Goal: Information Seeking & Learning: Learn about a topic

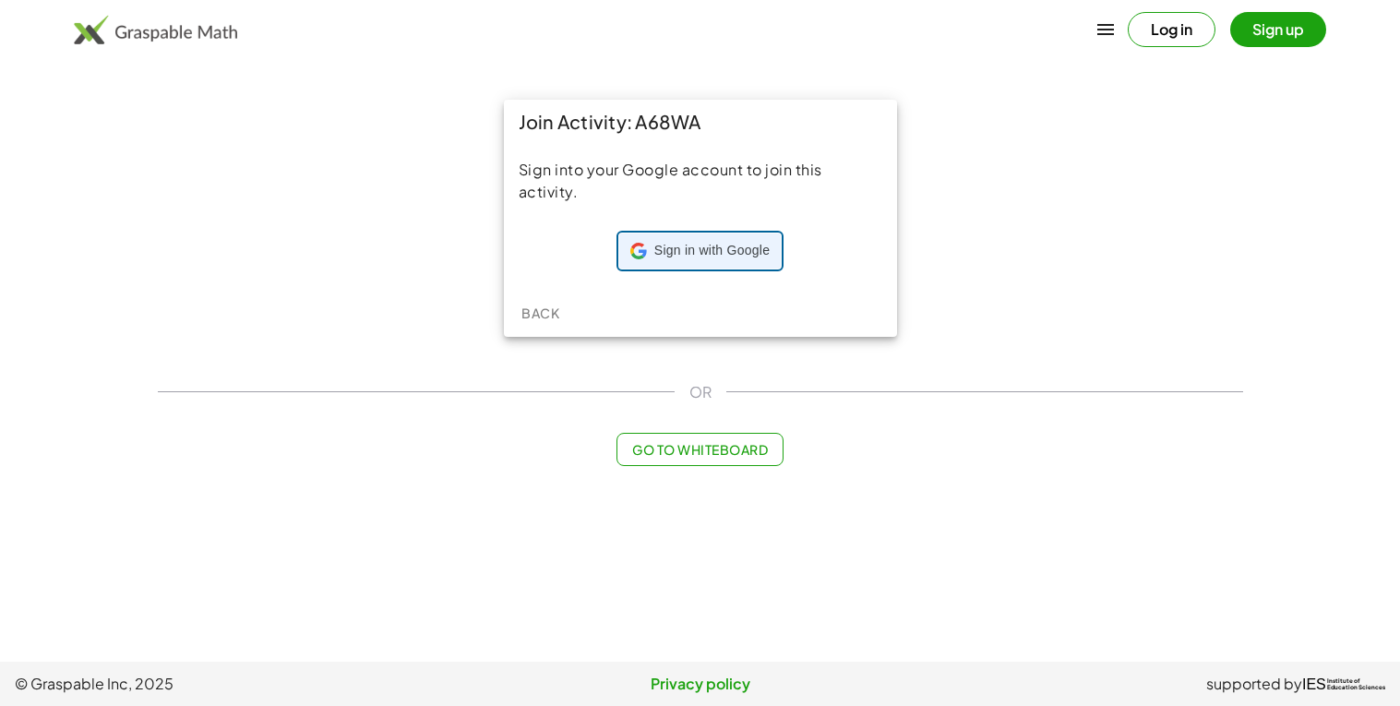
click at [658, 256] on span "Sign in with Google" at bounding box center [711, 251] width 115 height 18
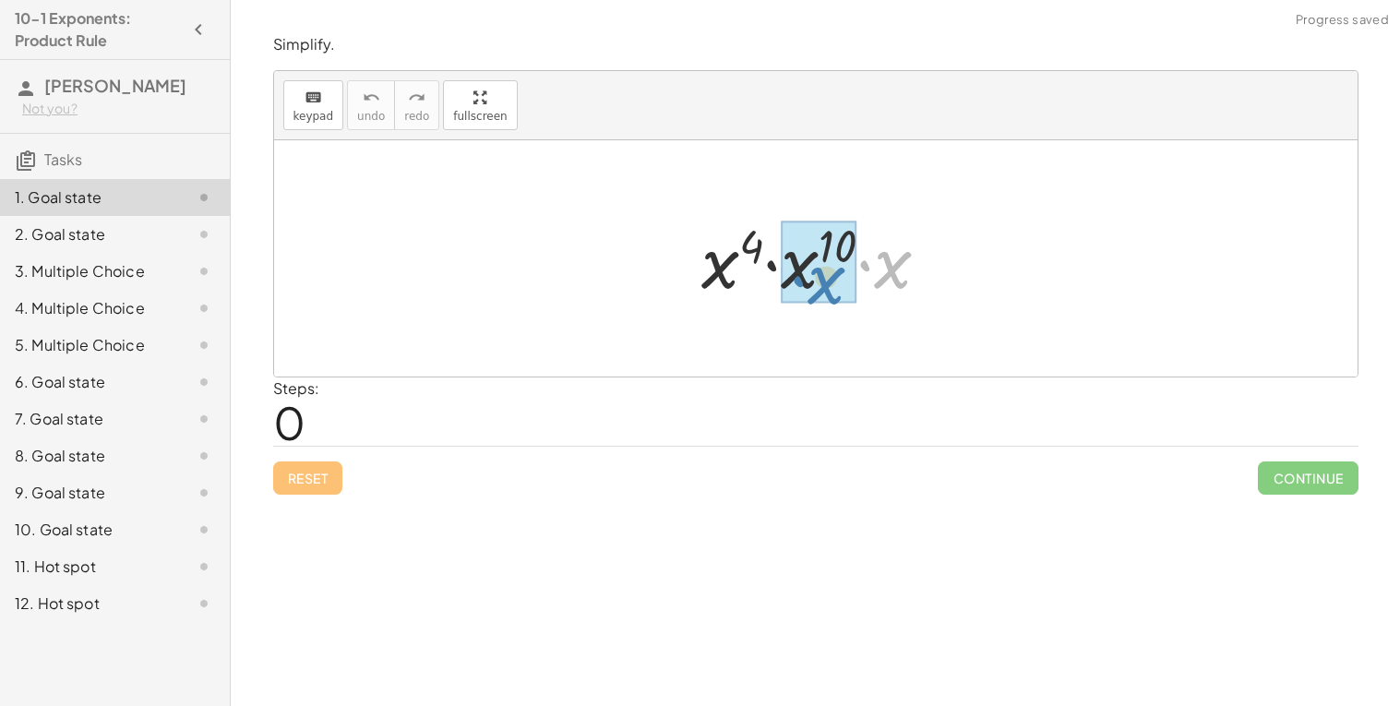
drag, startPoint x: 900, startPoint y: 257, endPoint x: 834, endPoint y: 272, distance: 68.3
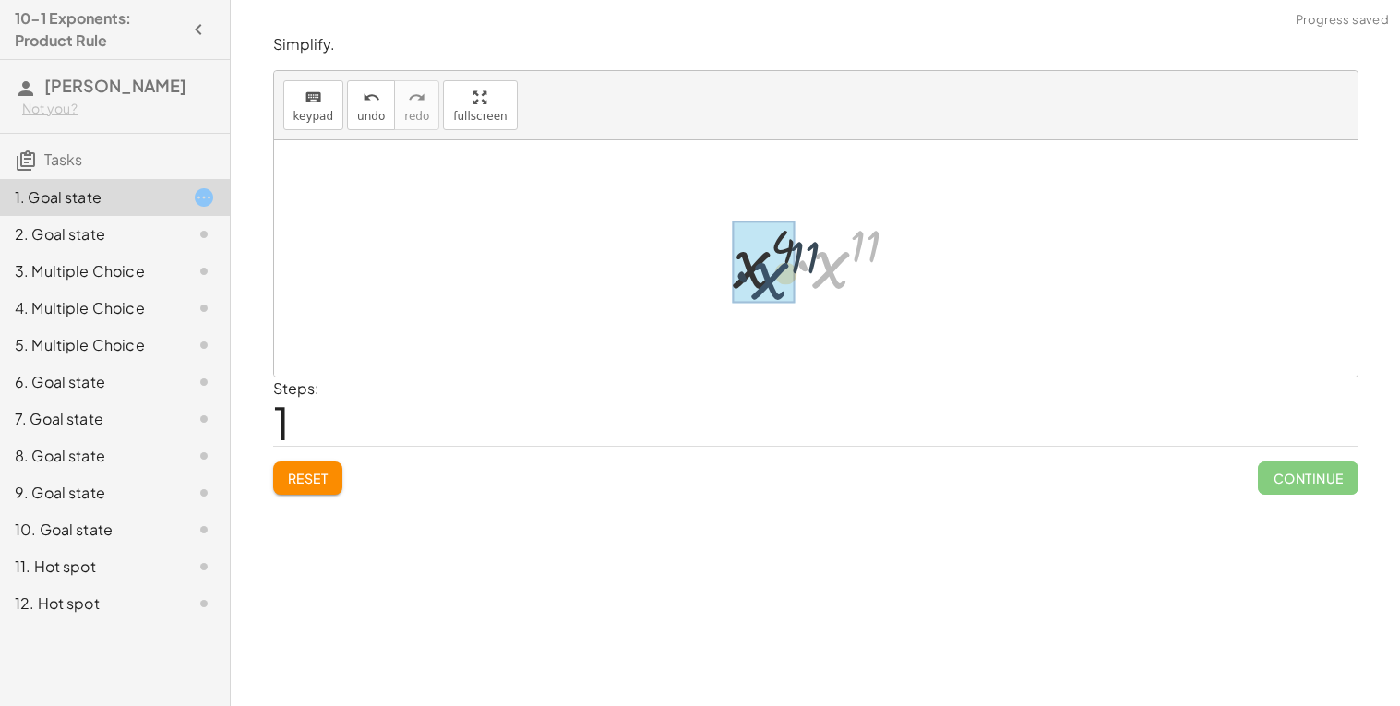
drag, startPoint x: 829, startPoint y: 275, endPoint x: 756, endPoint y: 286, distance: 73.8
drag, startPoint x: 842, startPoint y: 254, endPoint x: 791, endPoint y: 258, distance: 50.9
click at [791, 258] on div at bounding box center [823, 258] width 186 height 91
drag, startPoint x: 791, startPoint y: 258, endPoint x: 867, endPoint y: 252, distance: 75.9
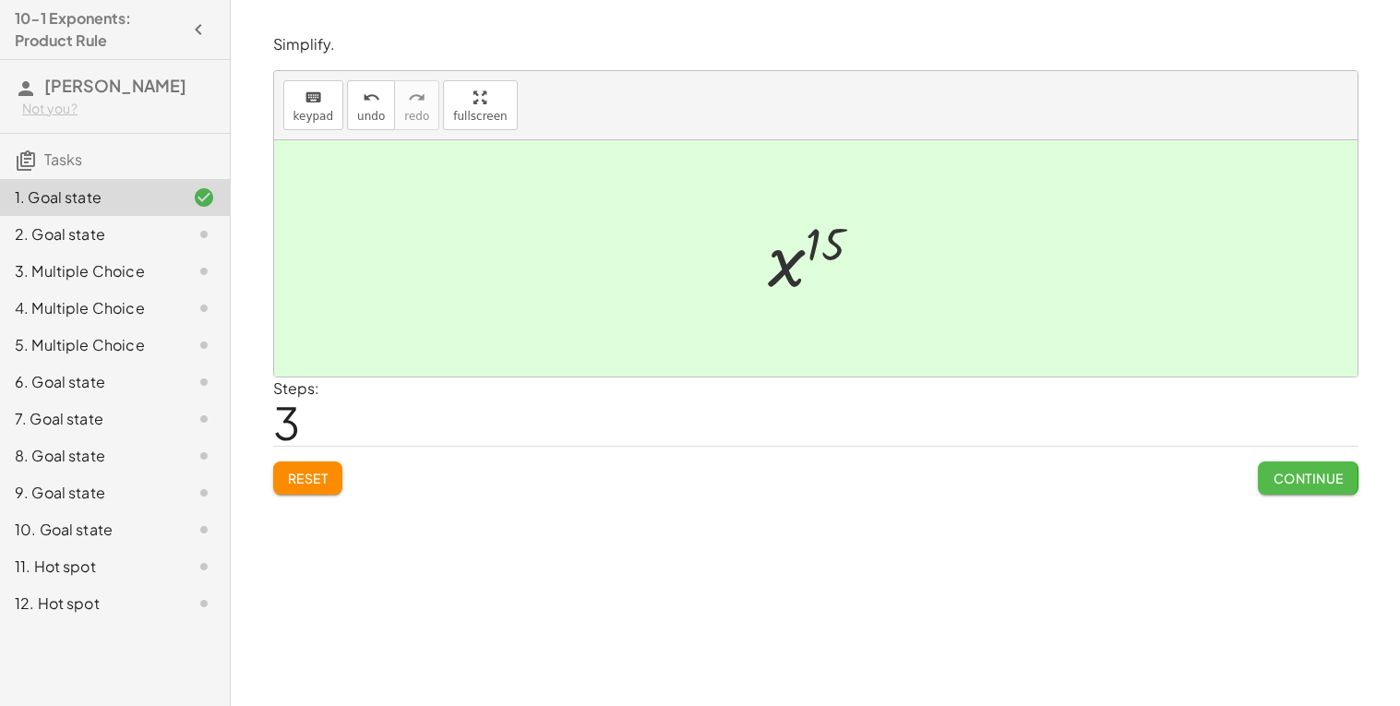
click at [1278, 487] on button "Continue" at bounding box center [1308, 478] width 100 height 33
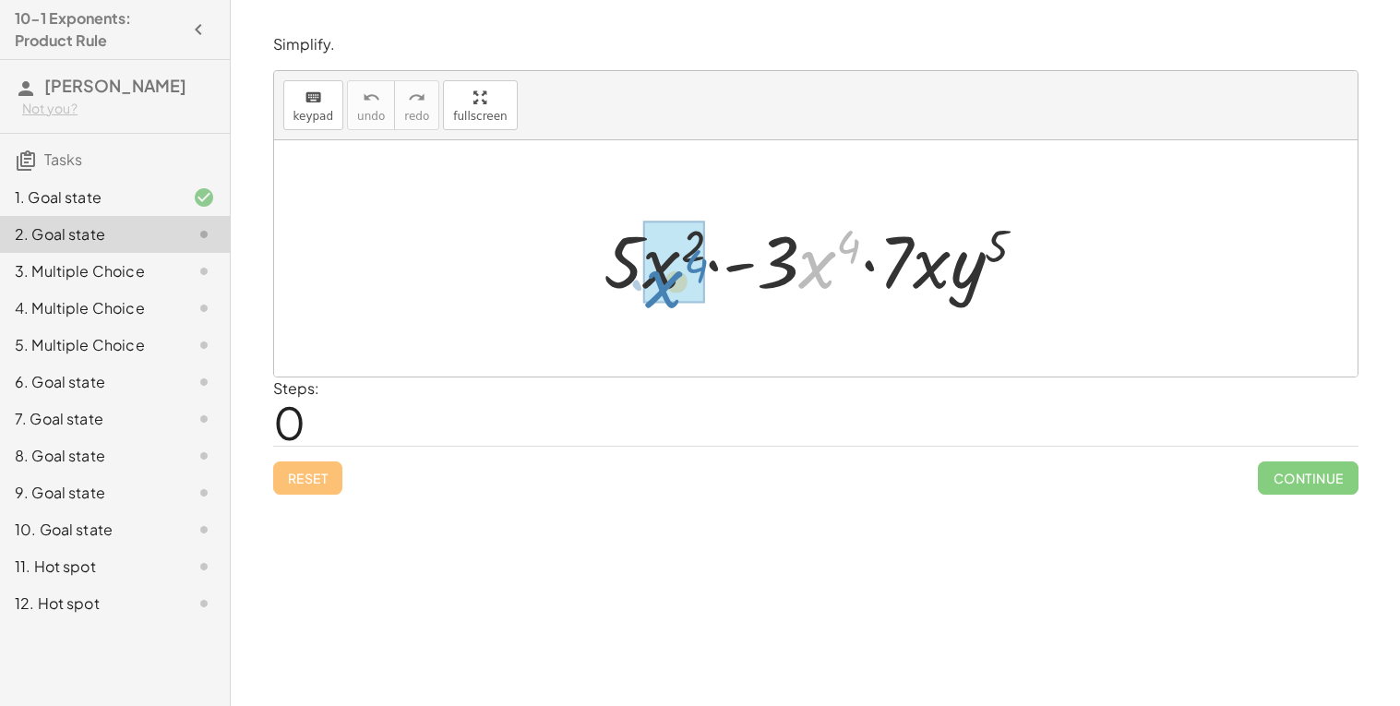
drag, startPoint x: 832, startPoint y: 270, endPoint x: 678, endPoint y: 289, distance: 155.4
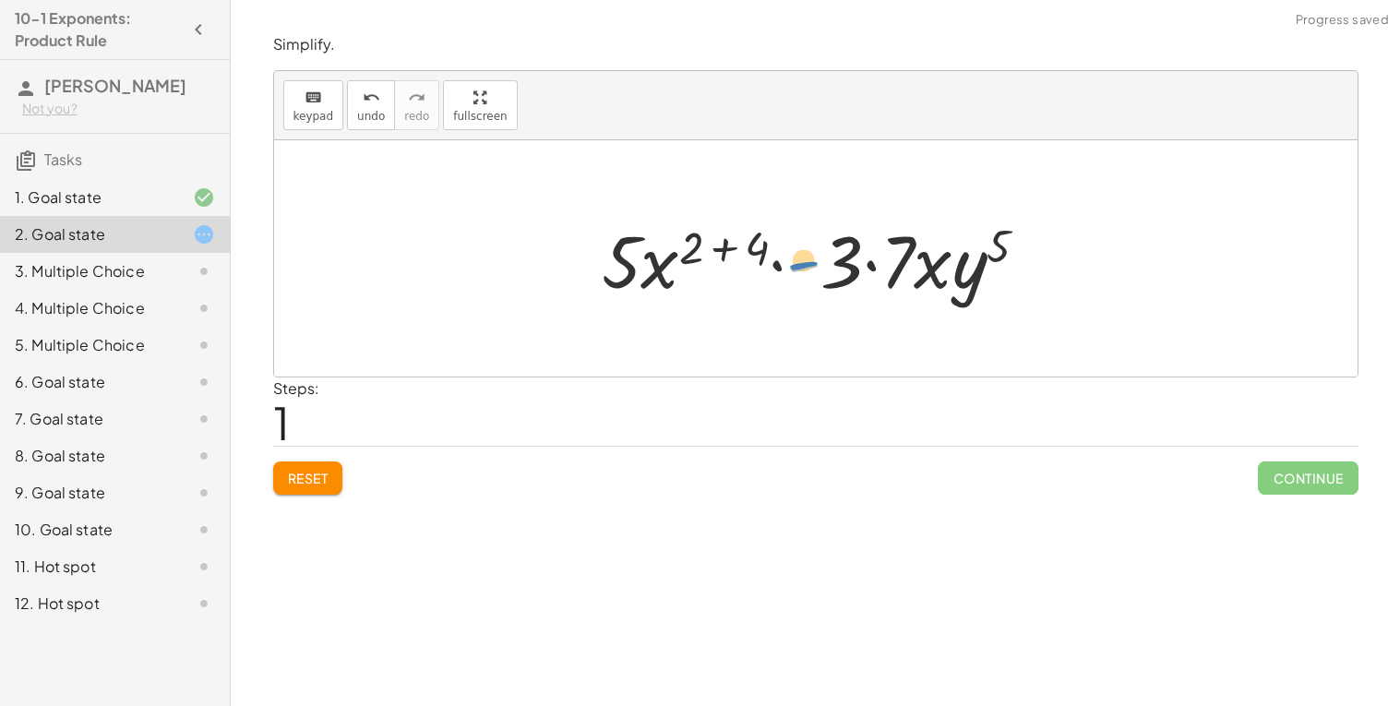
drag, startPoint x: 820, startPoint y: 270, endPoint x: 830, endPoint y: 265, distance: 11.2
click at [830, 265] on div at bounding box center [823, 258] width 460 height 95
drag, startPoint x: 849, startPoint y: 269, endPoint x: 676, endPoint y: 286, distance: 174.4
click at [676, 286] on div at bounding box center [823, 258] width 460 height 95
drag, startPoint x: 846, startPoint y: 248, endPoint x: 795, endPoint y: 254, distance: 51.1
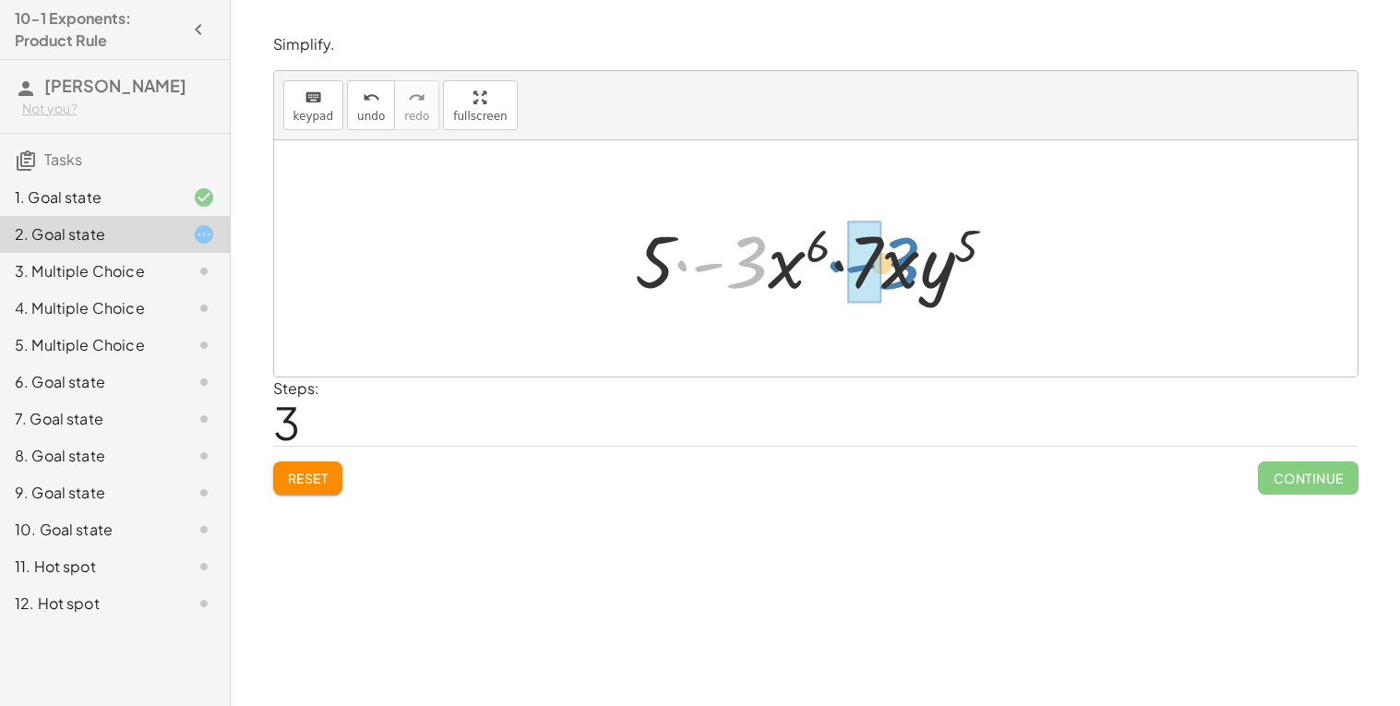
drag, startPoint x: 684, startPoint y: 272, endPoint x: 833, endPoint y: 273, distance: 148.6
click at [833, 273] on div at bounding box center [823, 258] width 394 height 95
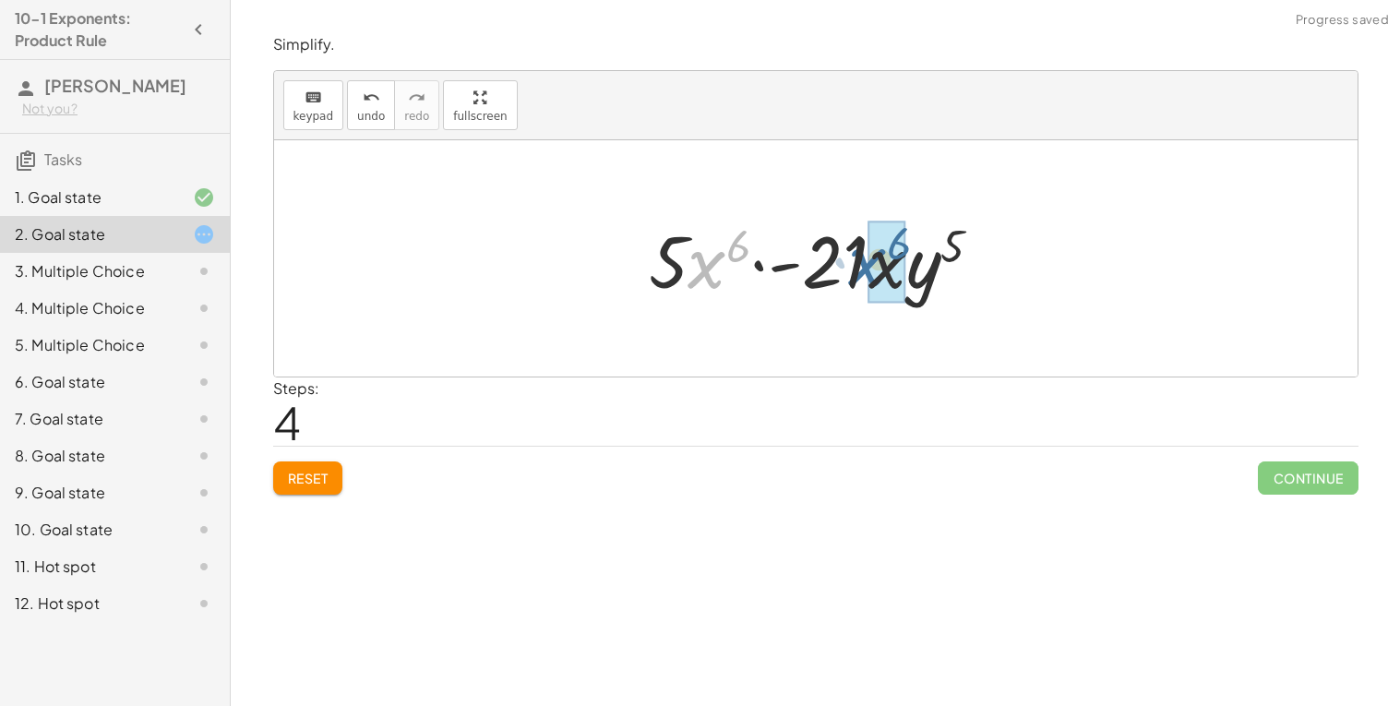
drag, startPoint x: 694, startPoint y: 271, endPoint x: 856, endPoint y: 270, distance: 161.5
click at [856, 270] on div at bounding box center [823, 258] width 366 height 95
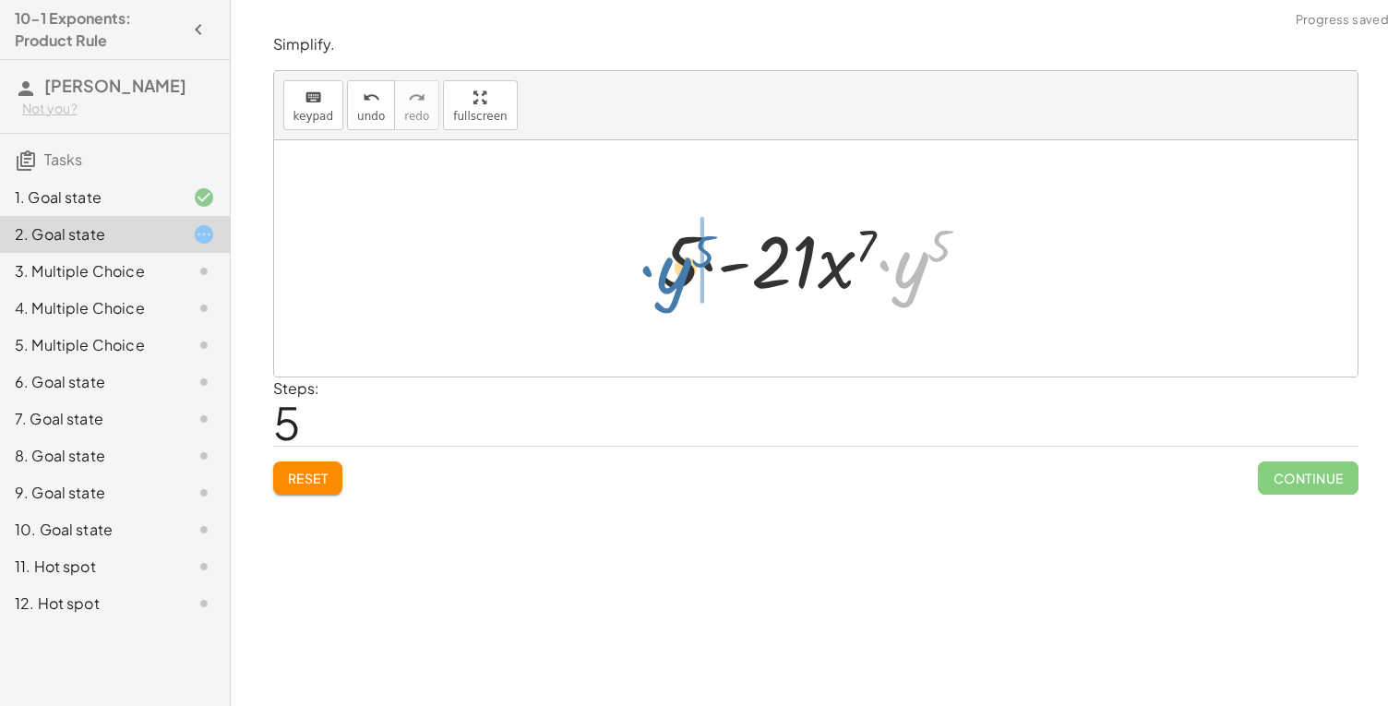
drag, startPoint x: 910, startPoint y: 270, endPoint x: 673, endPoint y: 275, distance: 237.3
click at [673, 275] on div at bounding box center [823, 258] width 342 height 95
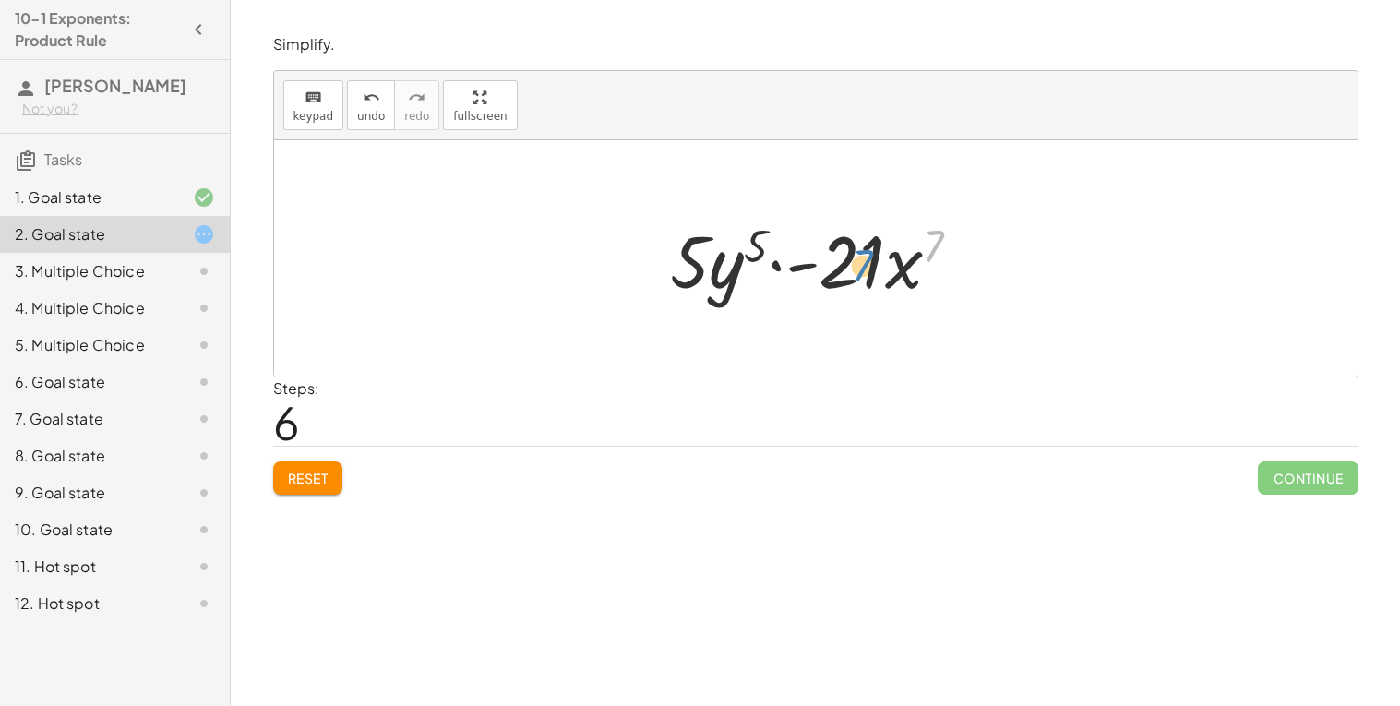
drag, startPoint x: 928, startPoint y: 244, endPoint x: 843, endPoint y: 270, distance: 89.0
click at [843, 270] on div at bounding box center [823, 258] width 325 height 95
drag, startPoint x: 763, startPoint y: 239, endPoint x: 947, endPoint y: 238, distance: 183.7
click at [947, 238] on div at bounding box center [823, 258] width 325 height 95
drag, startPoint x: 738, startPoint y: 270, endPoint x: 914, endPoint y: 255, distance: 176.9
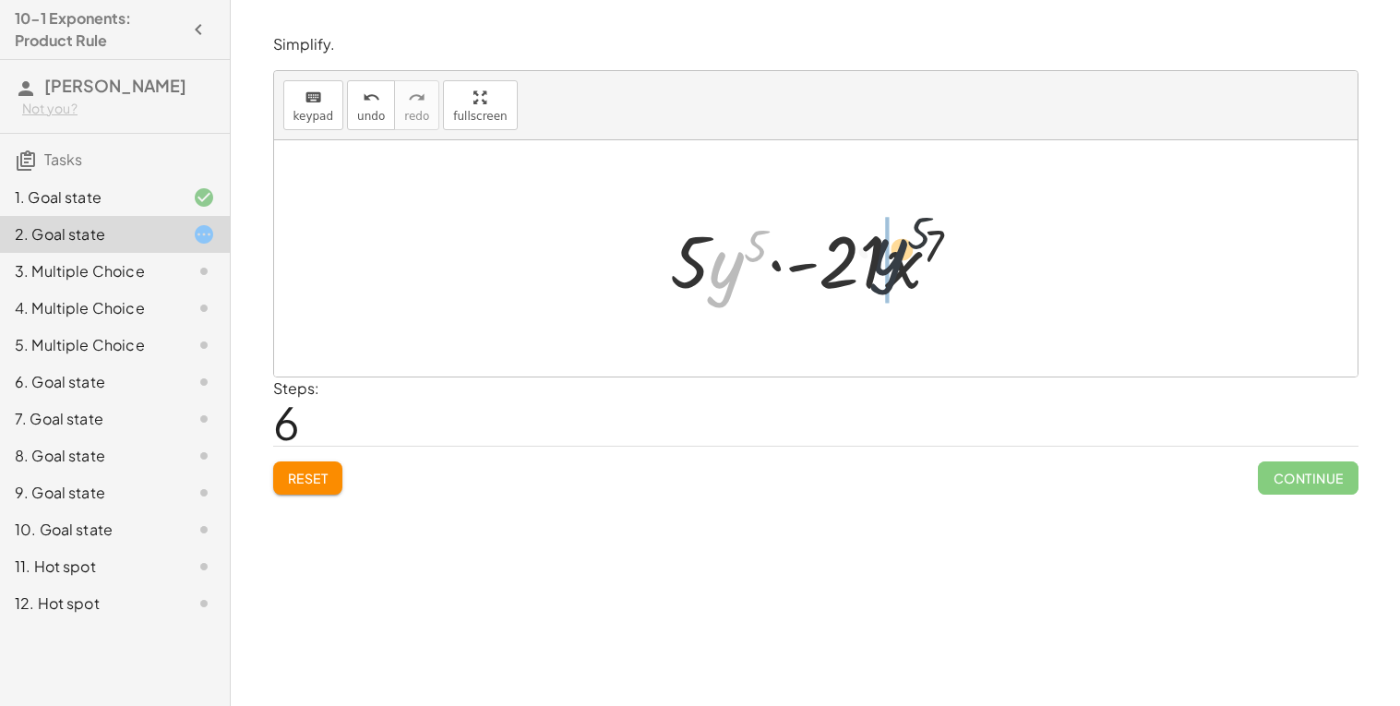
click at [914, 255] on div at bounding box center [823, 258] width 325 height 95
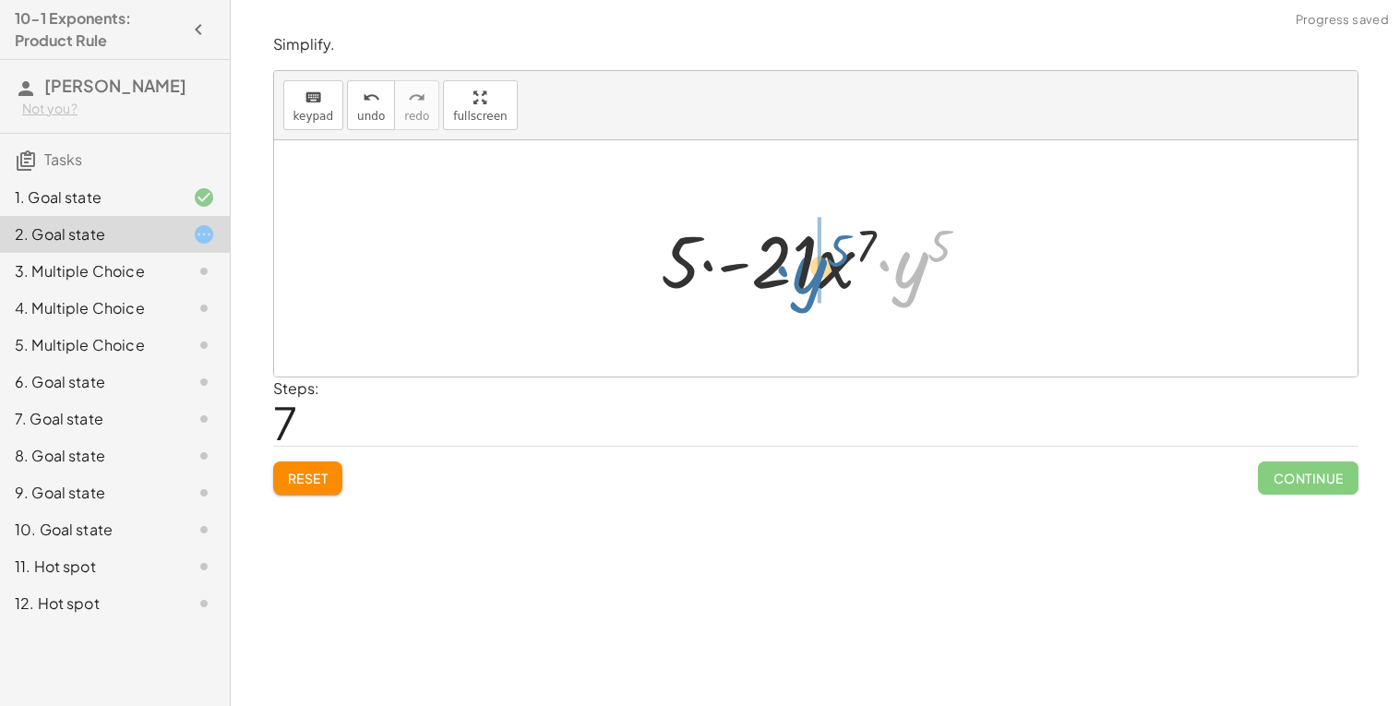
drag, startPoint x: 892, startPoint y: 266, endPoint x: 789, endPoint y: 271, distance: 102.6
click at [789, 271] on div at bounding box center [823, 258] width 342 height 95
drag, startPoint x: 732, startPoint y: 273, endPoint x: 840, endPoint y: 269, distance: 108.1
click at [840, 269] on div at bounding box center [823, 258] width 342 height 95
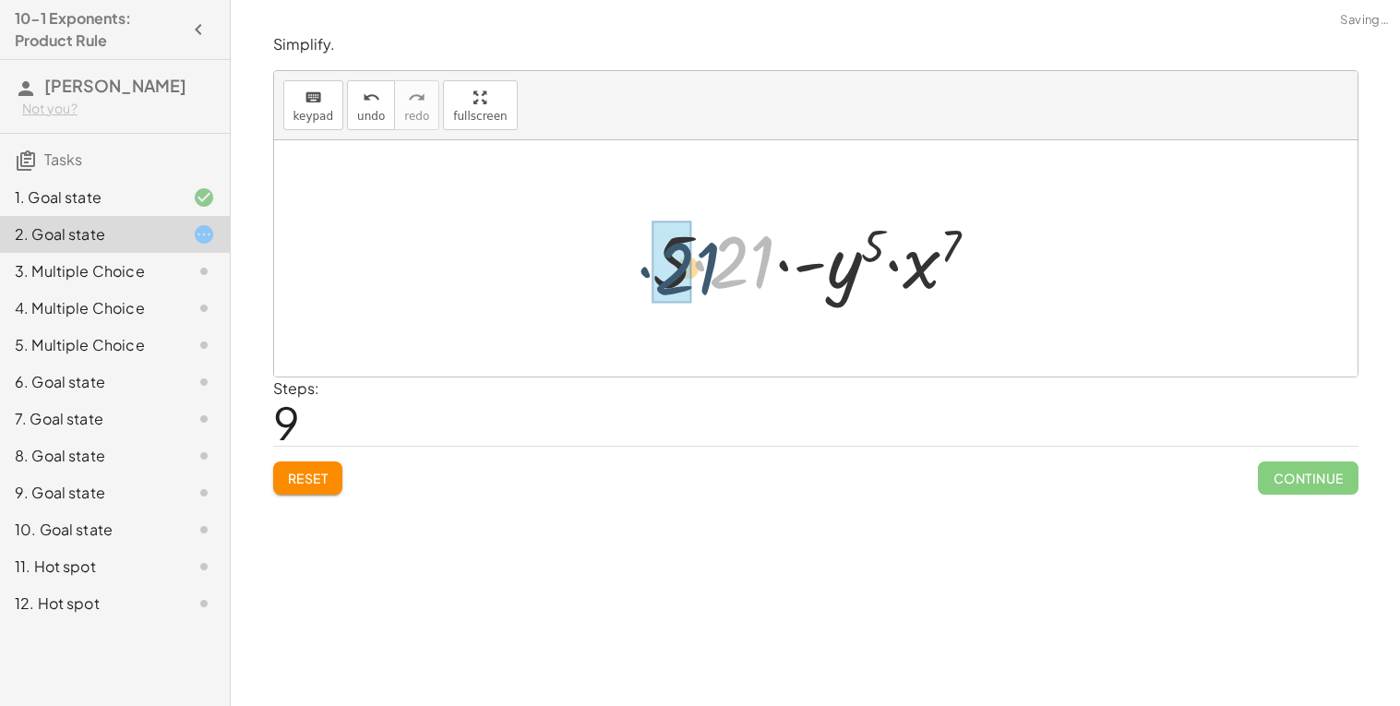
drag, startPoint x: 771, startPoint y: 260, endPoint x: 715, endPoint y: 267, distance: 55.8
click at [715, 267] on div at bounding box center [823, 258] width 360 height 95
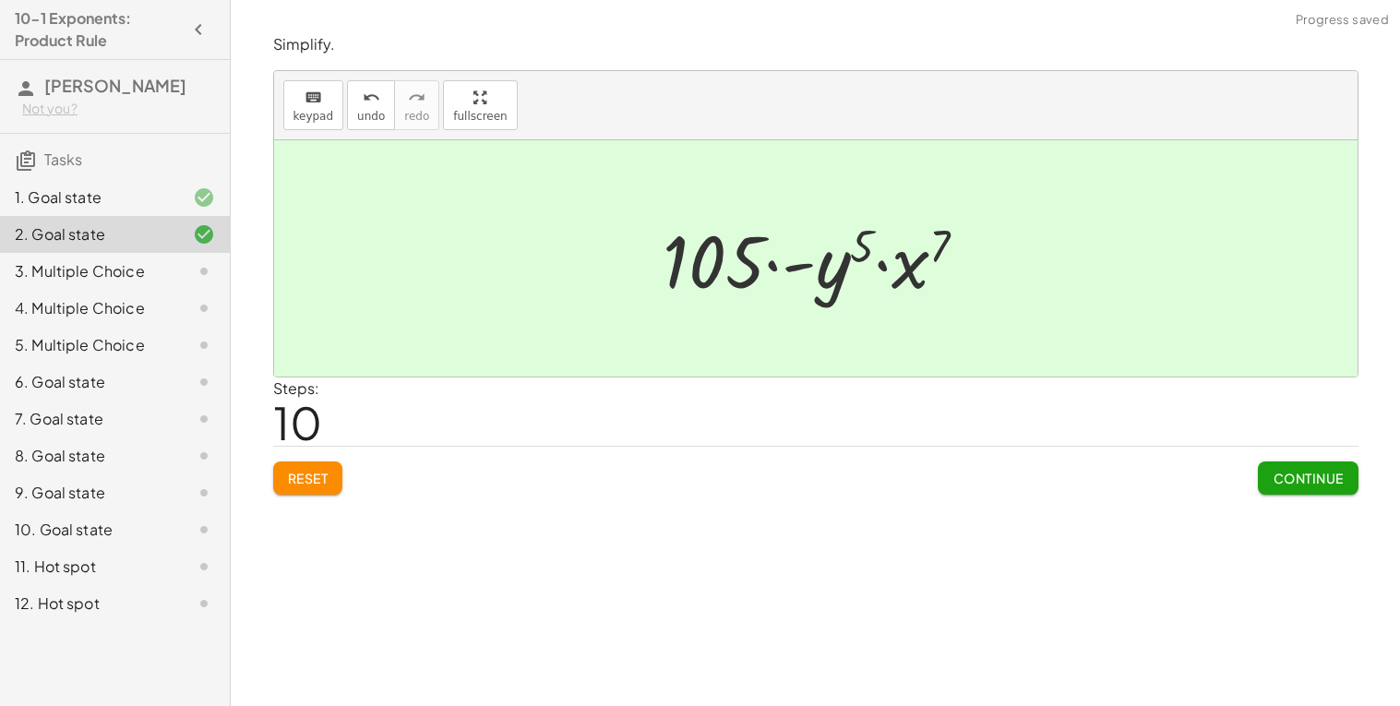
click at [334, 487] on button "Reset" at bounding box center [308, 478] width 70 height 33
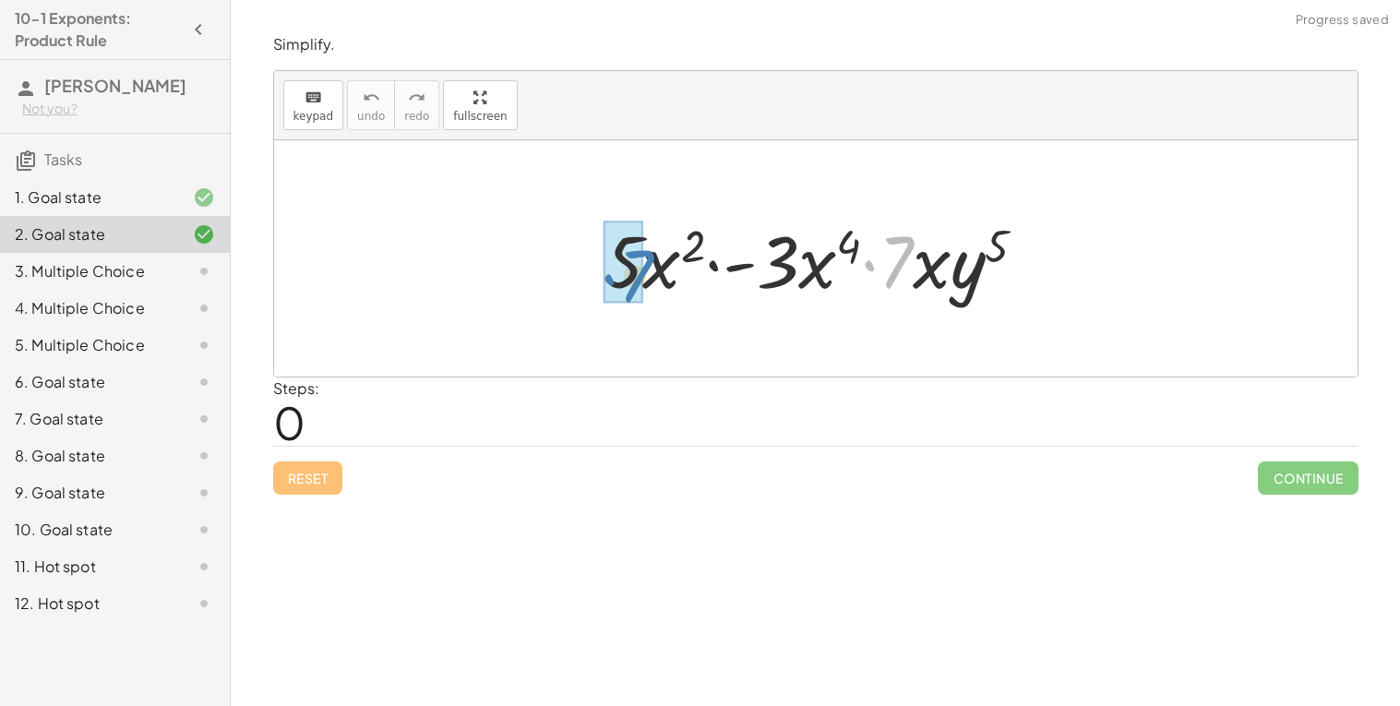
drag, startPoint x: 894, startPoint y: 254, endPoint x: 632, endPoint y: 268, distance: 261.6
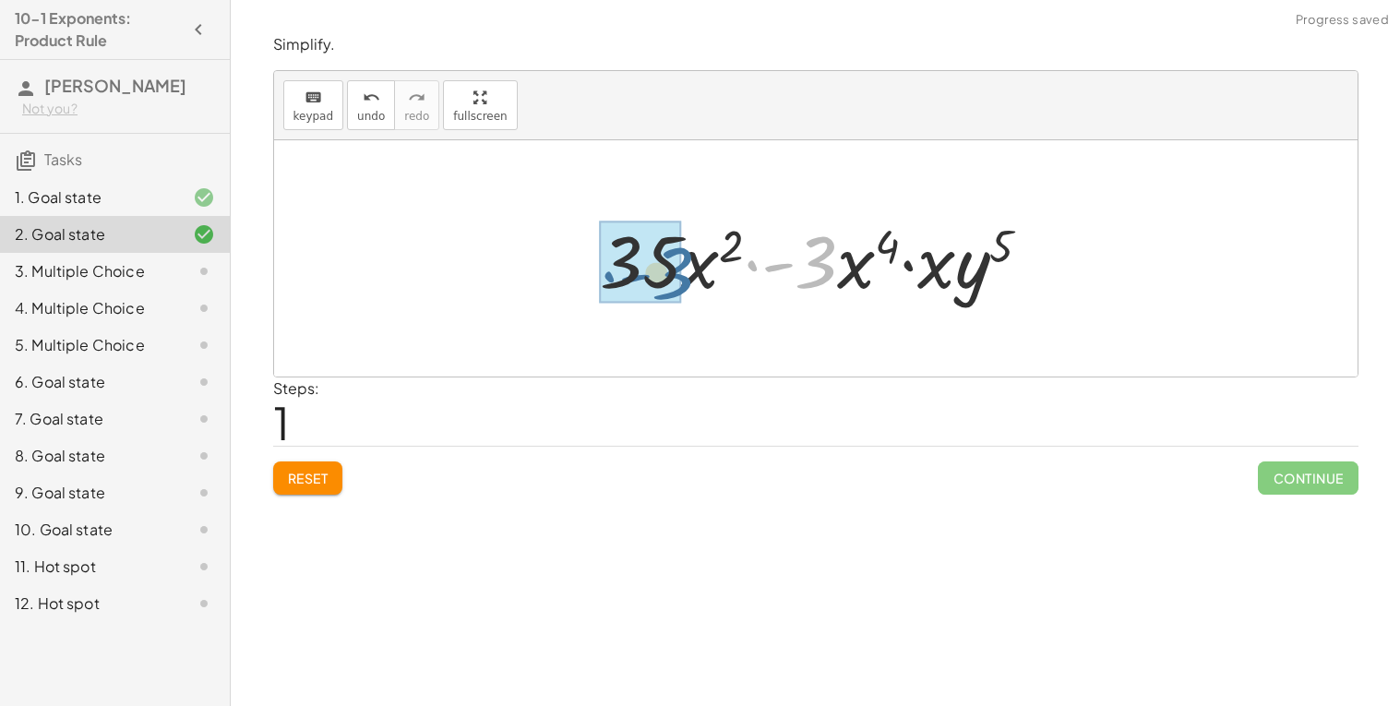
drag, startPoint x: 814, startPoint y: 259, endPoint x: 668, endPoint y: 270, distance: 146.3
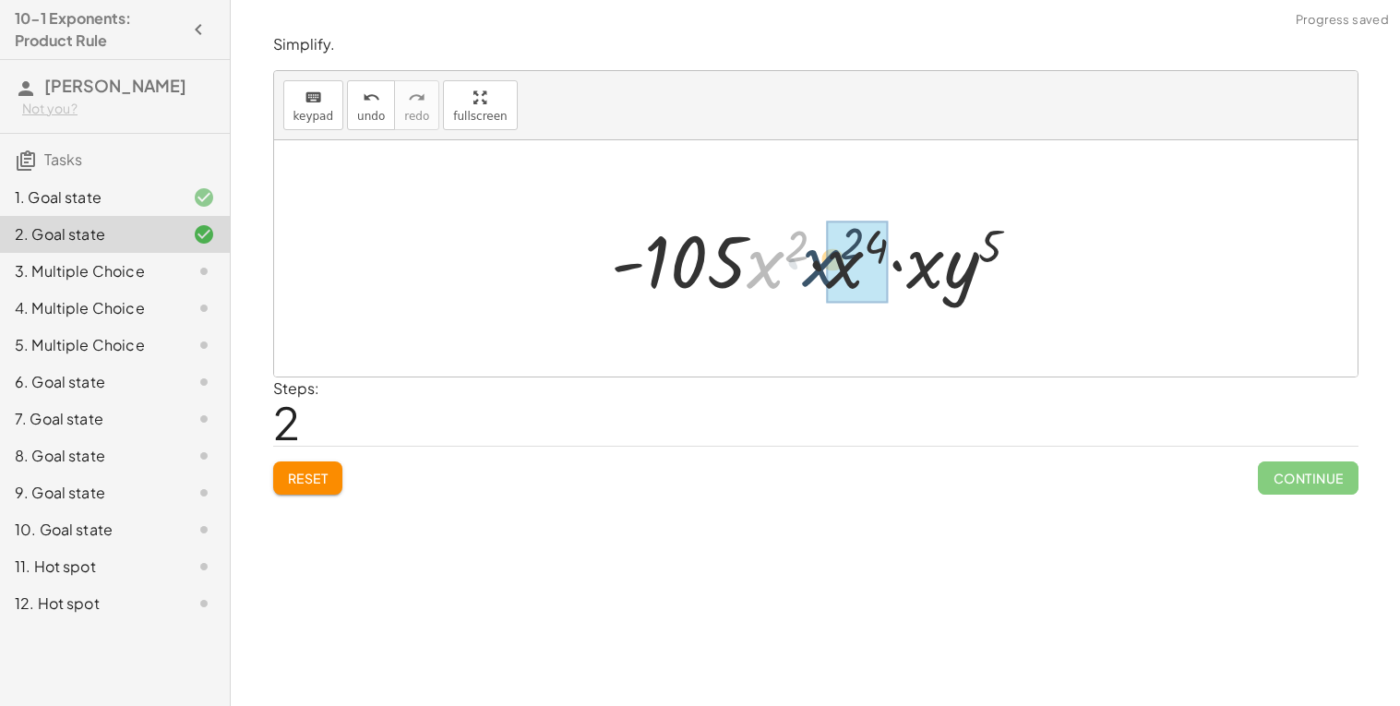
drag, startPoint x: 769, startPoint y: 267, endPoint x: 854, endPoint y: 266, distance: 84.9
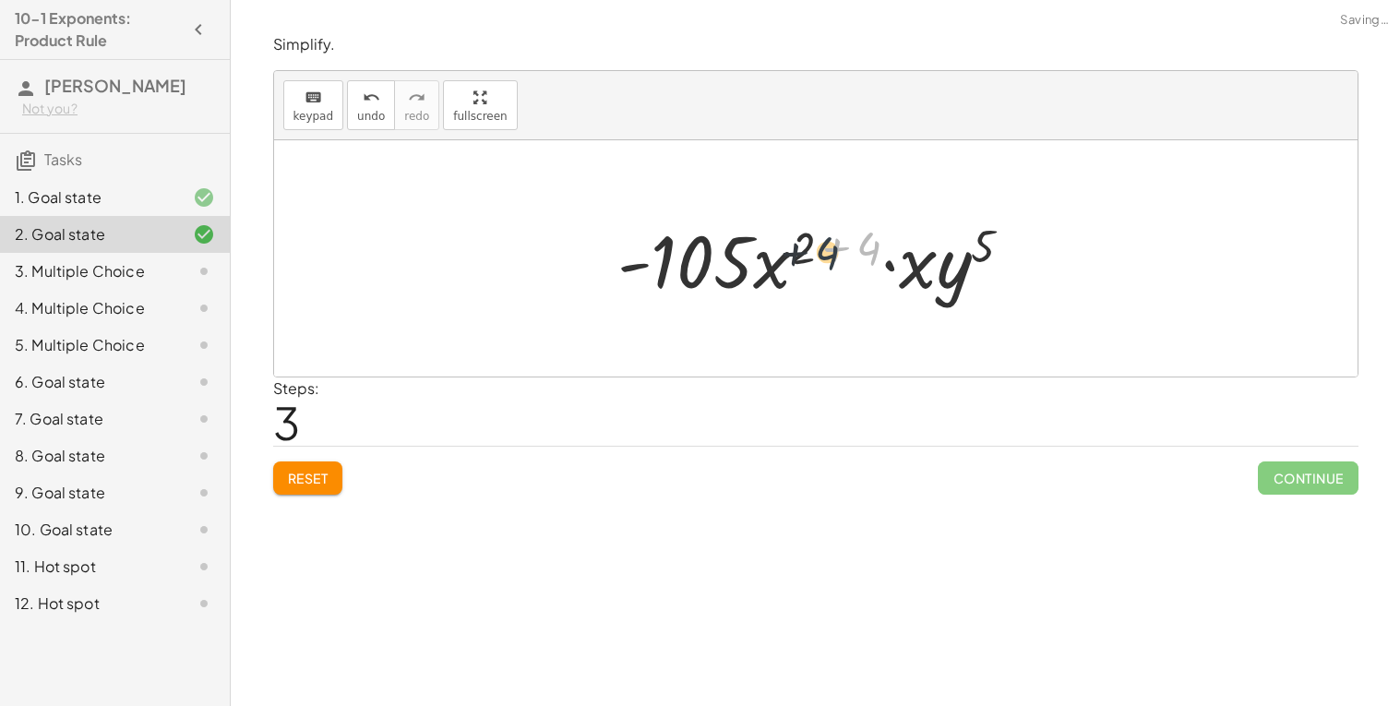
drag, startPoint x: 862, startPoint y: 251, endPoint x: 814, endPoint y: 256, distance: 48.2
click at [814, 256] on div at bounding box center [822, 258] width 428 height 95
drag, startPoint x: 814, startPoint y: 256, endPoint x: 888, endPoint y: 251, distance: 74.0
click at [888, 251] on div at bounding box center [822, 258] width 428 height 95
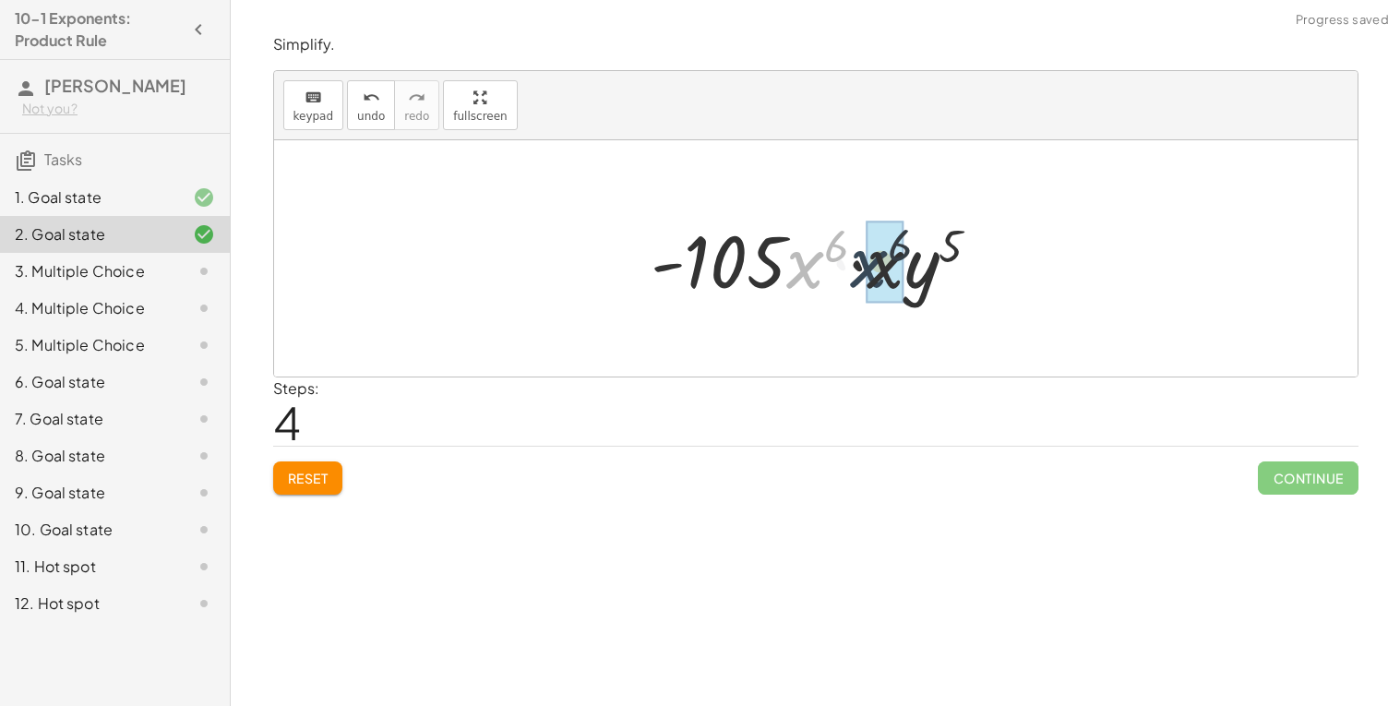
drag, startPoint x: 810, startPoint y: 271, endPoint x: 882, endPoint y: 270, distance: 72.9
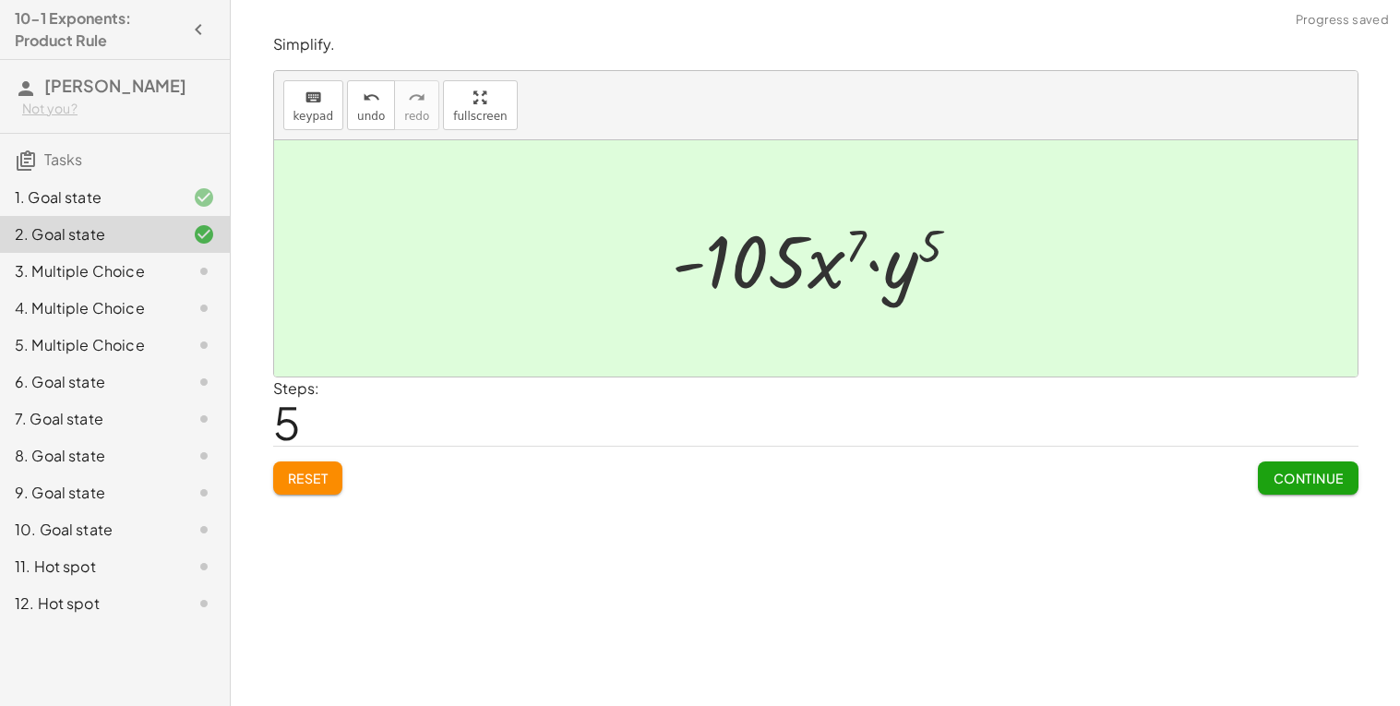
click at [1302, 469] on button "Continue" at bounding box center [1308, 478] width 100 height 33
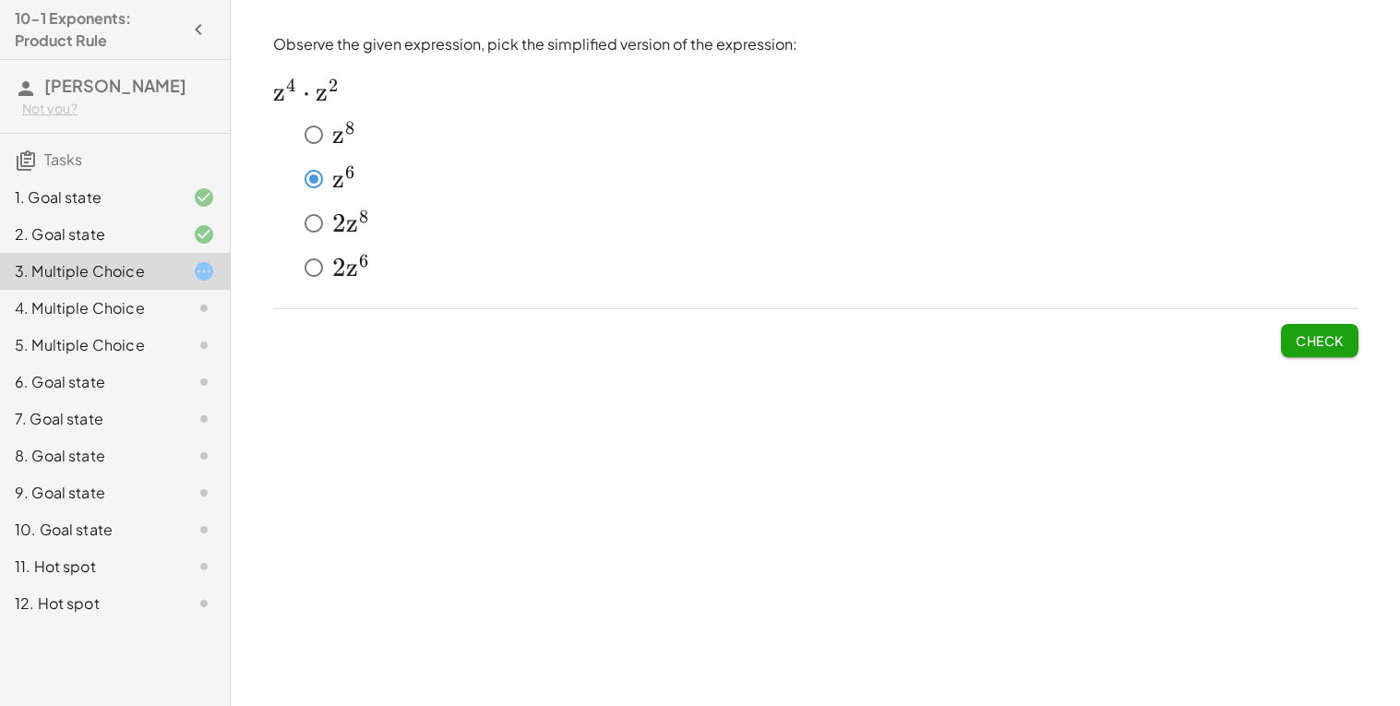
click at [1296, 338] on span "Check" at bounding box center [1320, 340] width 48 height 17
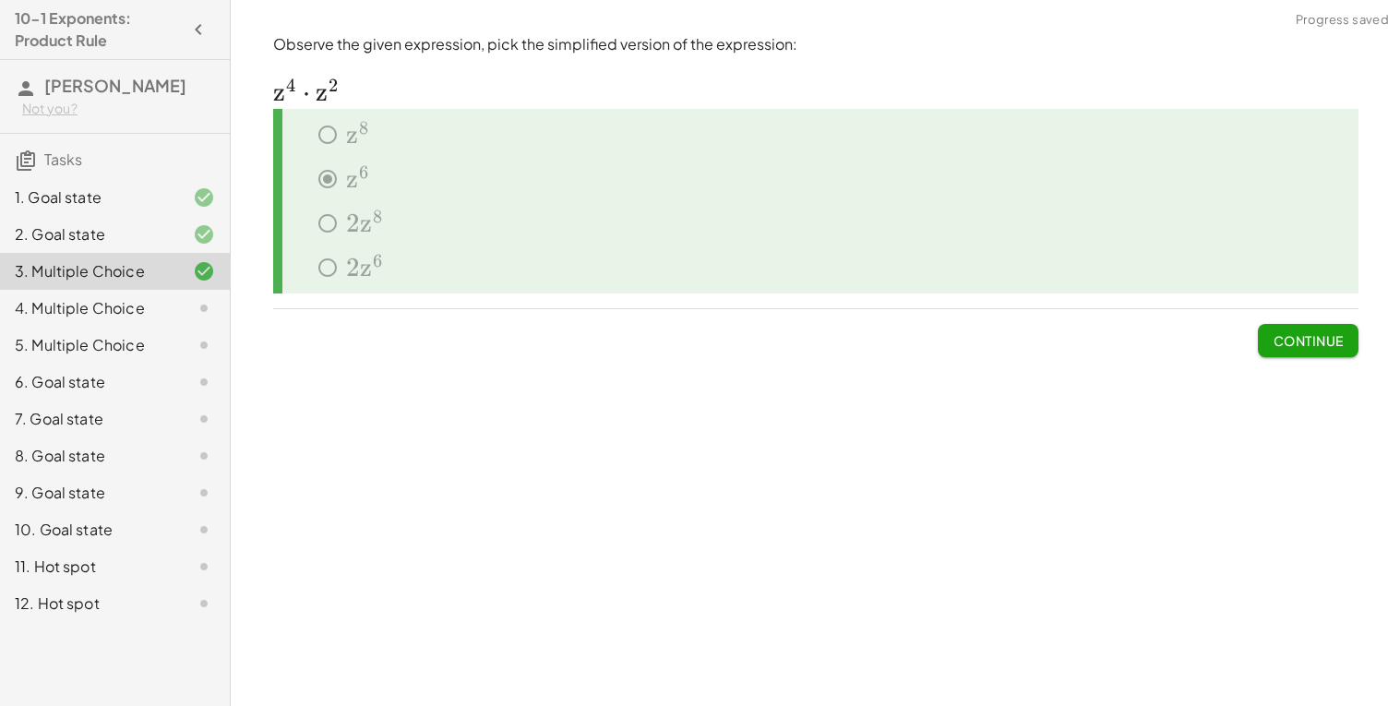
click at [1308, 342] on span "Continue" at bounding box center [1308, 340] width 70 height 17
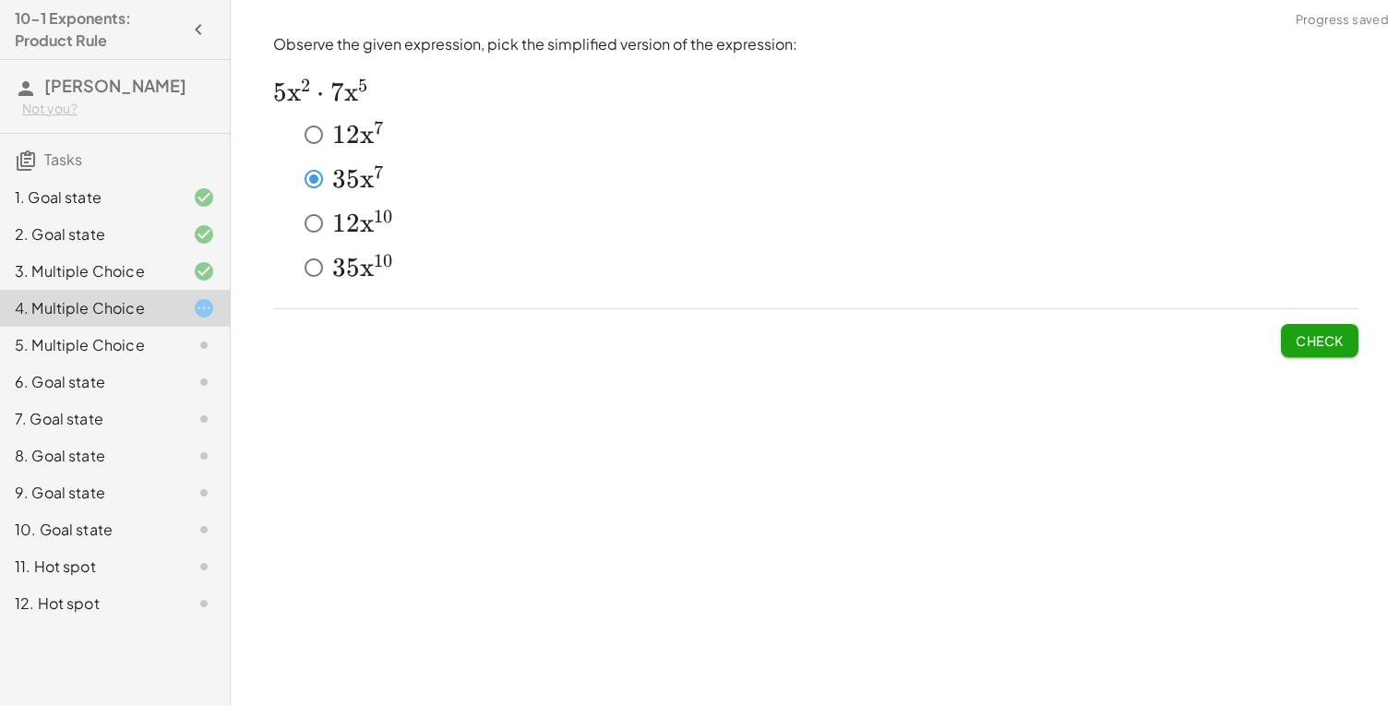
click at [1326, 332] on span "Check" at bounding box center [1320, 340] width 48 height 17
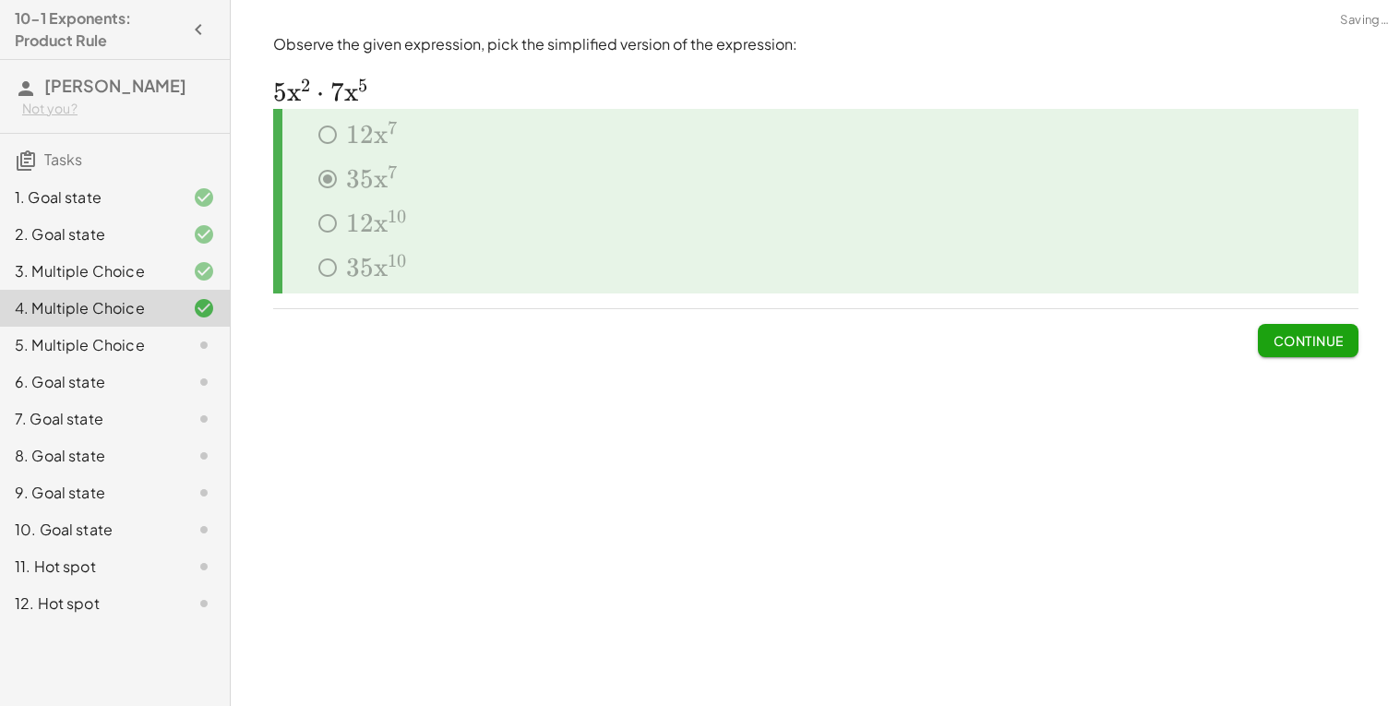
click at [1321, 344] on span "Continue" at bounding box center [1308, 340] width 70 height 17
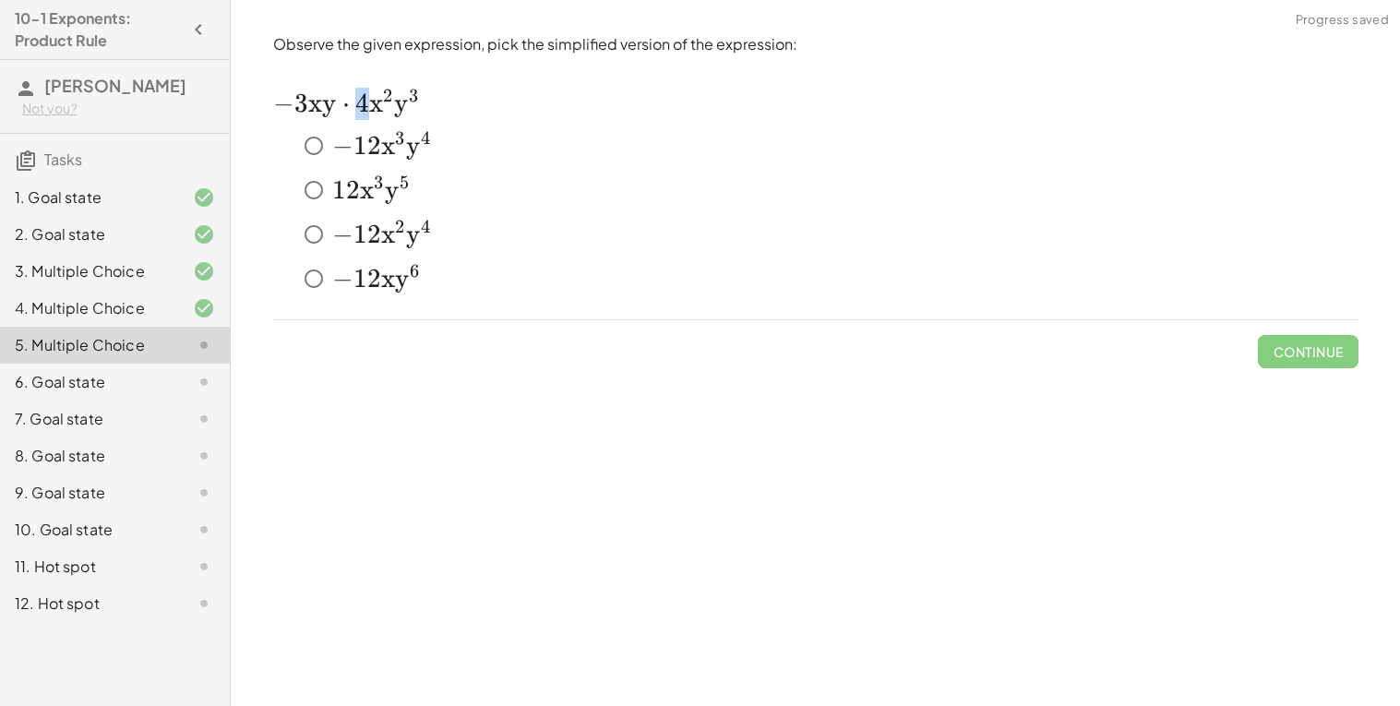
click at [361, 110] on span "4" at bounding box center [362, 103] width 14 height 31
click at [354, 120] on div "﻿ − 12 x 3 y 4 -12x^3 y^4 − 1 2 x 3 y 4 ﻿ ﻿ 12 x 3 y 5 12x^3y^5 1 2 x 3 y 5 ﻿ ﻿…" at bounding box center [816, 212] width 1086 height 185
click at [0, 0] on div "Observe the given expression, pick the simplified version of the expression: ﻿ …" at bounding box center [0, 0] width 0 height 0
click at [1325, 350] on span "Check" at bounding box center [1320, 351] width 48 height 17
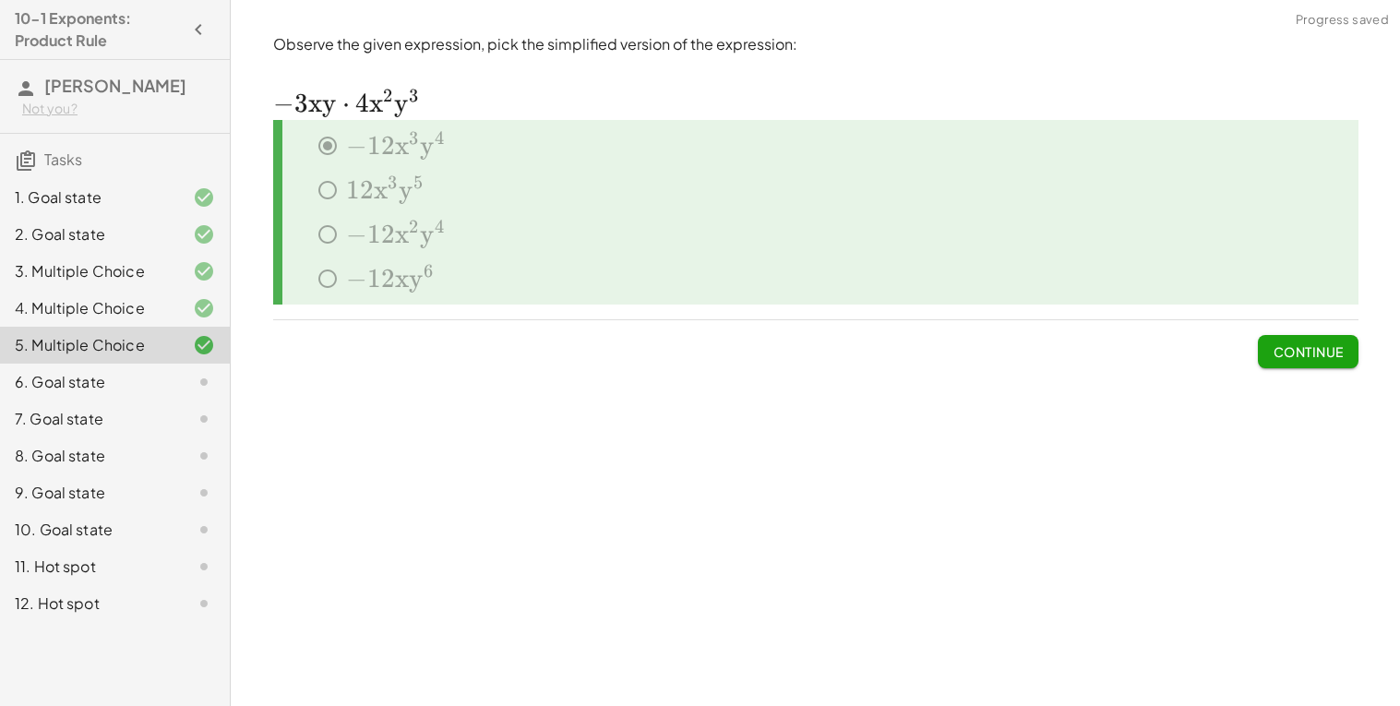
click at [1311, 355] on span "Continue" at bounding box center [1308, 351] width 70 height 17
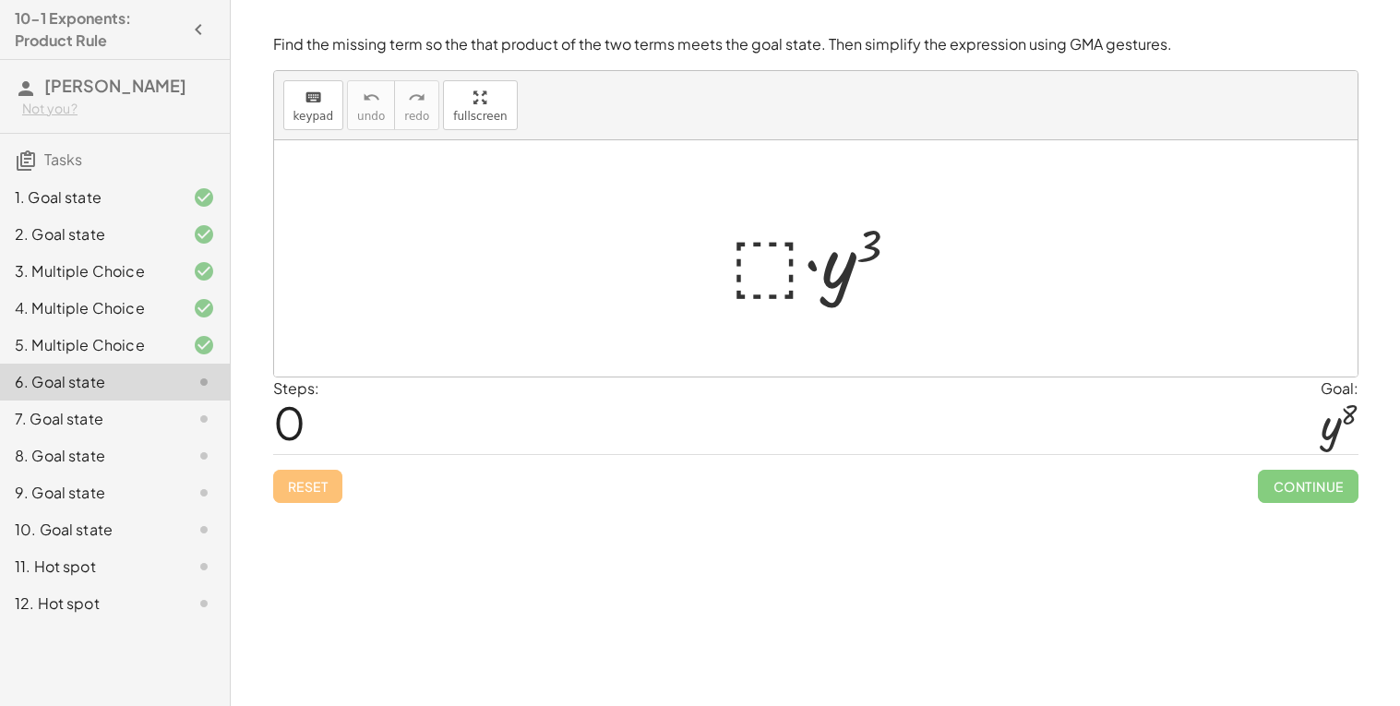
click at [775, 275] on div at bounding box center [823, 258] width 202 height 95
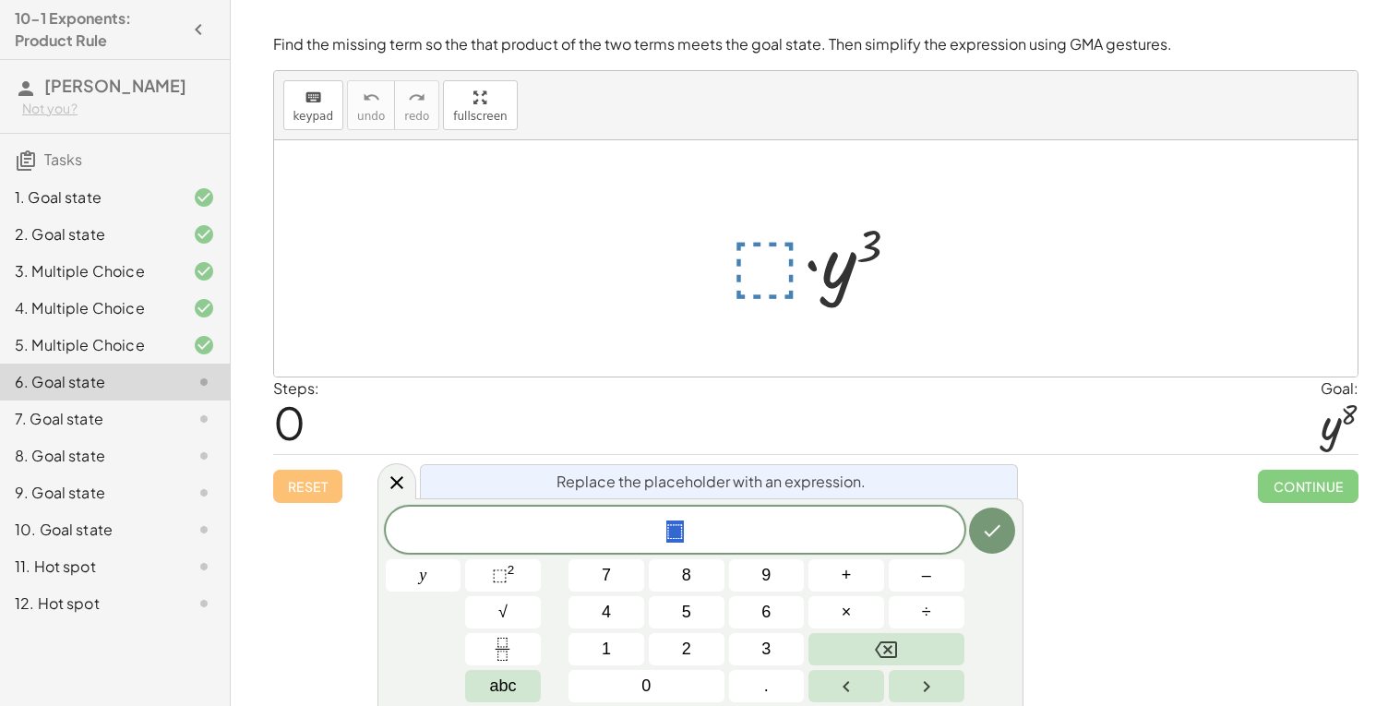
click at [767, 281] on div at bounding box center [823, 258] width 202 height 95
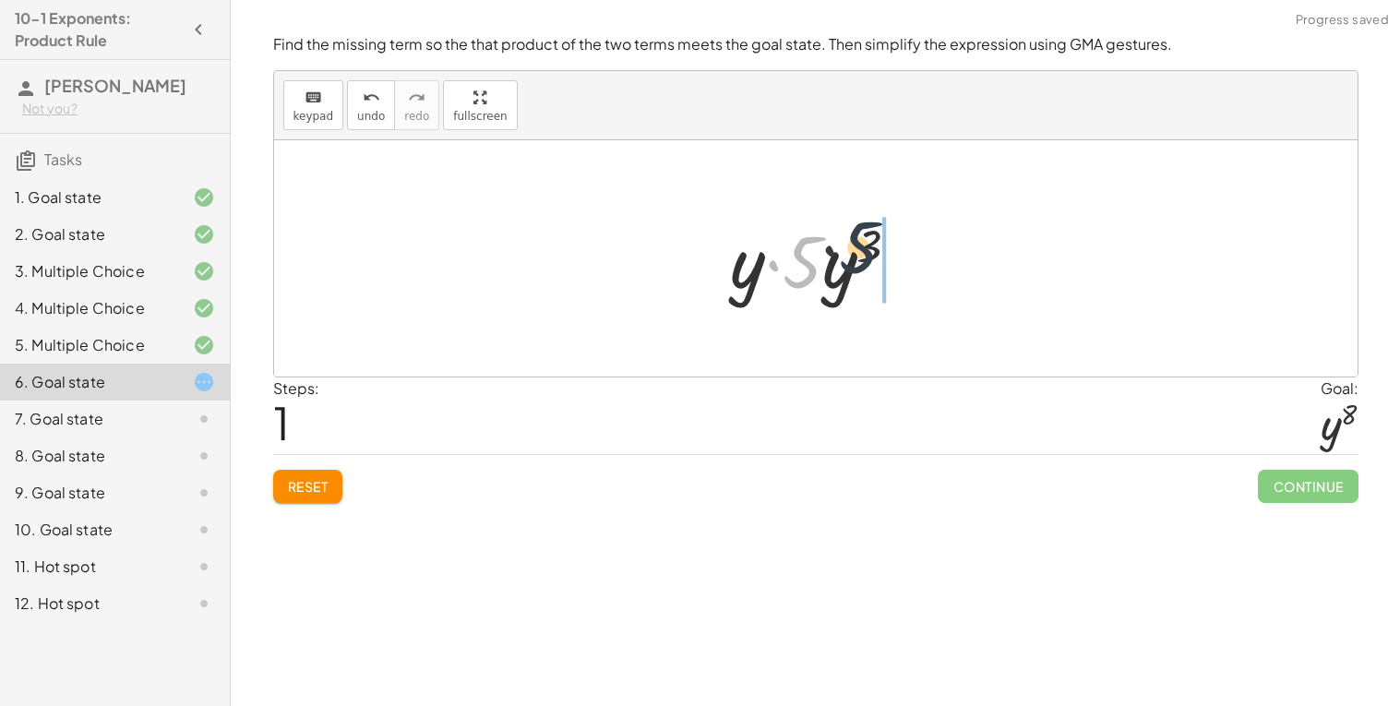
drag, startPoint x: 789, startPoint y: 268, endPoint x: 870, endPoint y: 241, distance: 84.6
click at [870, 241] on div at bounding box center [823, 258] width 202 height 95
click at [307, 492] on span "Reset" at bounding box center [308, 486] width 41 height 17
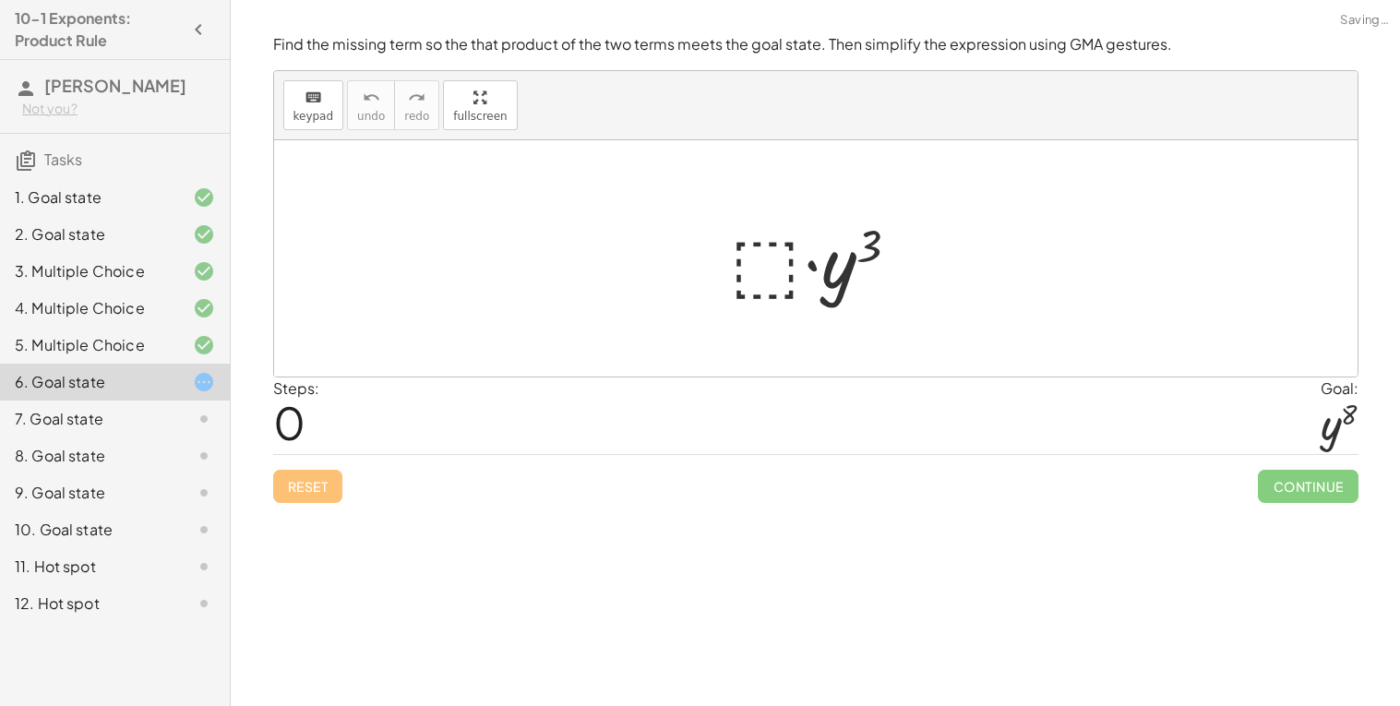
click at [750, 311] on div at bounding box center [816, 258] width 1084 height 236
click at [752, 311] on div at bounding box center [816, 258] width 1084 height 236
click at [767, 268] on div at bounding box center [823, 258] width 202 height 95
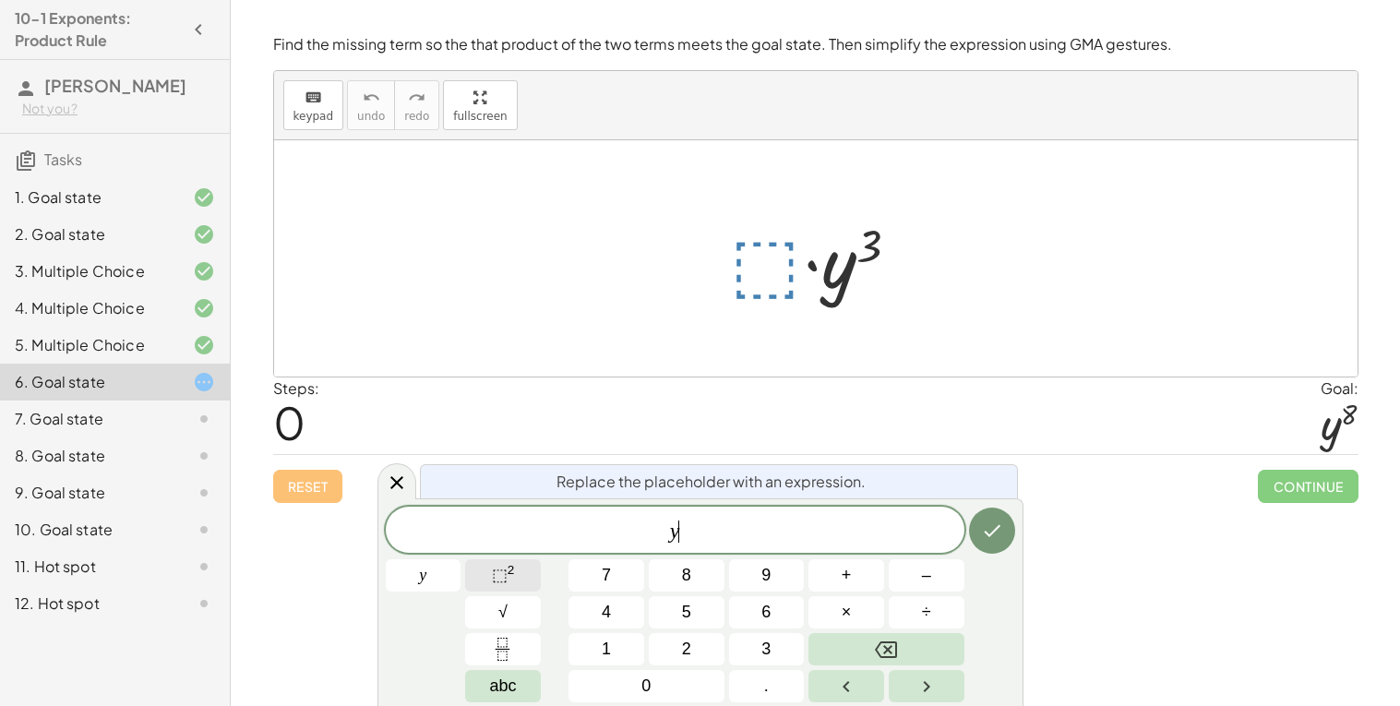
click at [504, 577] on span "⬚" at bounding box center [500, 575] width 16 height 18
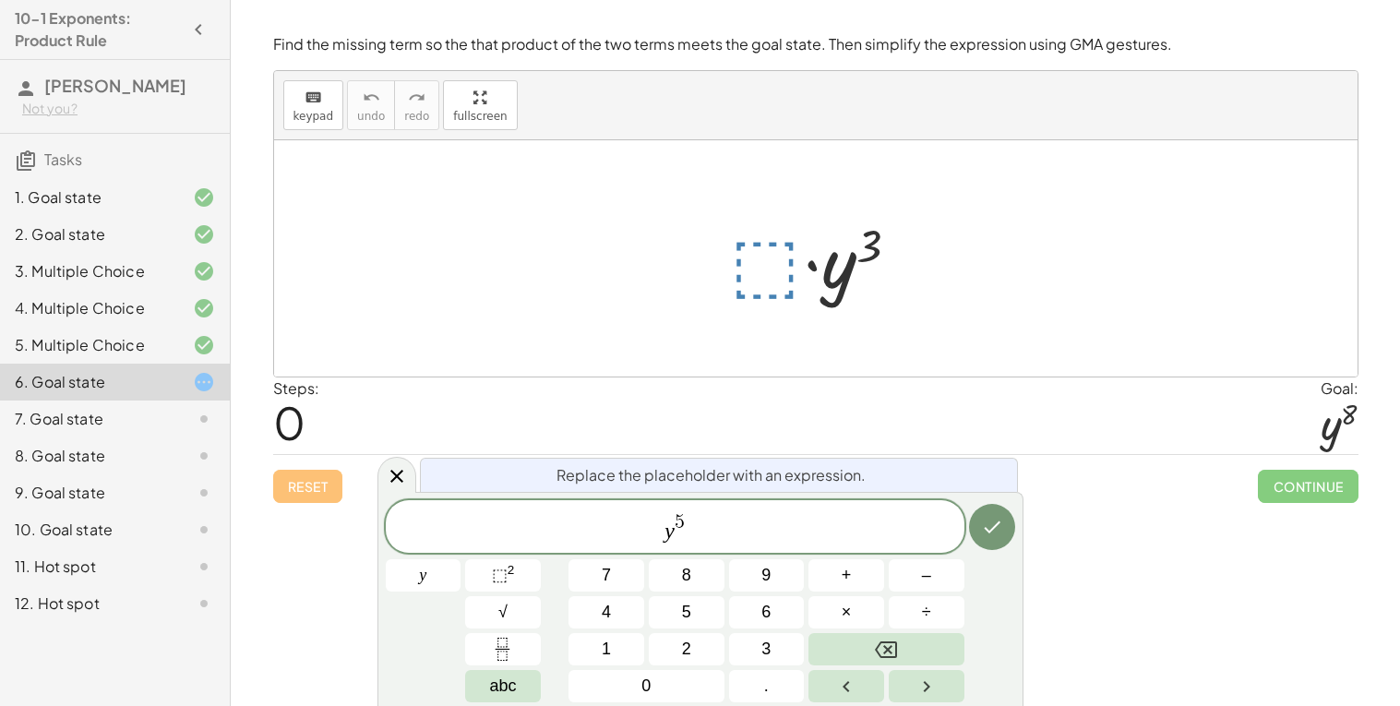
click at [0, 0] on div "Find the missing term so the that product of the two terms meets the goal state…" at bounding box center [0, 0] width 0 height 0
click at [990, 534] on icon "Done" at bounding box center [992, 527] width 22 height 22
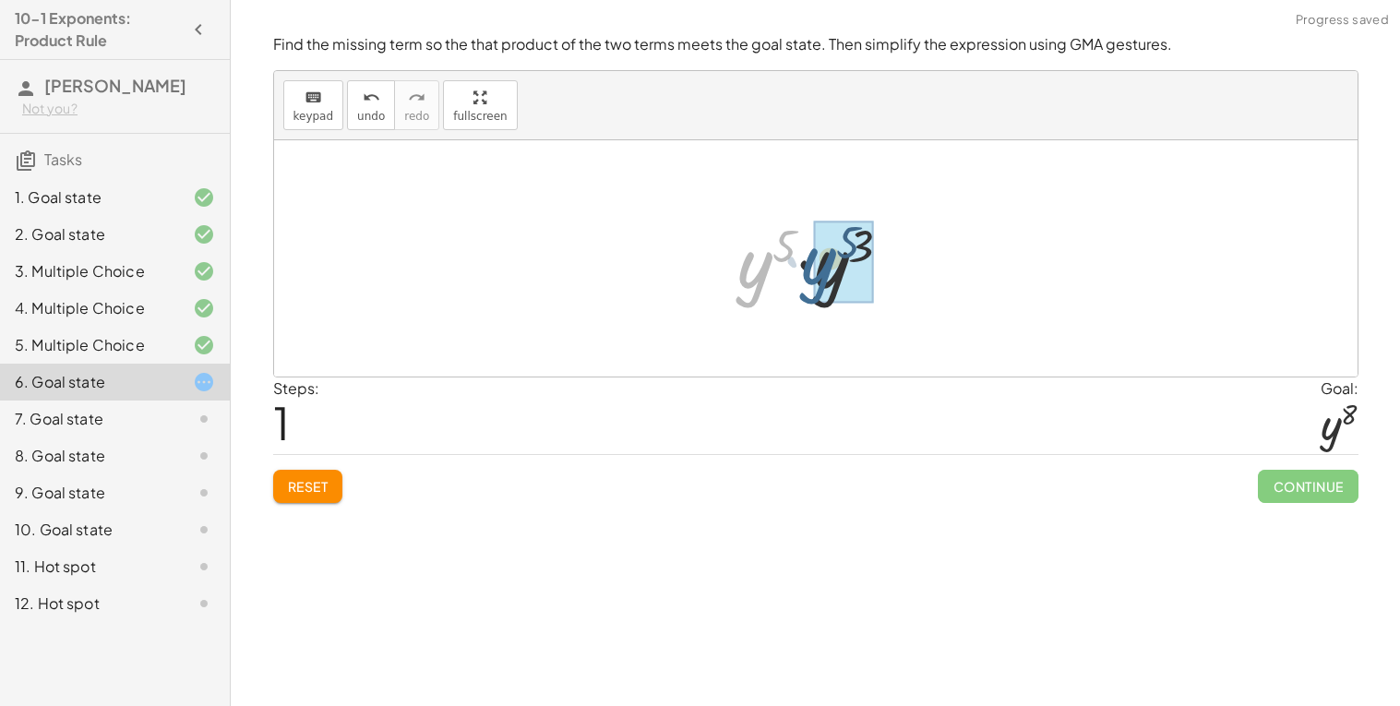
drag, startPoint x: 778, startPoint y: 288, endPoint x: 842, endPoint y: 284, distance: 63.8
drag, startPoint x: 866, startPoint y: 256, endPoint x: 808, endPoint y: 249, distance: 58.5
click at [808, 249] on div at bounding box center [823, 258] width 176 height 91
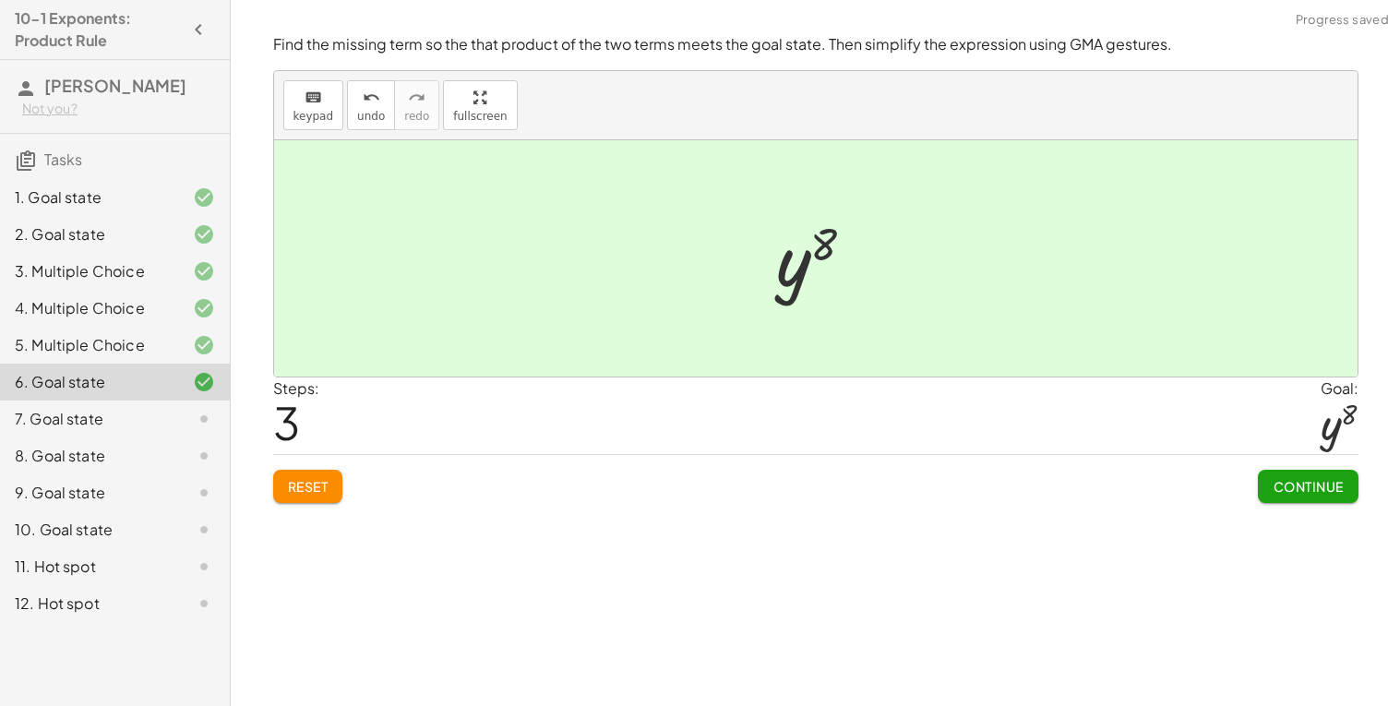
click at [1304, 490] on span "Continue" at bounding box center [1308, 486] width 70 height 17
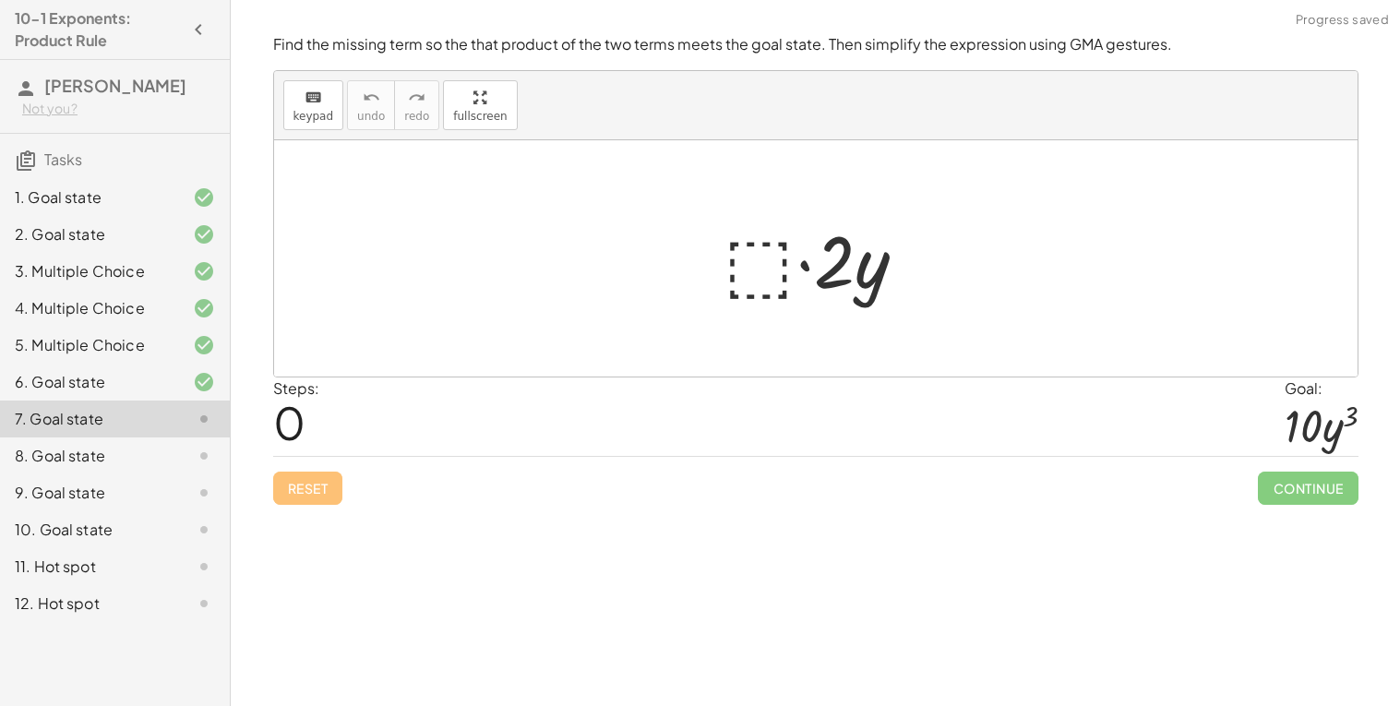
click at [742, 282] on div at bounding box center [822, 258] width 217 height 95
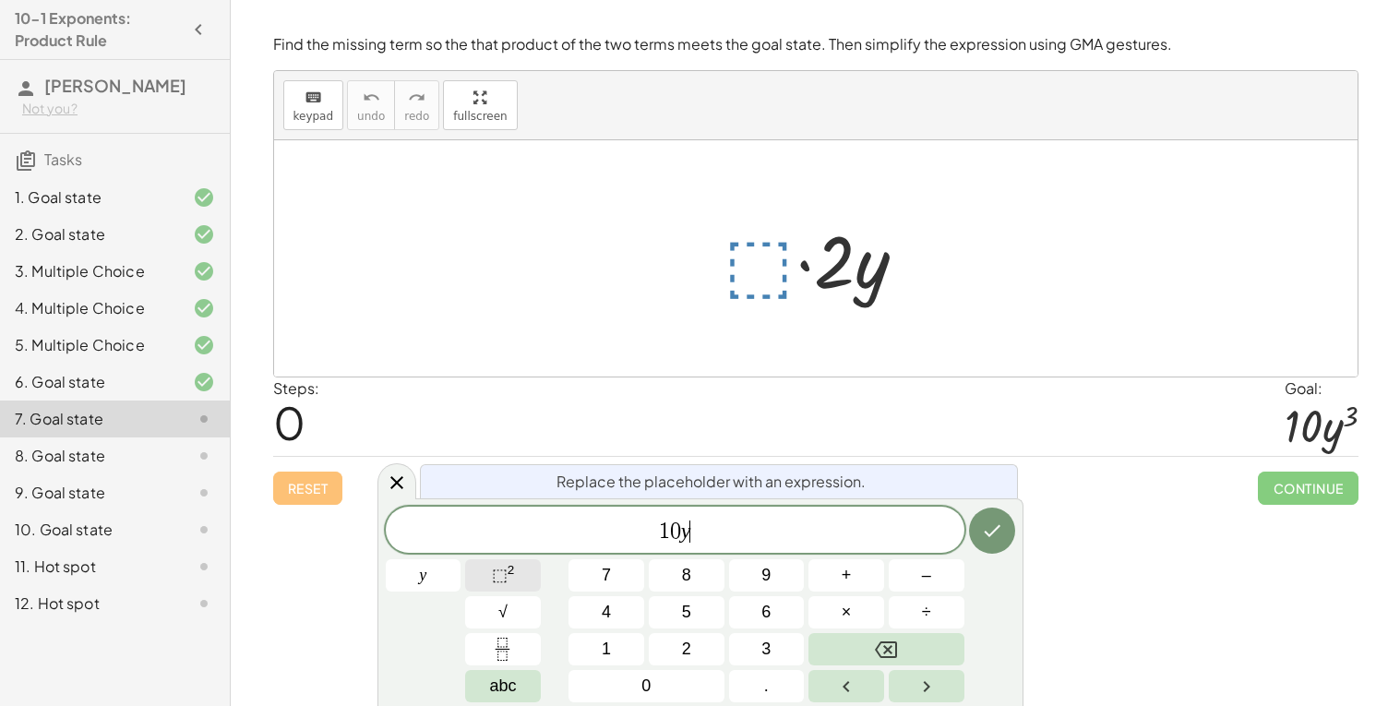
click at [522, 581] on button "⬚ 2" at bounding box center [503, 575] width 76 height 32
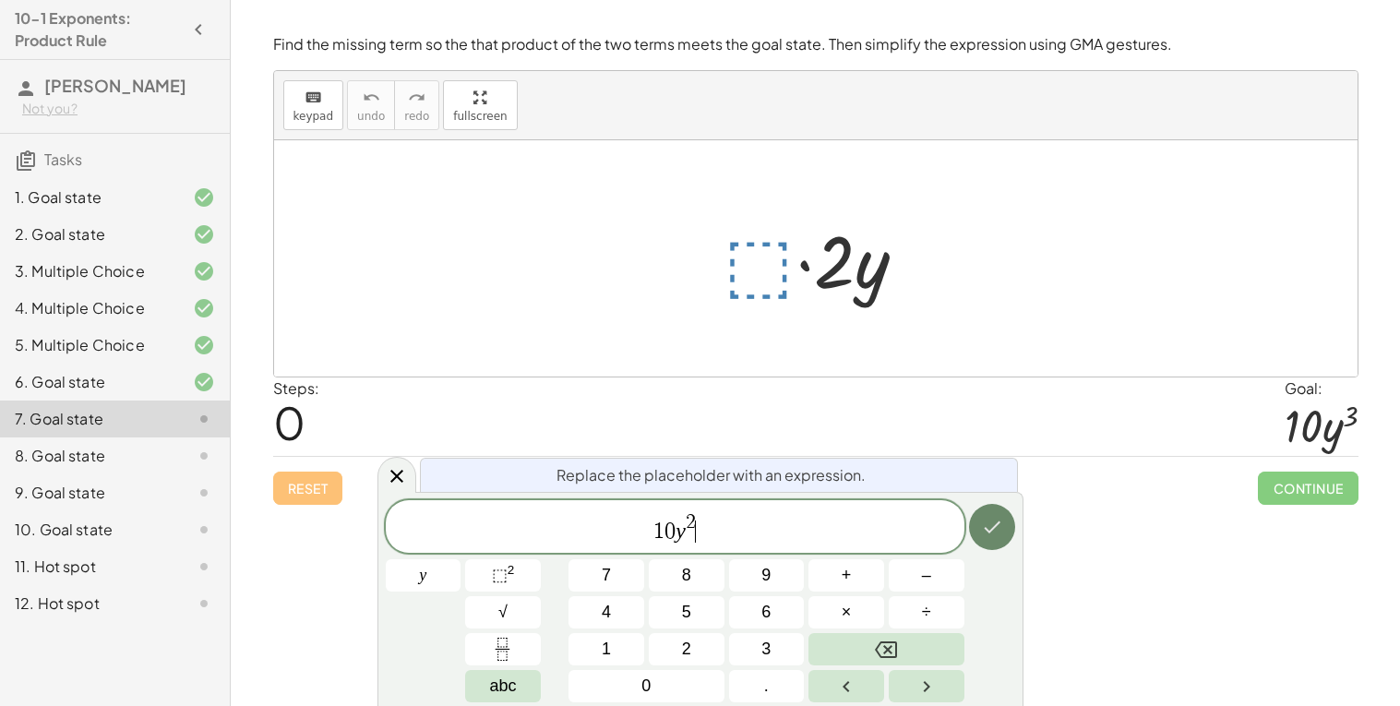
click at [988, 533] on icon "Done" at bounding box center [992, 527] width 22 height 22
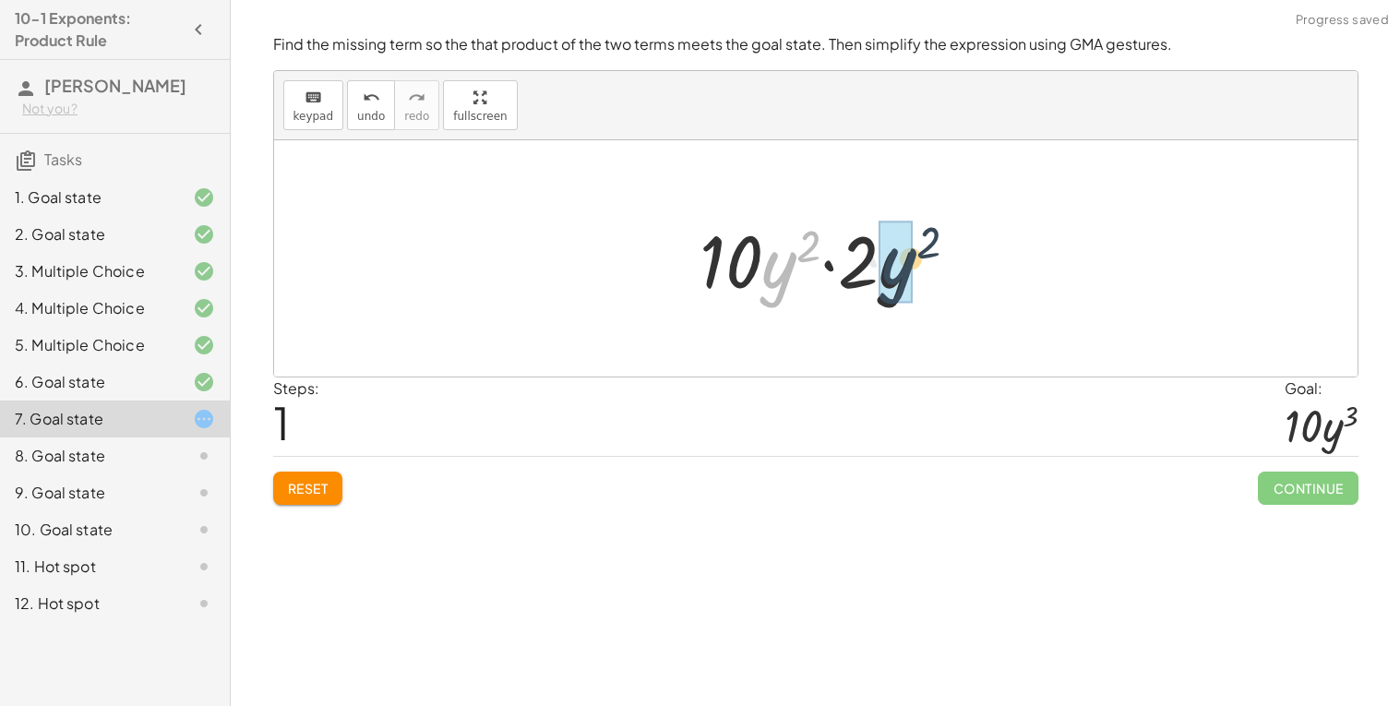
drag, startPoint x: 768, startPoint y: 275, endPoint x: 892, endPoint y: 271, distance: 123.7
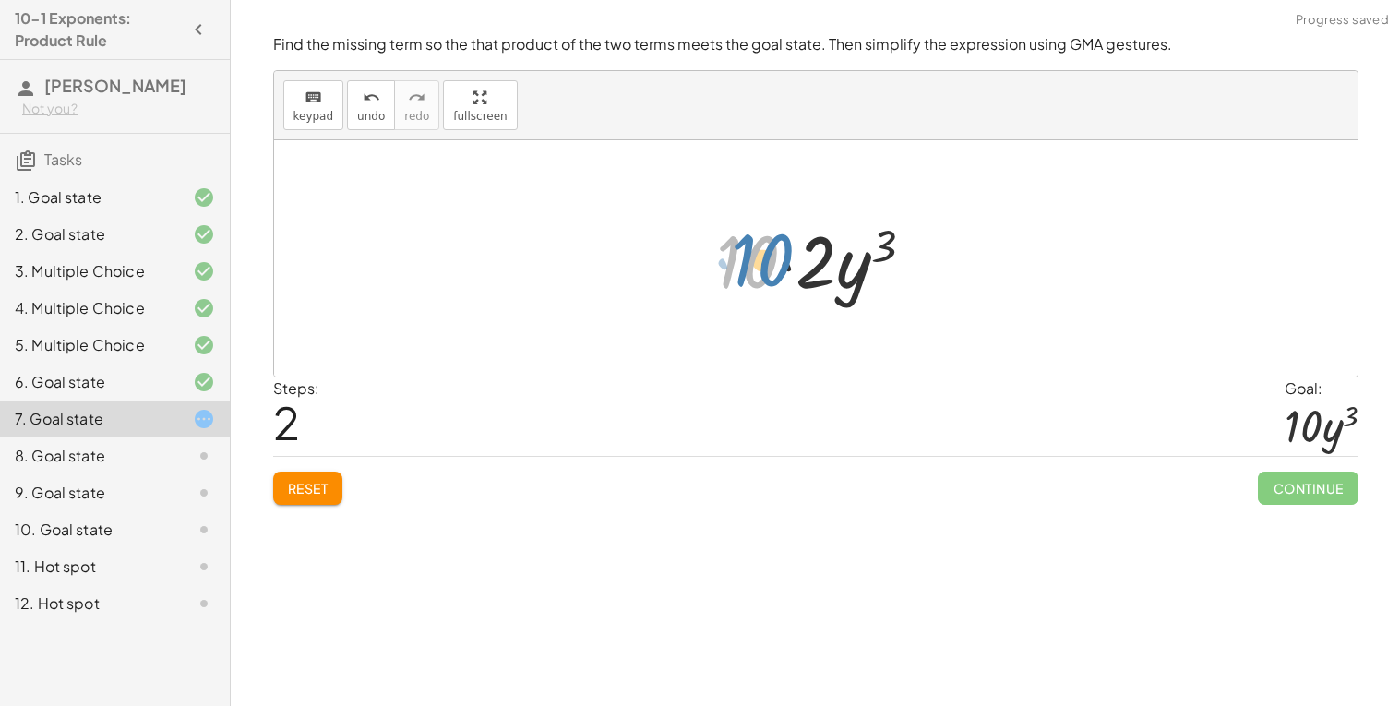
drag, startPoint x: 775, startPoint y: 268, endPoint x: 788, endPoint y: 266, distance: 13.1
click at [788, 266] on div at bounding box center [822, 258] width 231 height 95
click at [329, 492] on span "Reset" at bounding box center [308, 488] width 41 height 17
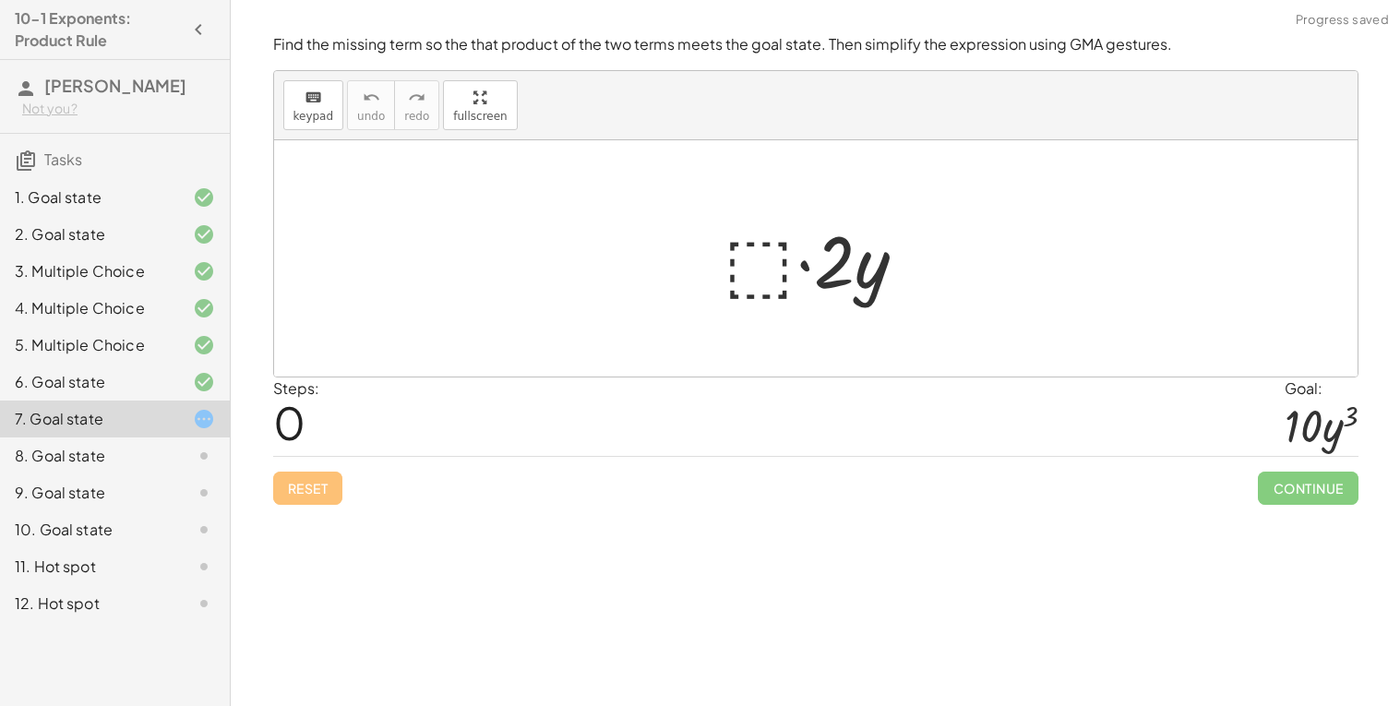
click at [757, 270] on div at bounding box center [822, 258] width 217 height 95
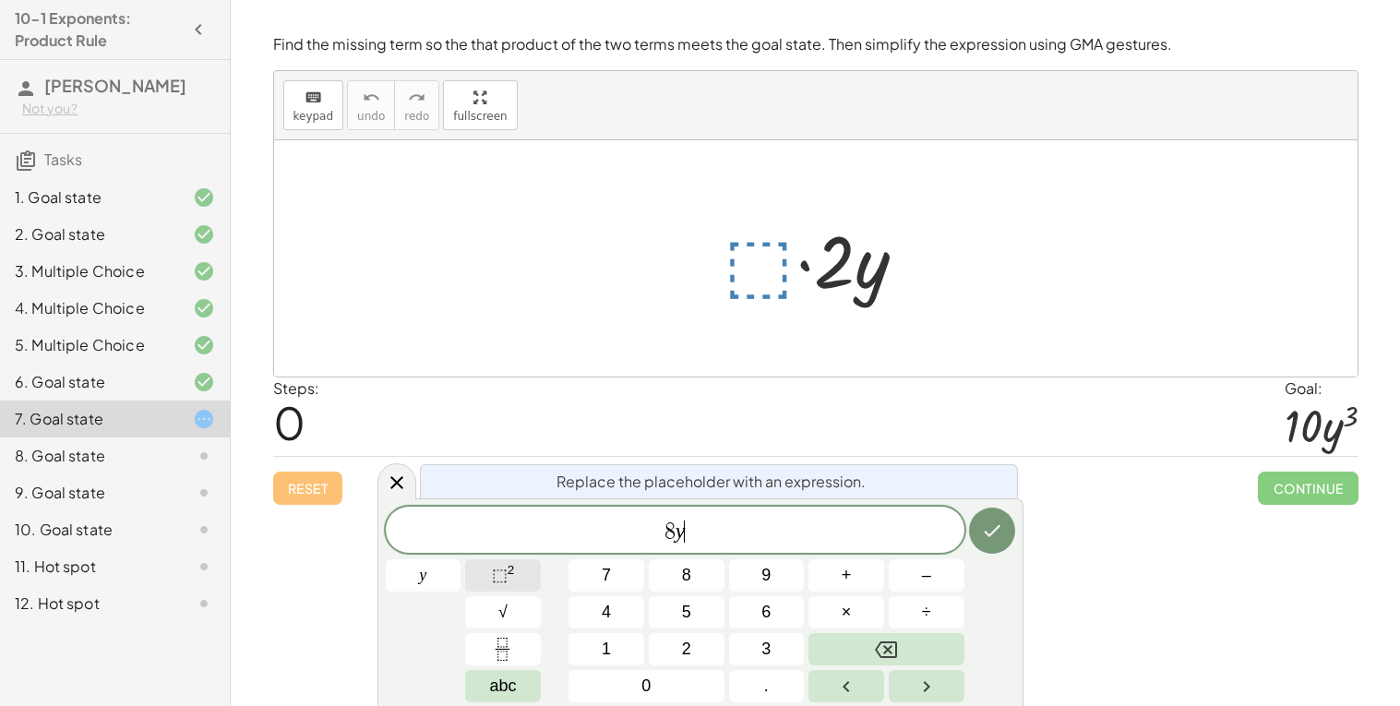
click at [508, 571] on sup "2" at bounding box center [511, 570] width 7 height 14
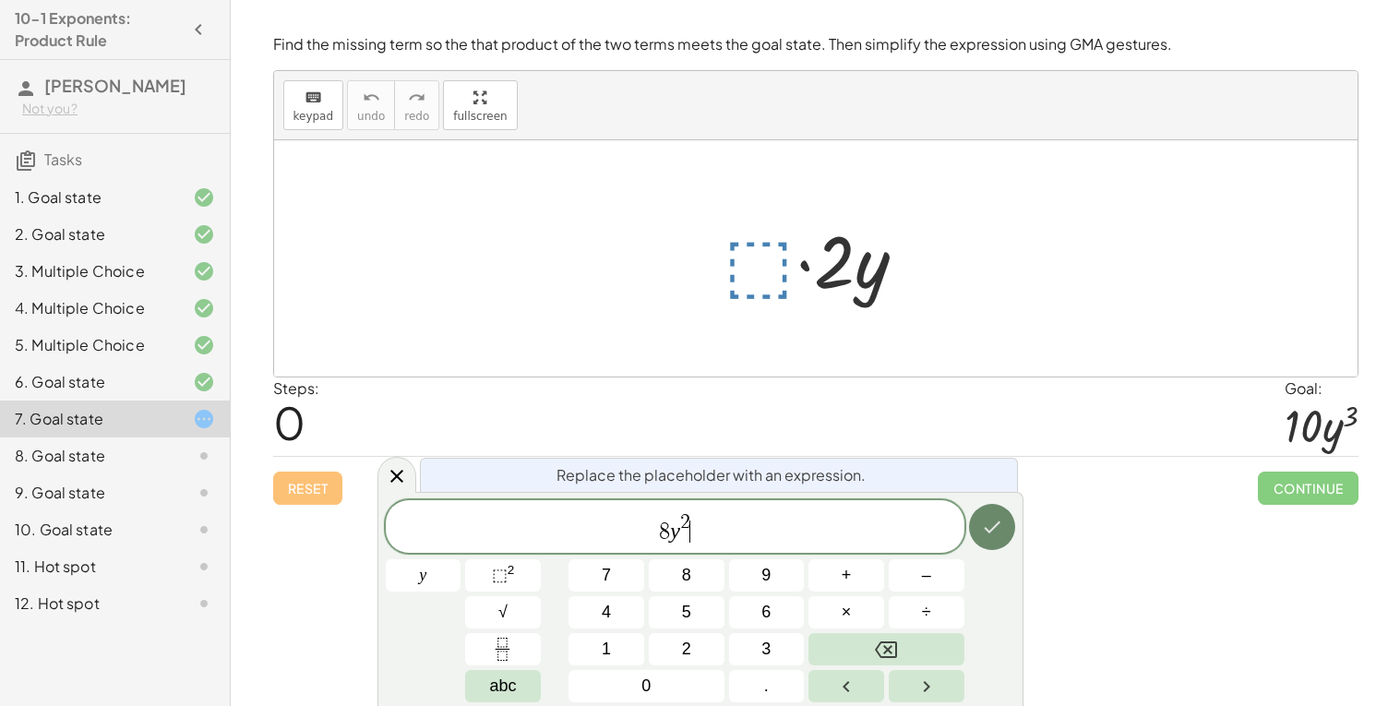
click at [1010, 538] on button "Done" at bounding box center [992, 527] width 46 height 46
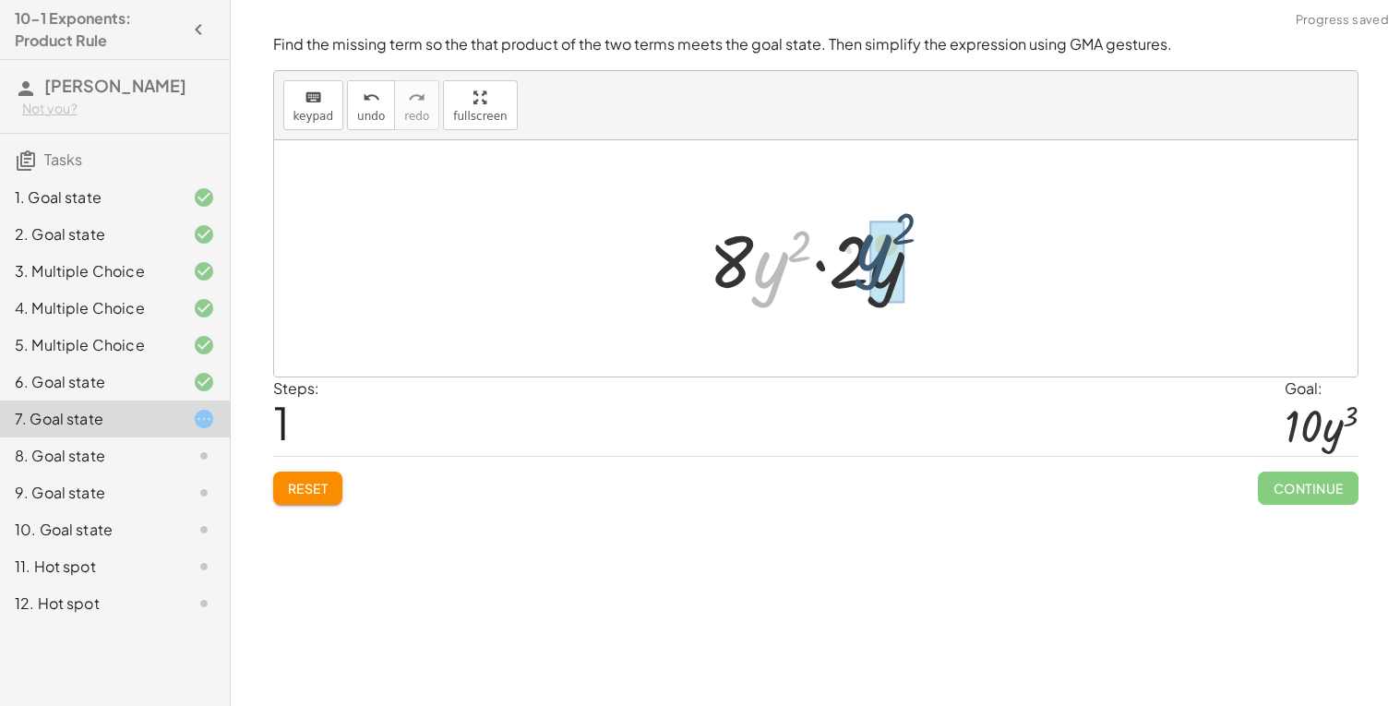
drag, startPoint x: 762, startPoint y: 294, endPoint x: 869, endPoint y: 278, distance: 108.4
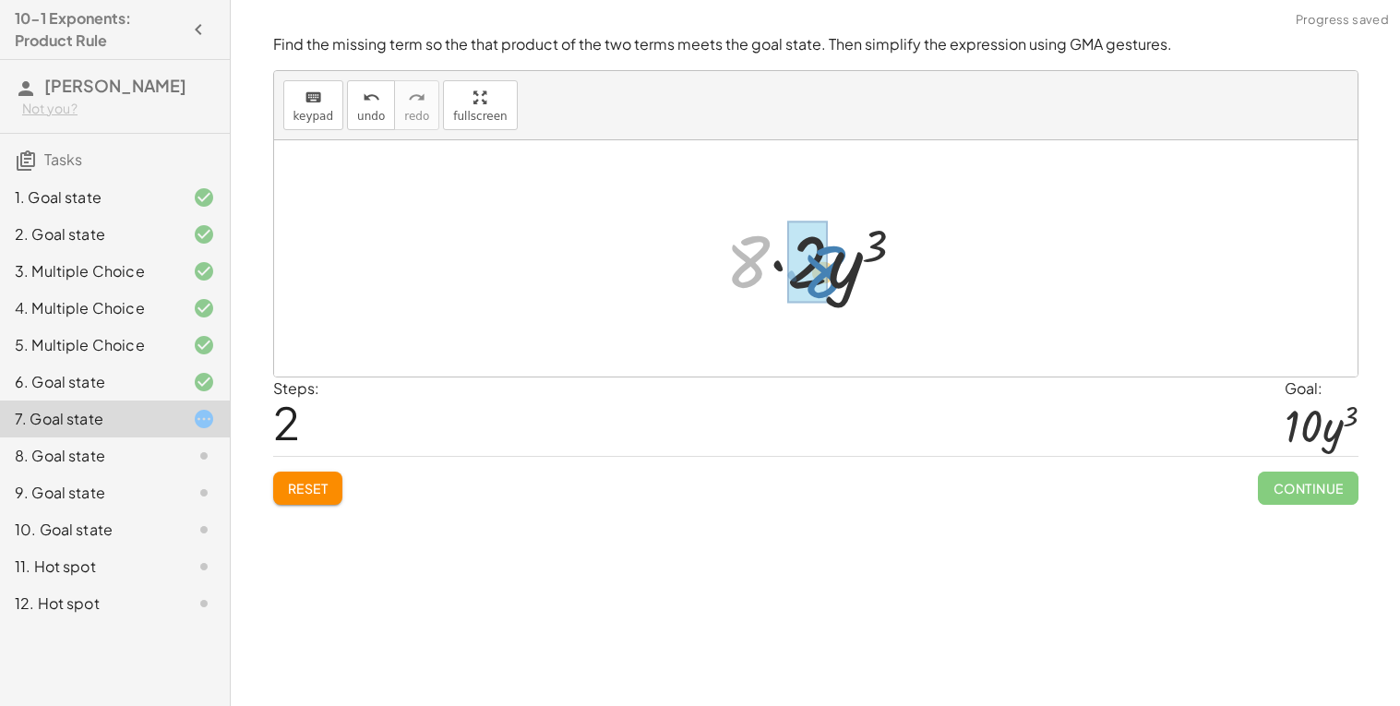
drag, startPoint x: 751, startPoint y: 260, endPoint x: 826, endPoint y: 267, distance: 75.0
click at [321, 477] on button "Reset" at bounding box center [308, 488] width 70 height 33
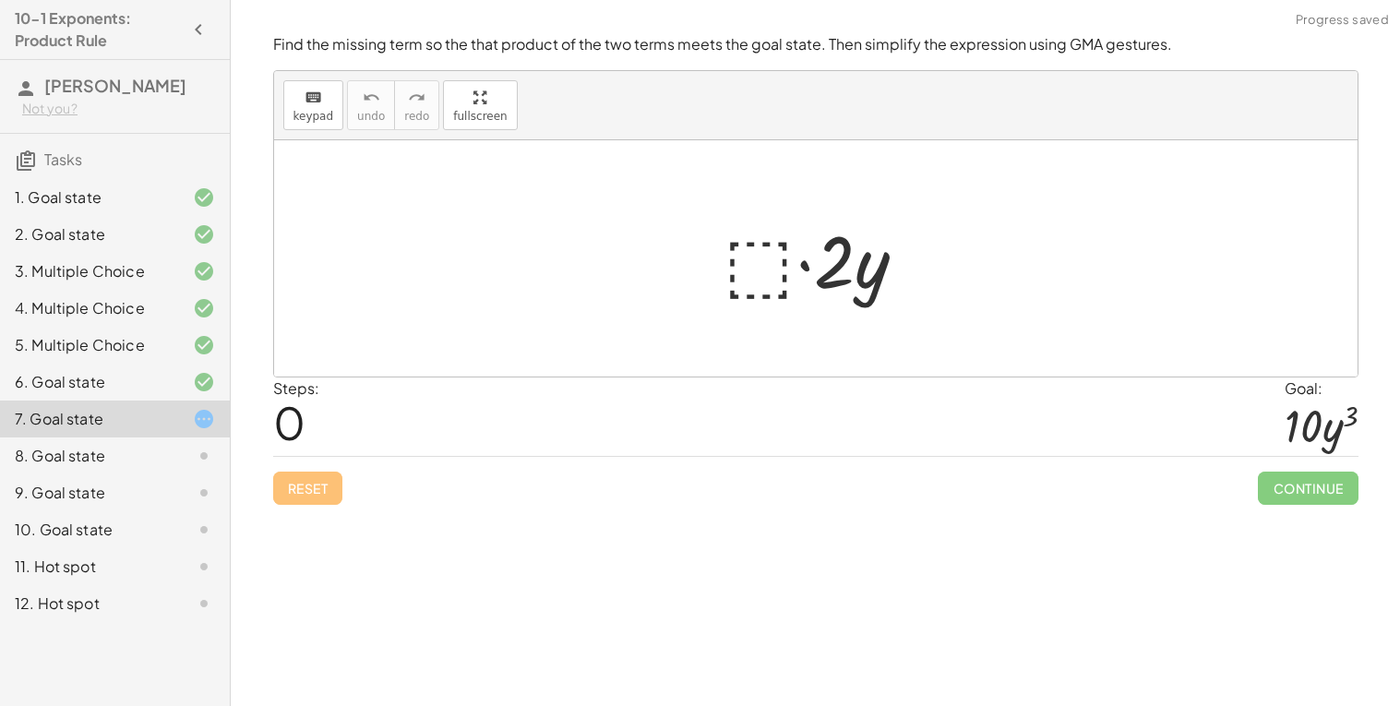
click at [749, 264] on div at bounding box center [822, 258] width 217 height 95
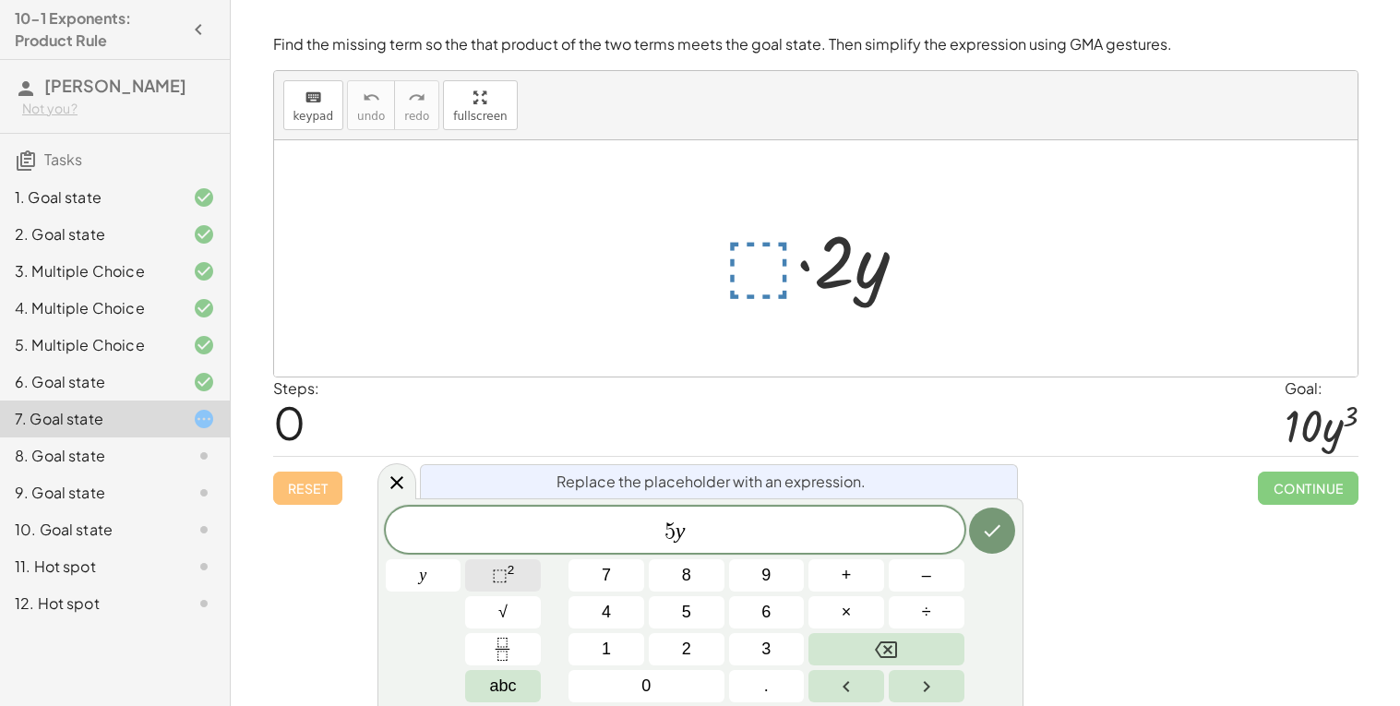
click at [486, 572] on button "⬚ 2" at bounding box center [503, 575] width 76 height 32
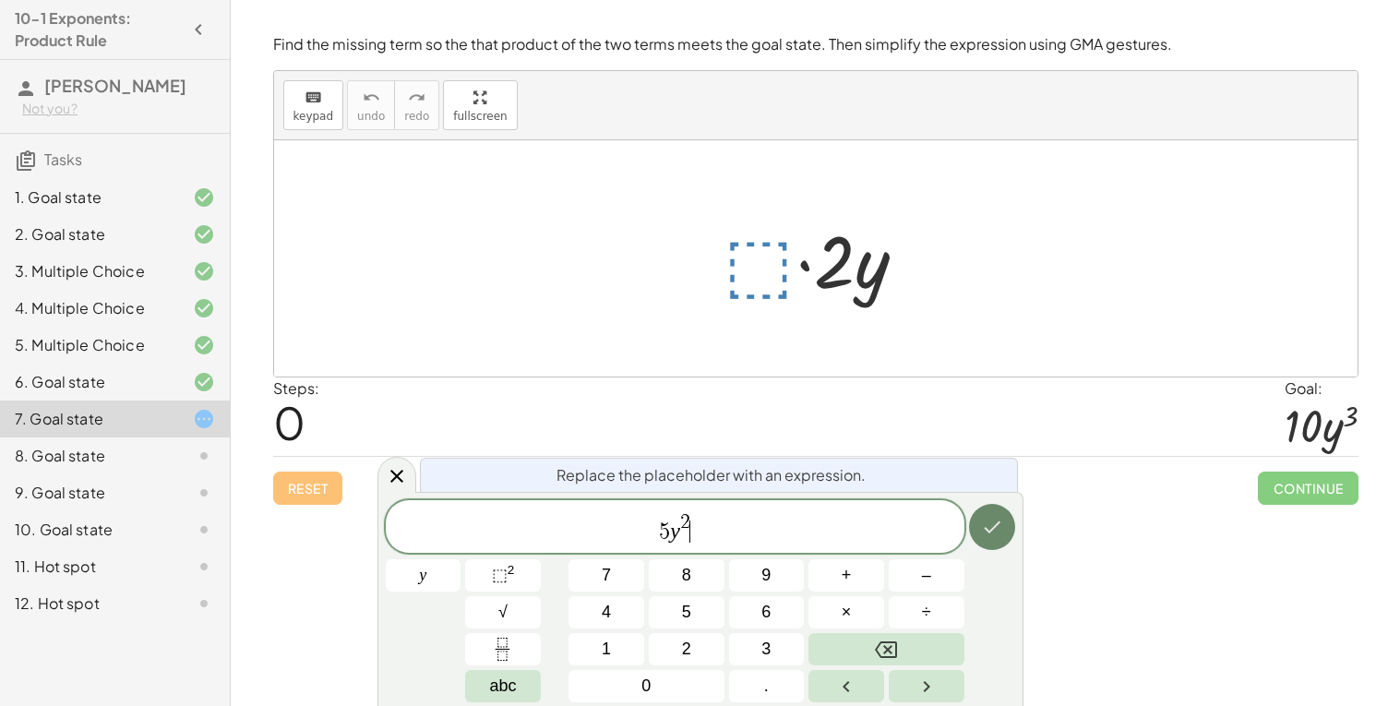
click at [995, 520] on icon "Done" at bounding box center [992, 527] width 22 height 22
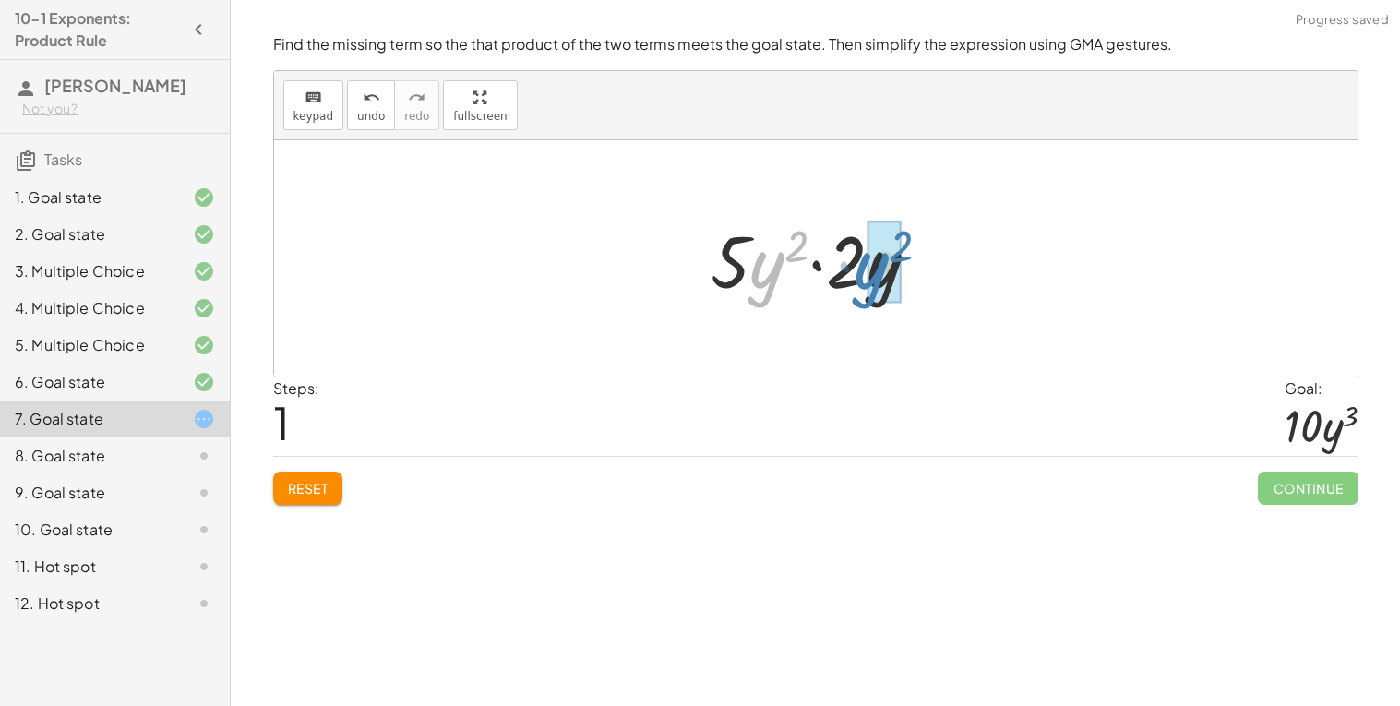
drag, startPoint x: 775, startPoint y: 287, endPoint x: 888, endPoint y: 289, distance: 112.6
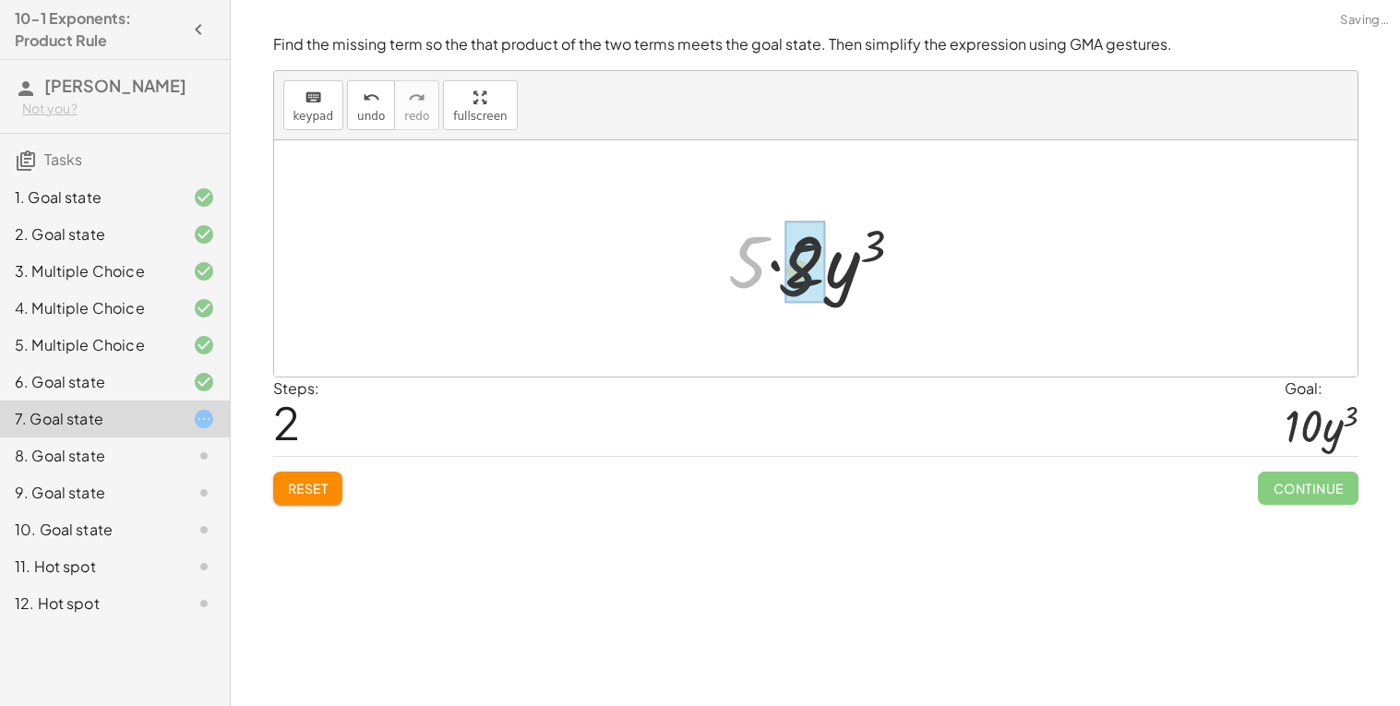
drag, startPoint x: 749, startPoint y: 259, endPoint x: 814, endPoint y: 270, distance: 66.5
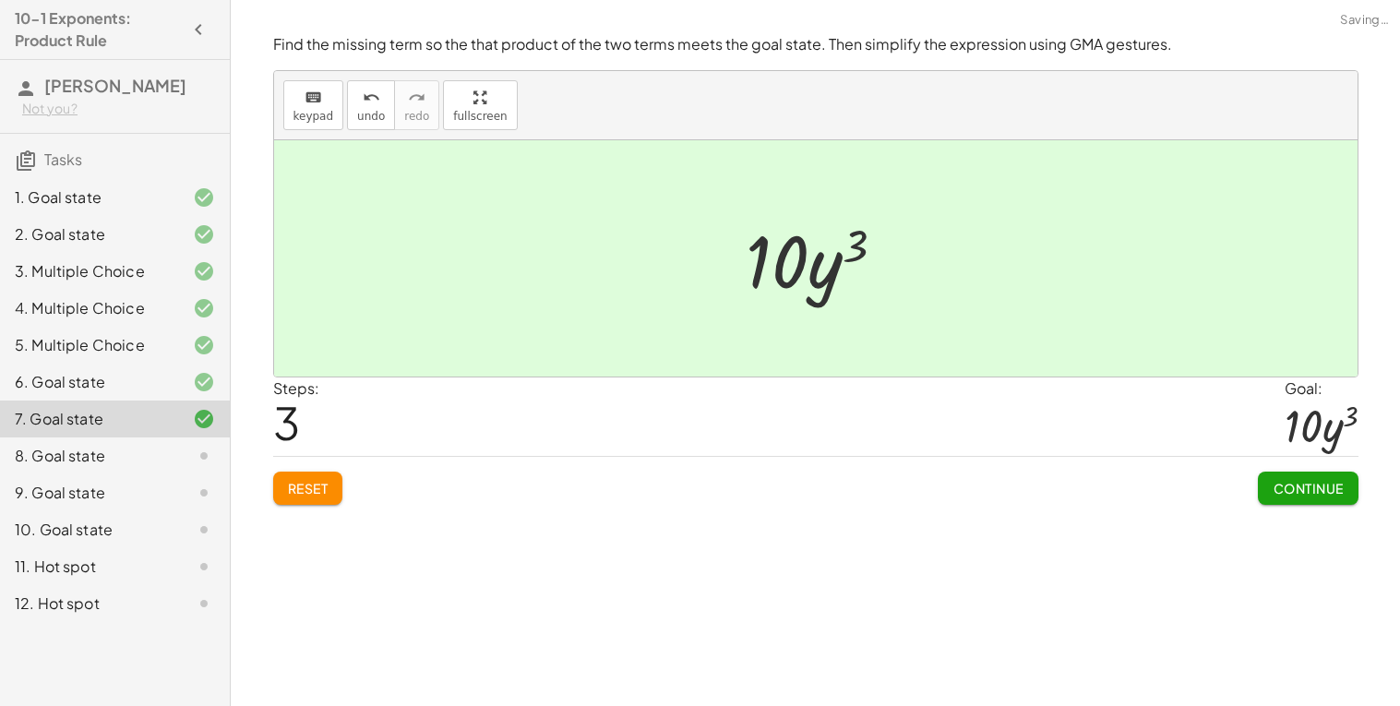
click at [1283, 496] on span "Continue" at bounding box center [1308, 488] width 70 height 17
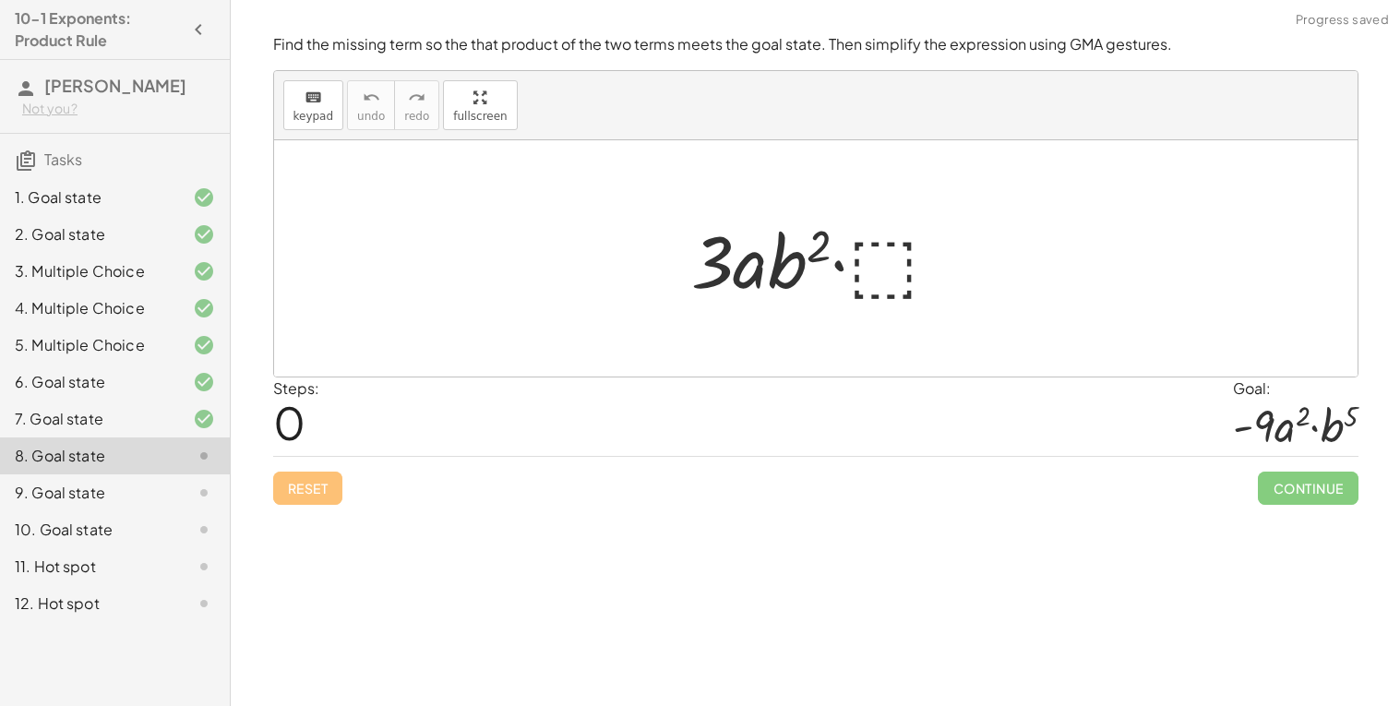
click at [875, 269] on div at bounding box center [823, 258] width 282 height 95
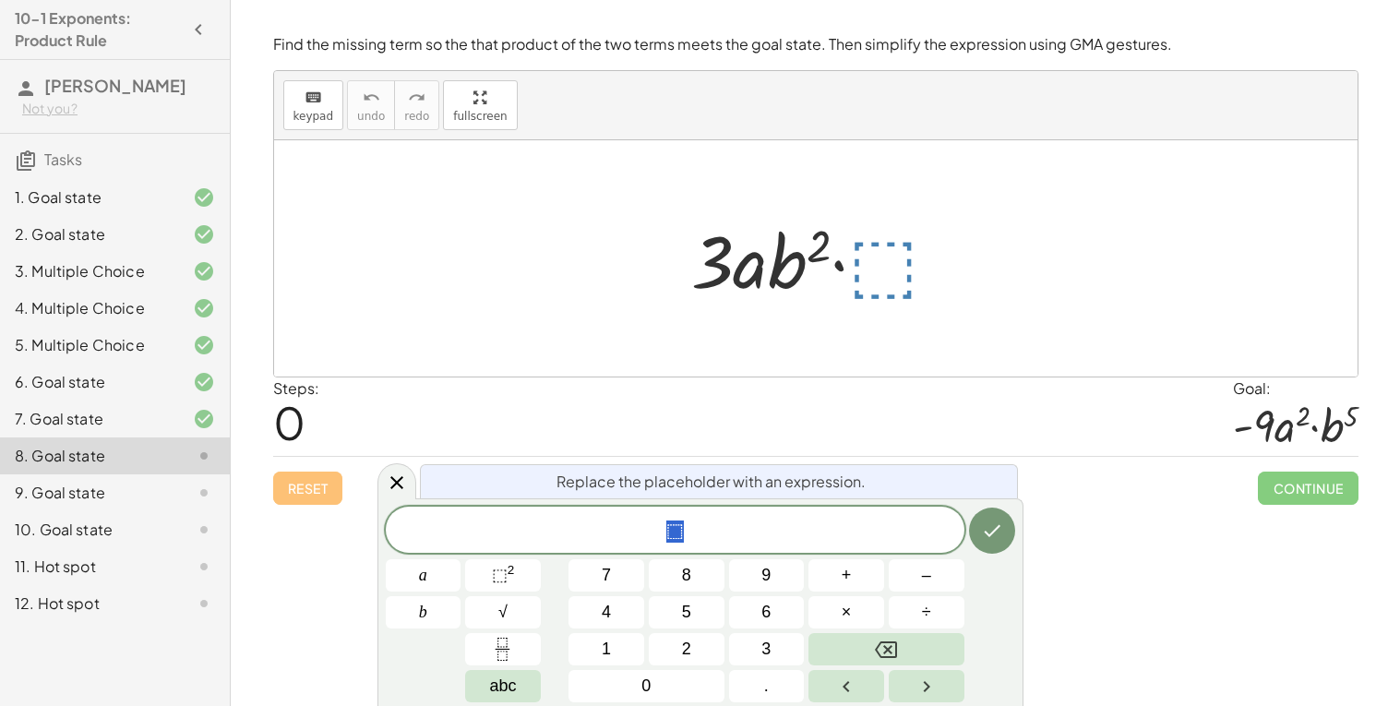
click at [682, 507] on div "⬚" at bounding box center [675, 530] width 579 height 46
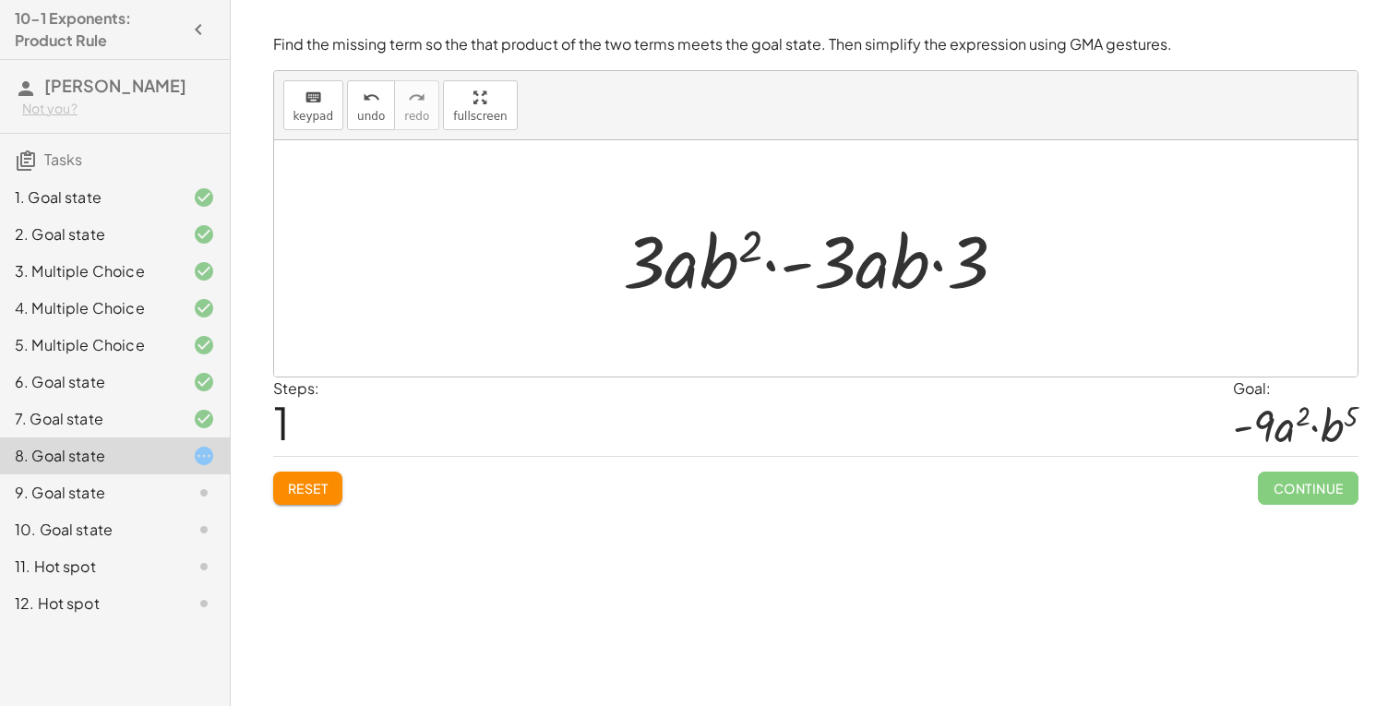
click at [305, 481] on span "Reset" at bounding box center [308, 488] width 41 height 17
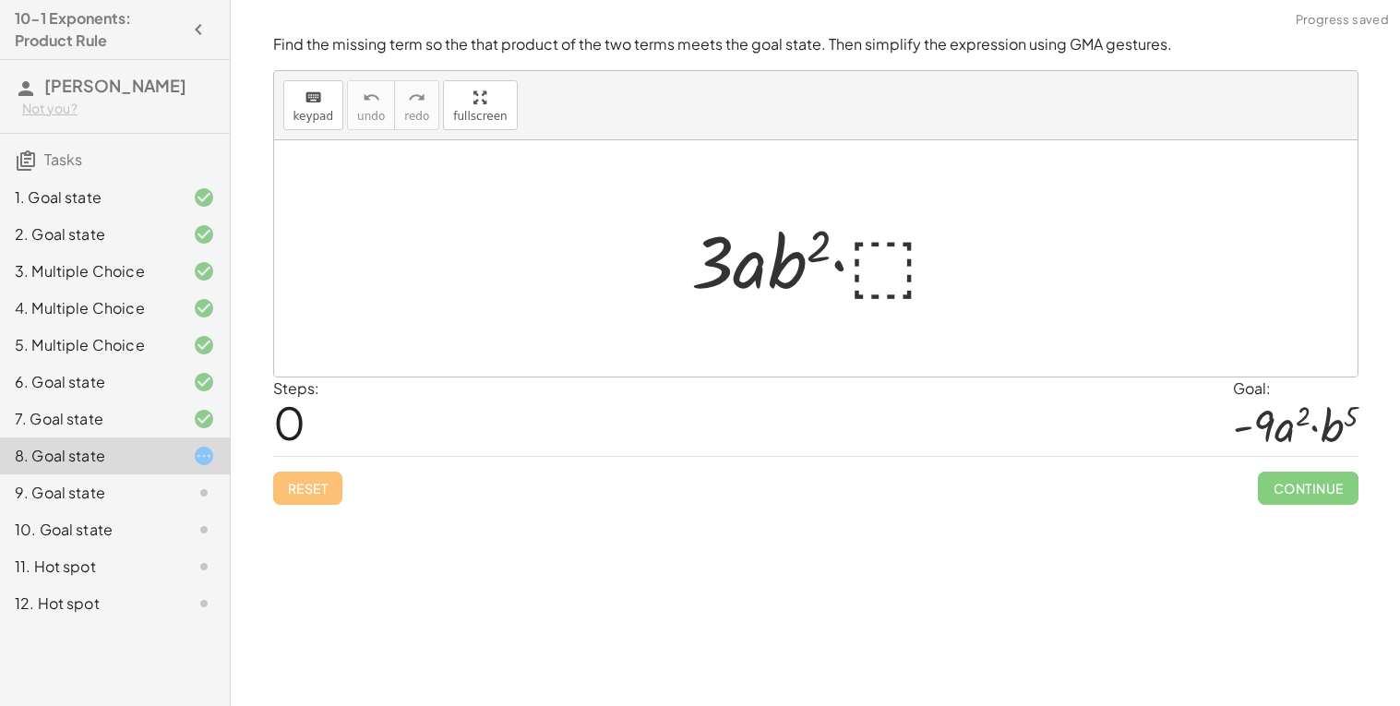
click at [850, 276] on div at bounding box center [823, 258] width 282 height 95
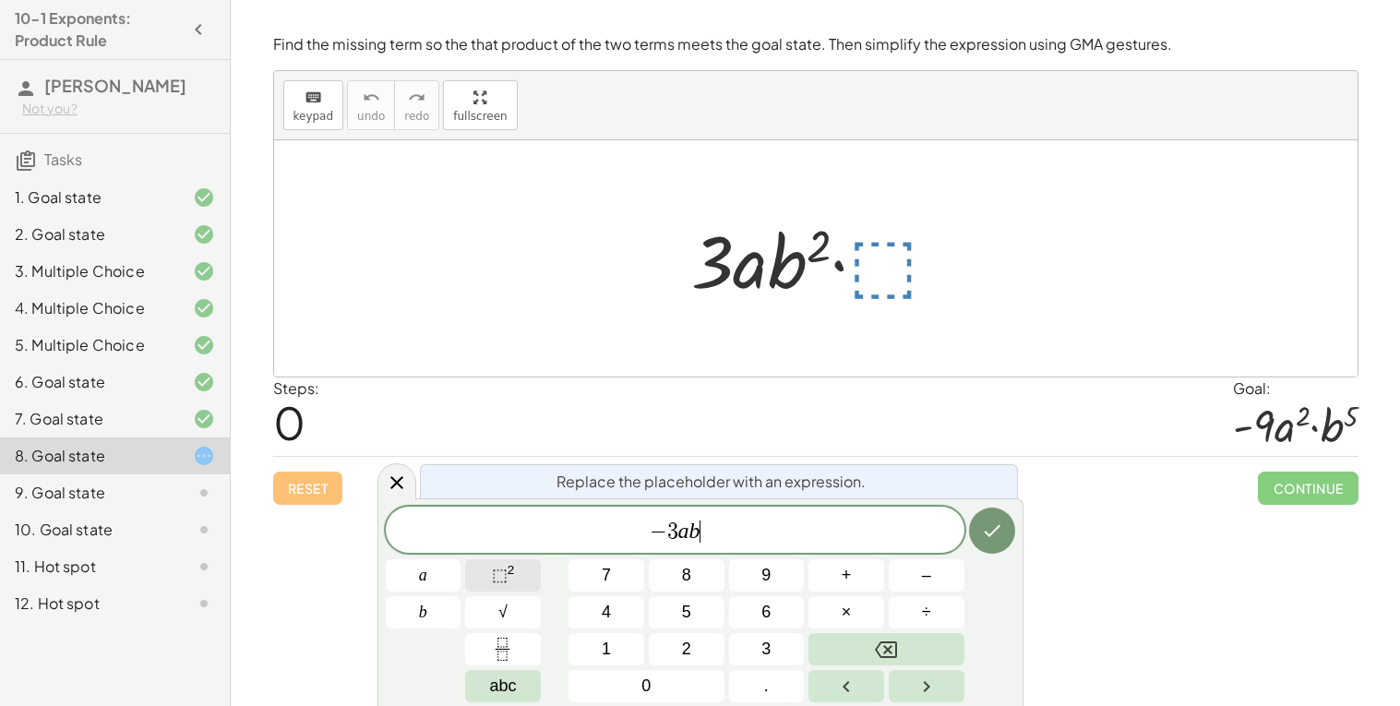
click at [518, 585] on button "⬚ 2" at bounding box center [503, 575] width 76 height 32
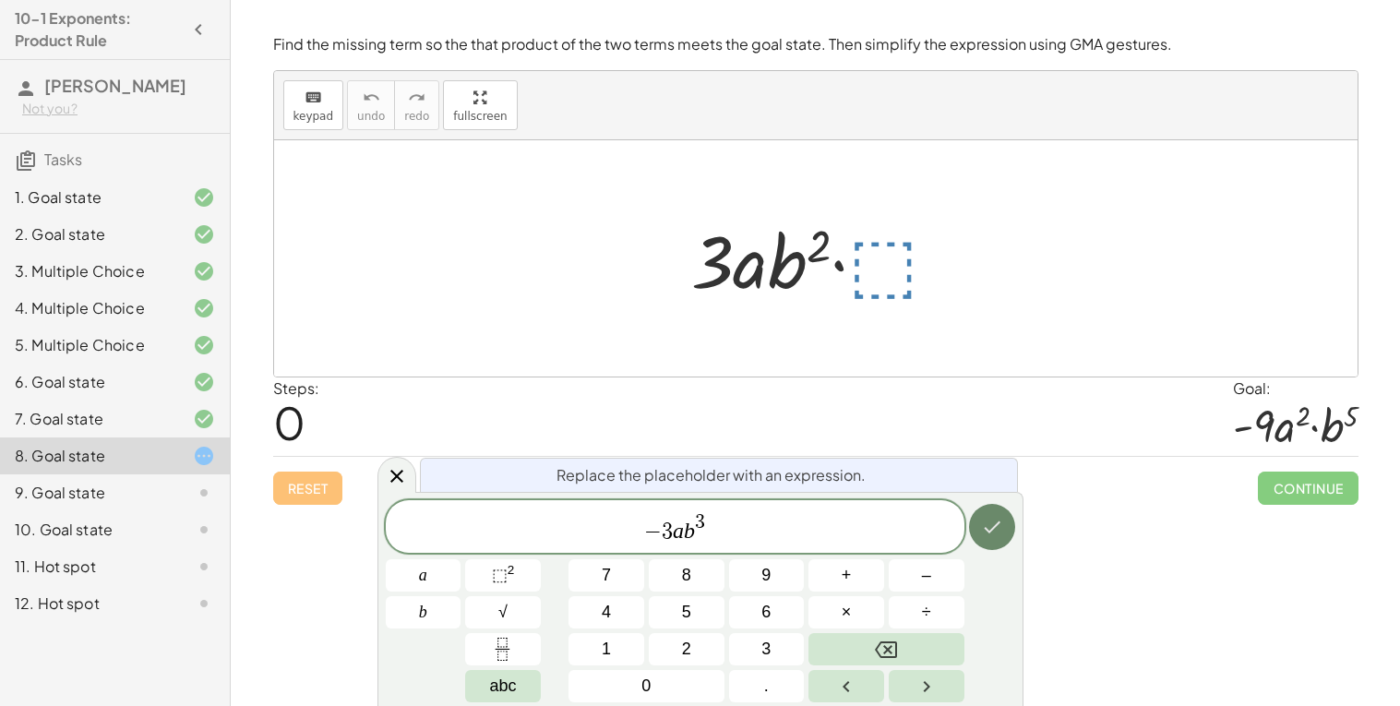
click at [996, 530] on icon "Done" at bounding box center [992, 527] width 22 height 22
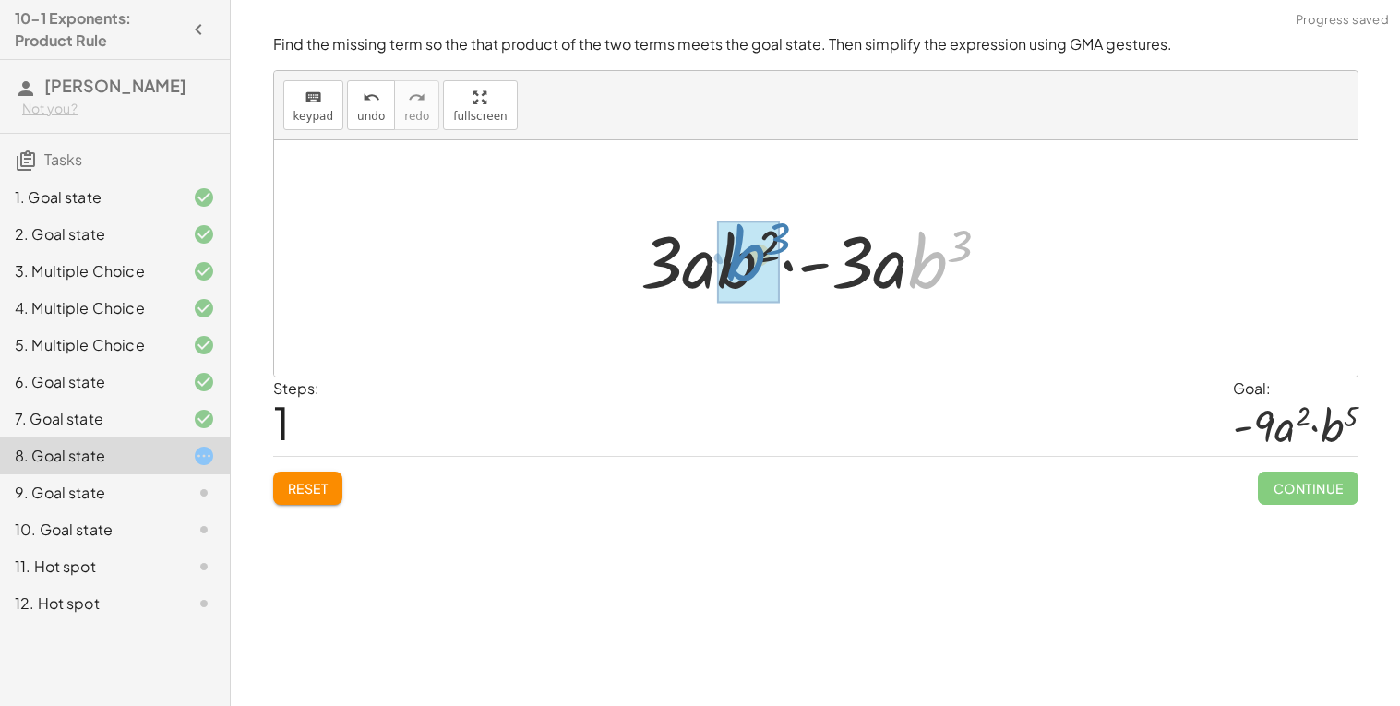
drag, startPoint x: 924, startPoint y: 282, endPoint x: 741, endPoint y: 277, distance: 182.8
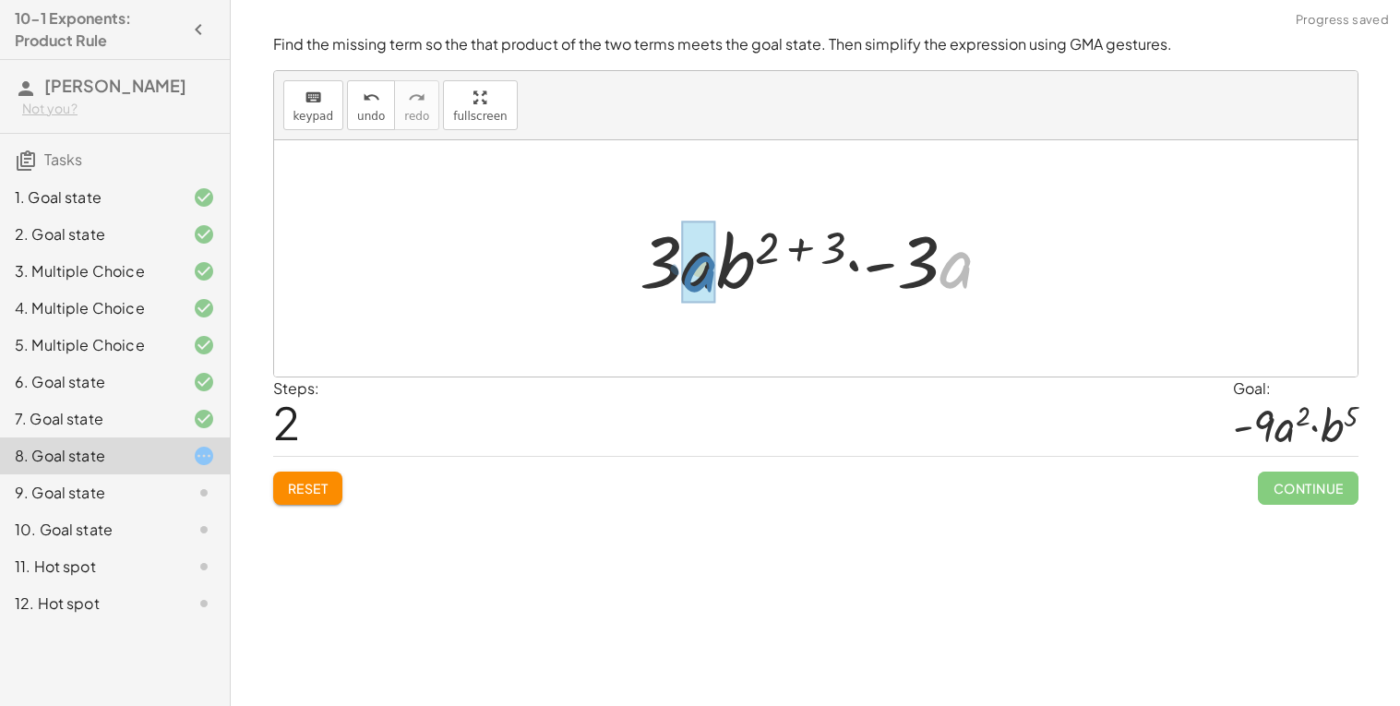
drag, startPoint x: 953, startPoint y: 270, endPoint x: 689, endPoint y: 275, distance: 264.1
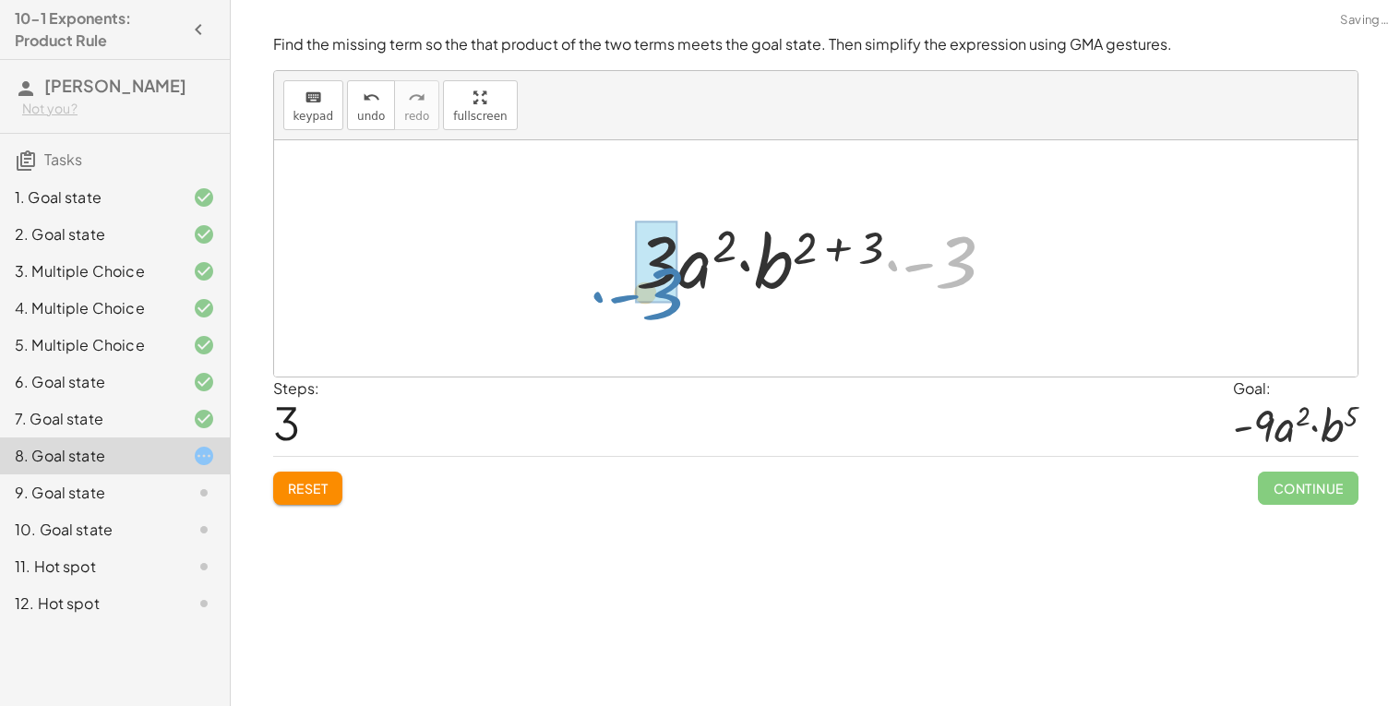
drag, startPoint x: 961, startPoint y: 256, endPoint x: 667, endPoint y: 285, distance: 295.0
click at [667, 285] on div at bounding box center [822, 258] width 327 height 95
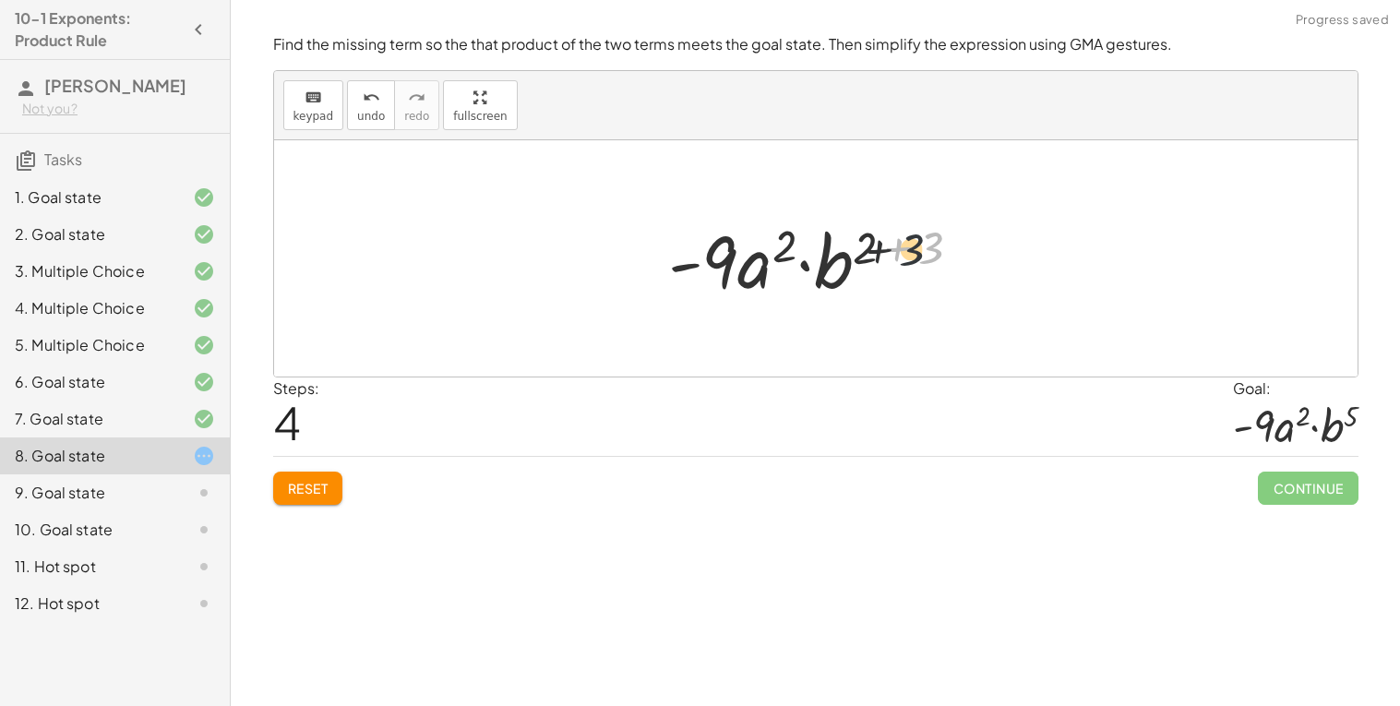
drag, startPoint x: 950, startPoint y: 231, endPoint x: 908, endPoint y: 237, distance: 42.0
click at [908, 237] on div at bounding box center [822, 258] width 327 height 95
drag, startPoint x: 928, startPoint y: 260, endPoint x: 871, endPoint y: 254, distance: 56.7
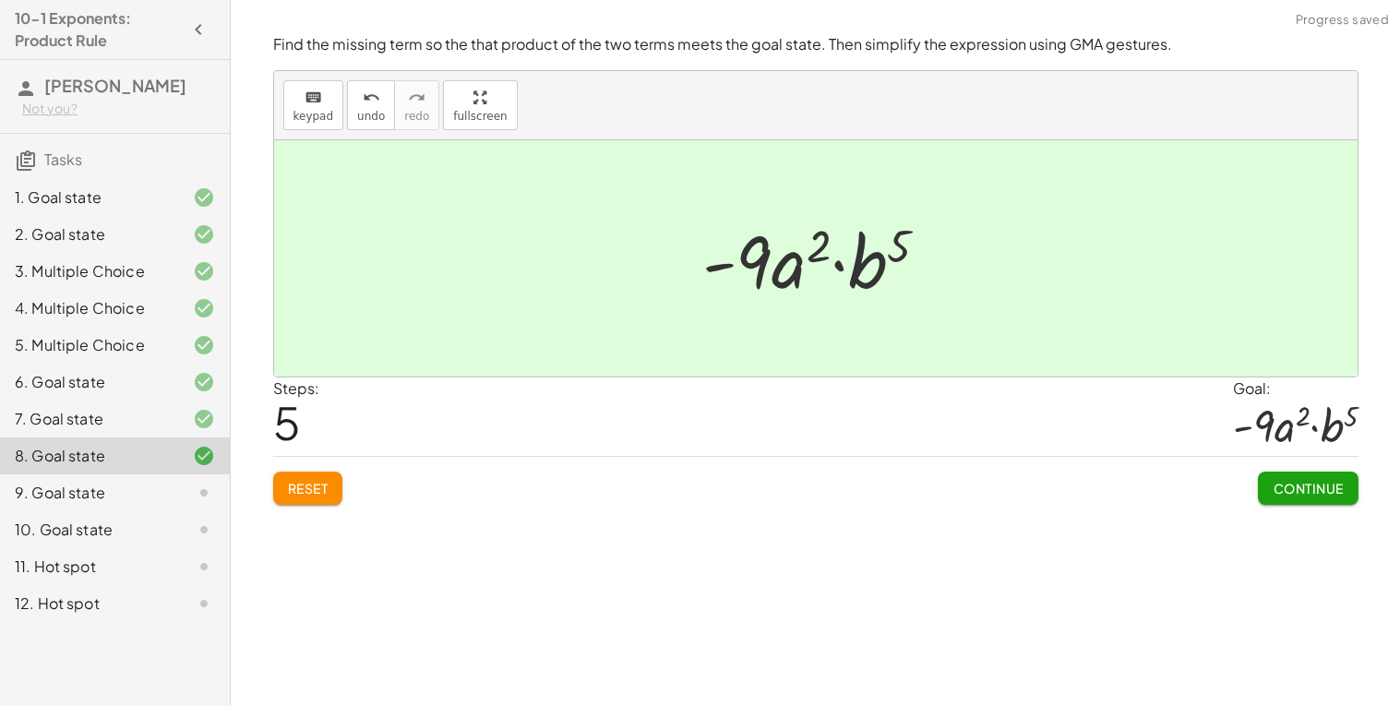
click at [1296, 486] on span "Continue" at bounding box center [1308, 488] width 70 height 17
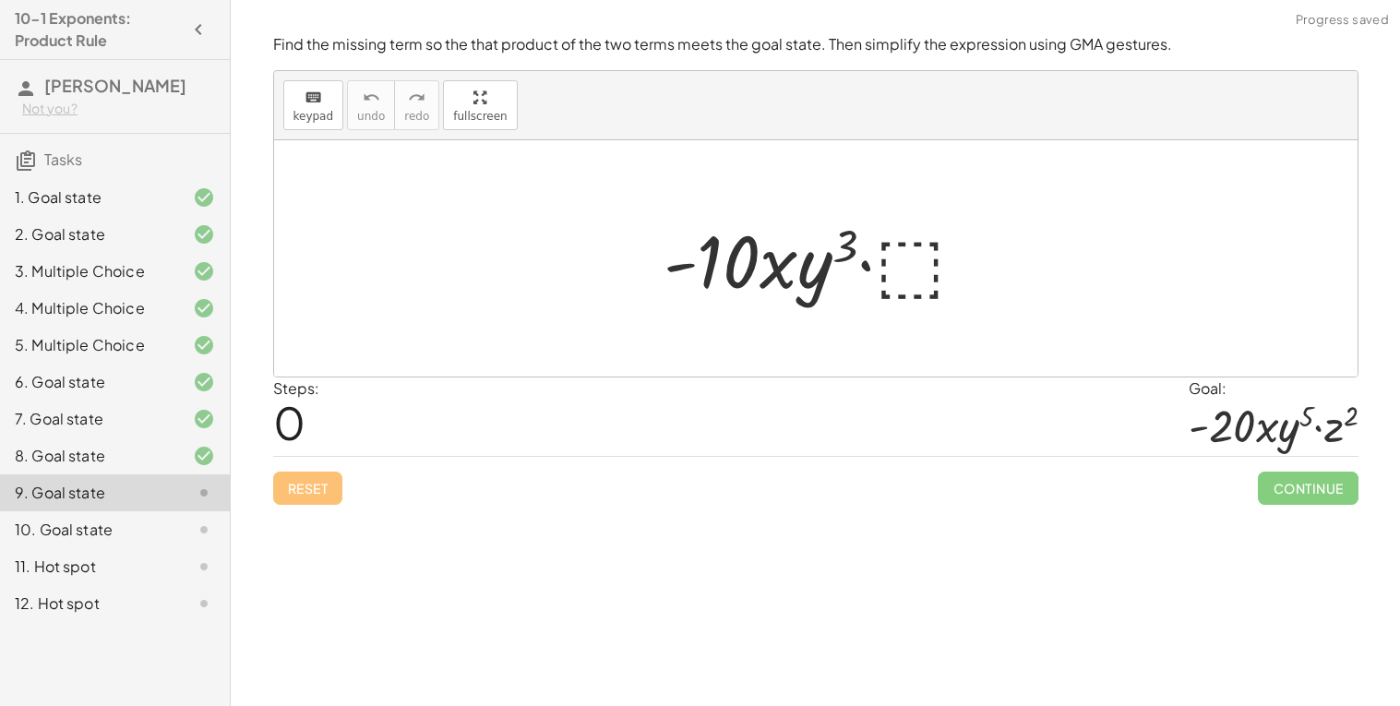
click at [904, 269] on div at bounding box center [822, 258] width 336 height 95
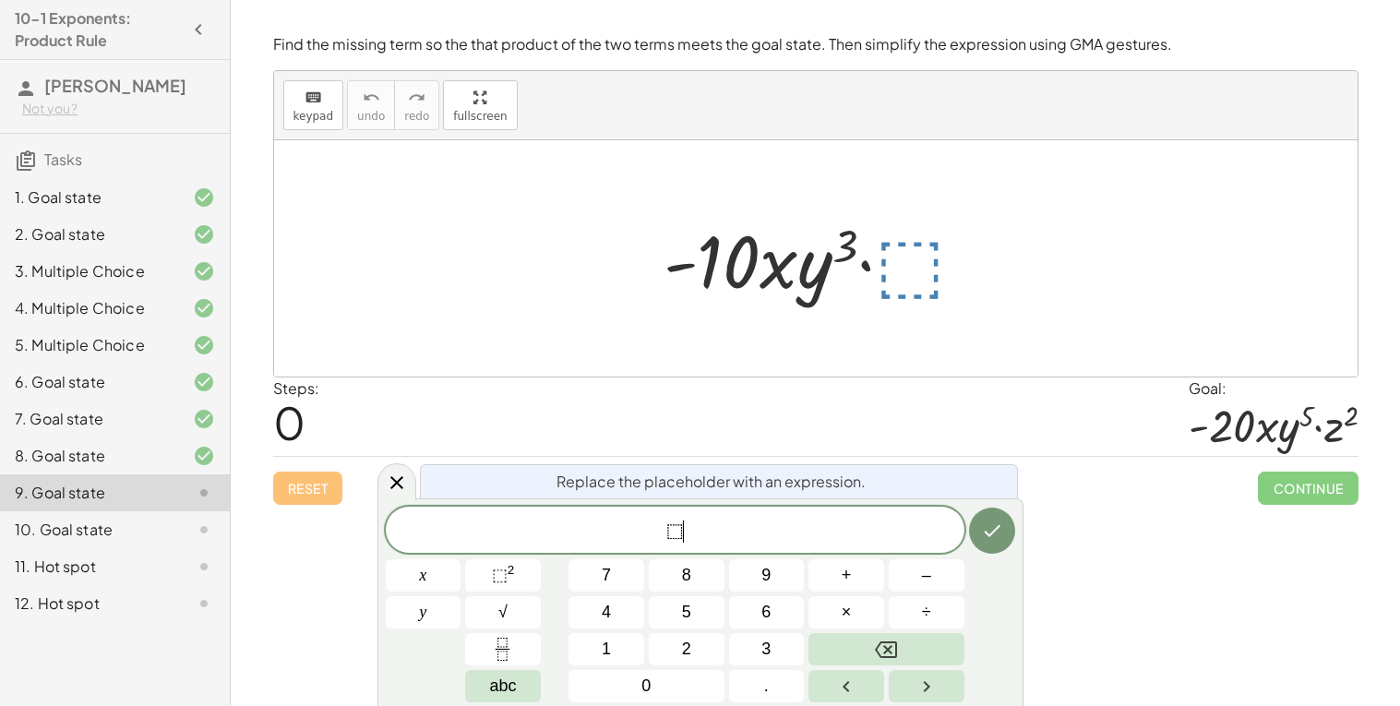
click at [798, 528] on span "⬚ ​" at bounding box center [675, 532] width 579 height 26
click at [525, 577] on button "⬚ 2" at bounding box center [503, 575] width 76 height 32
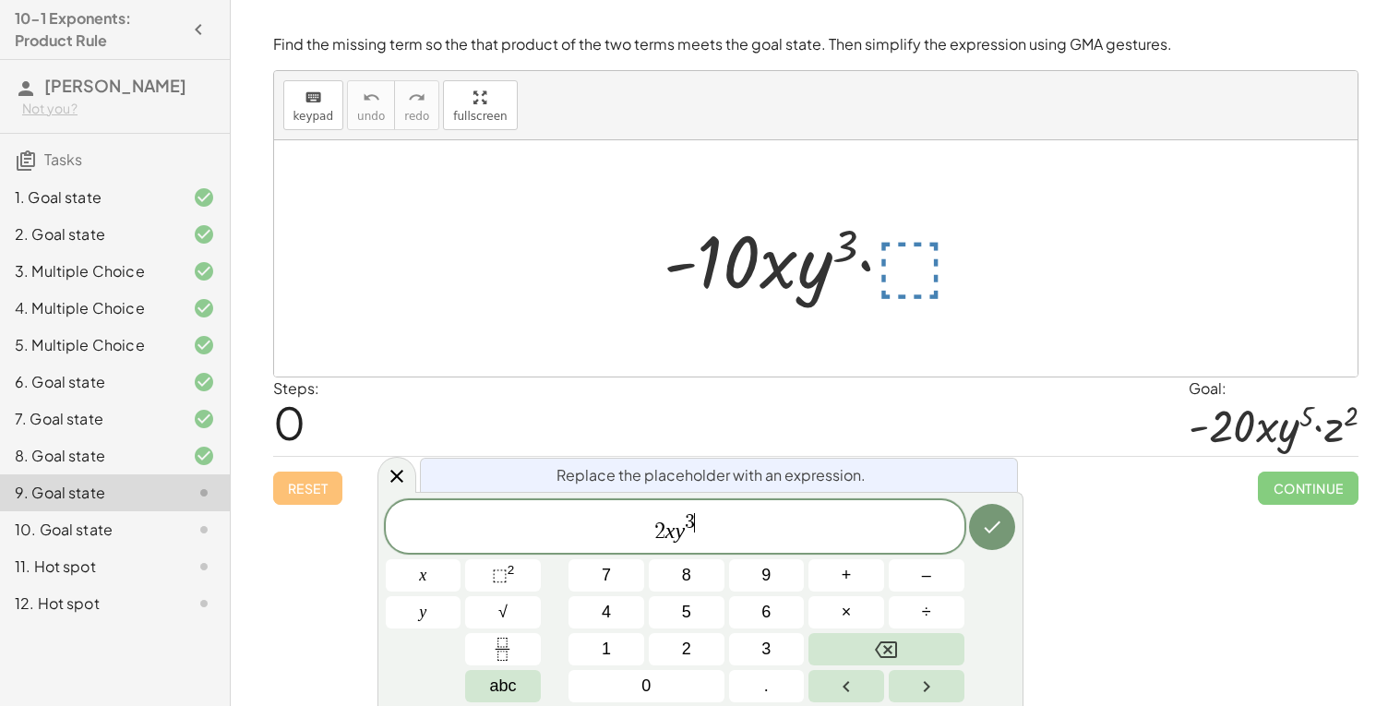
click at [723, 540] on span "2 x y 3 ​" at bounding box center [675, 527] width 579 height 33
click at [503, 587] on span "⬚ 2" at bounding box center [503, 575] width 23 height 25
click at [994, 530] on icon "Done" at bounding box center [992, 527] width 22 height 22
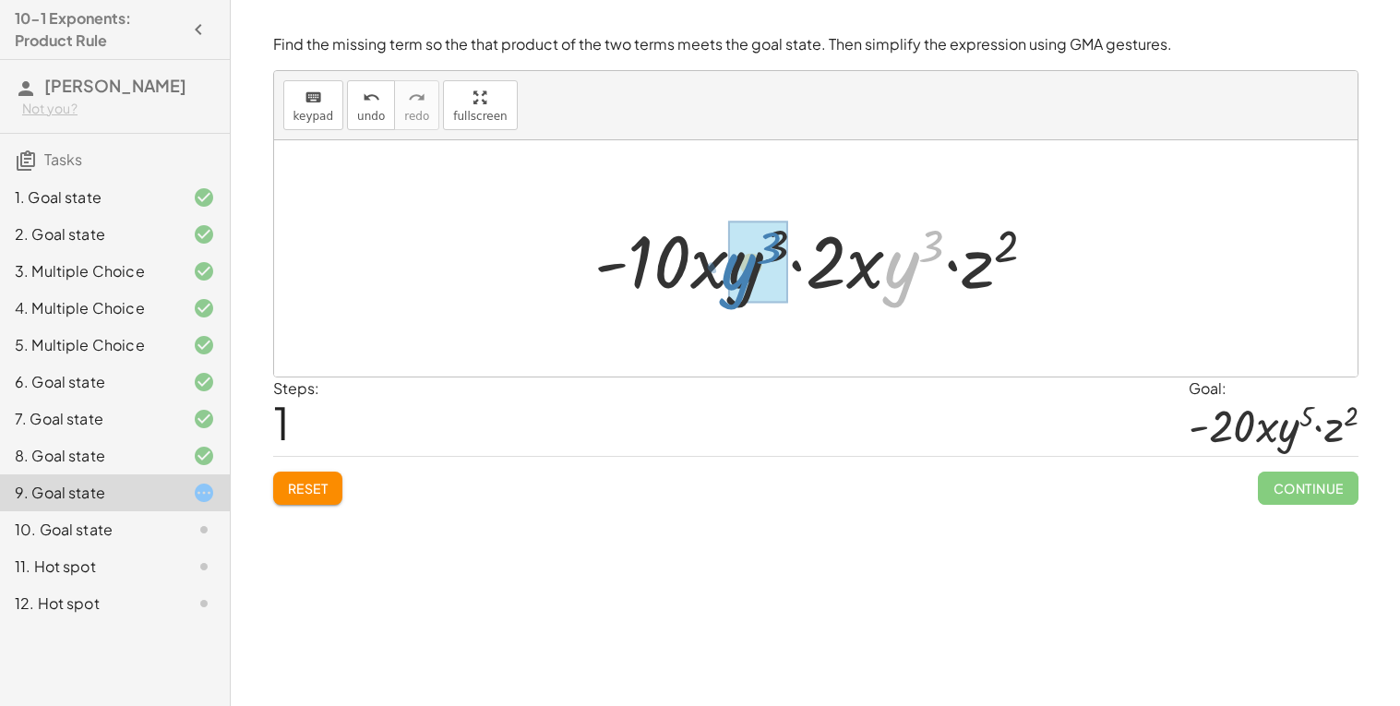
drag, startPoint x: 885, startPoint y: 290, endPoint x: 723, endPoint y: 293, distance: 162.5
click at [723, 293] on div at bounding box center [822, 258] width 475 height 95
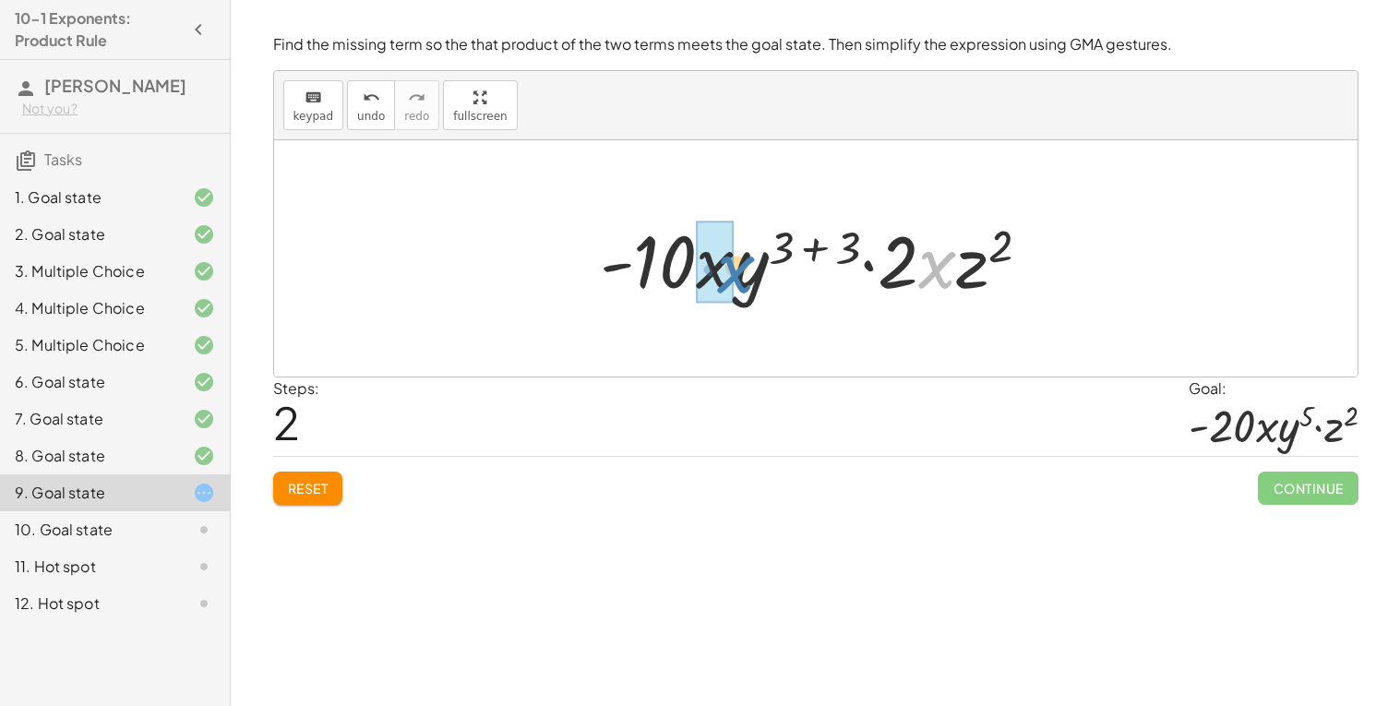
drag, startPoint x: 934, startPoint y: 273, endPoint x: 733, endPoint y: 278, distance: 201.3
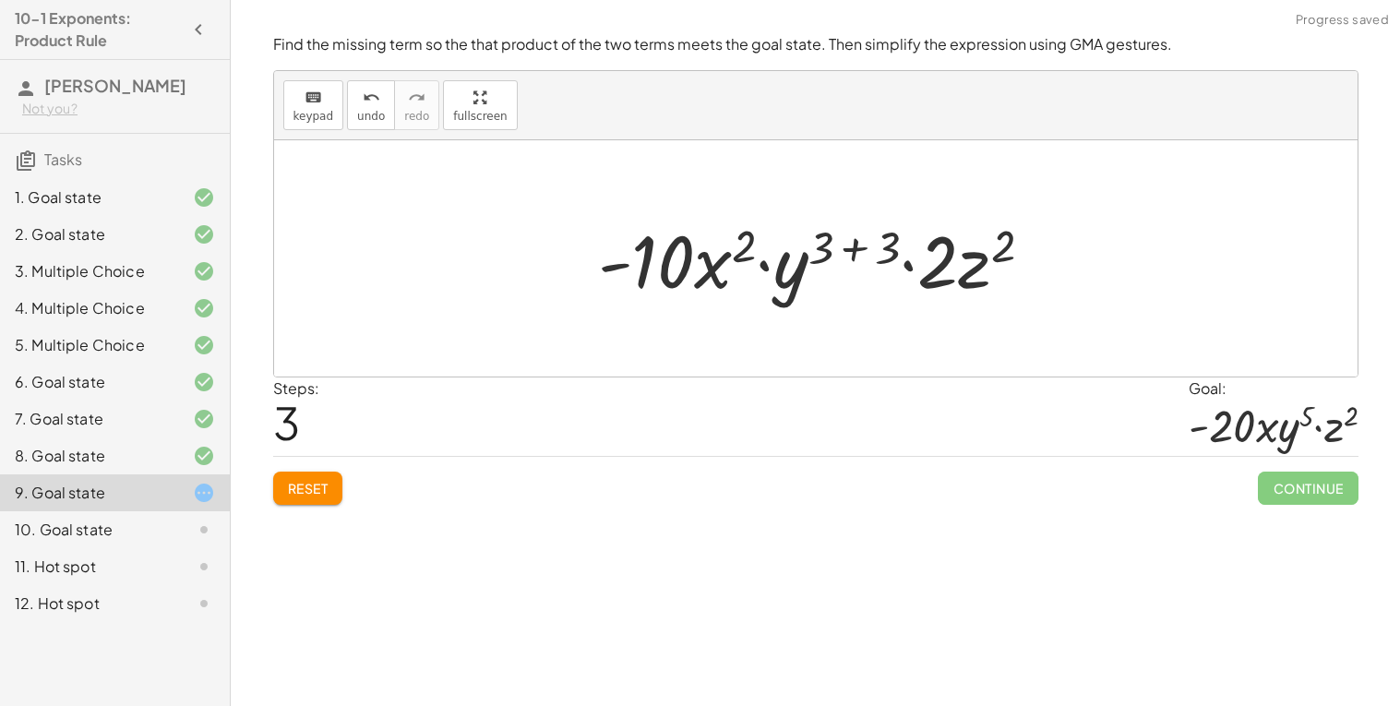
click at [326, 498] on button "Reset" at bounding box center [308, 488] width 70 height 33
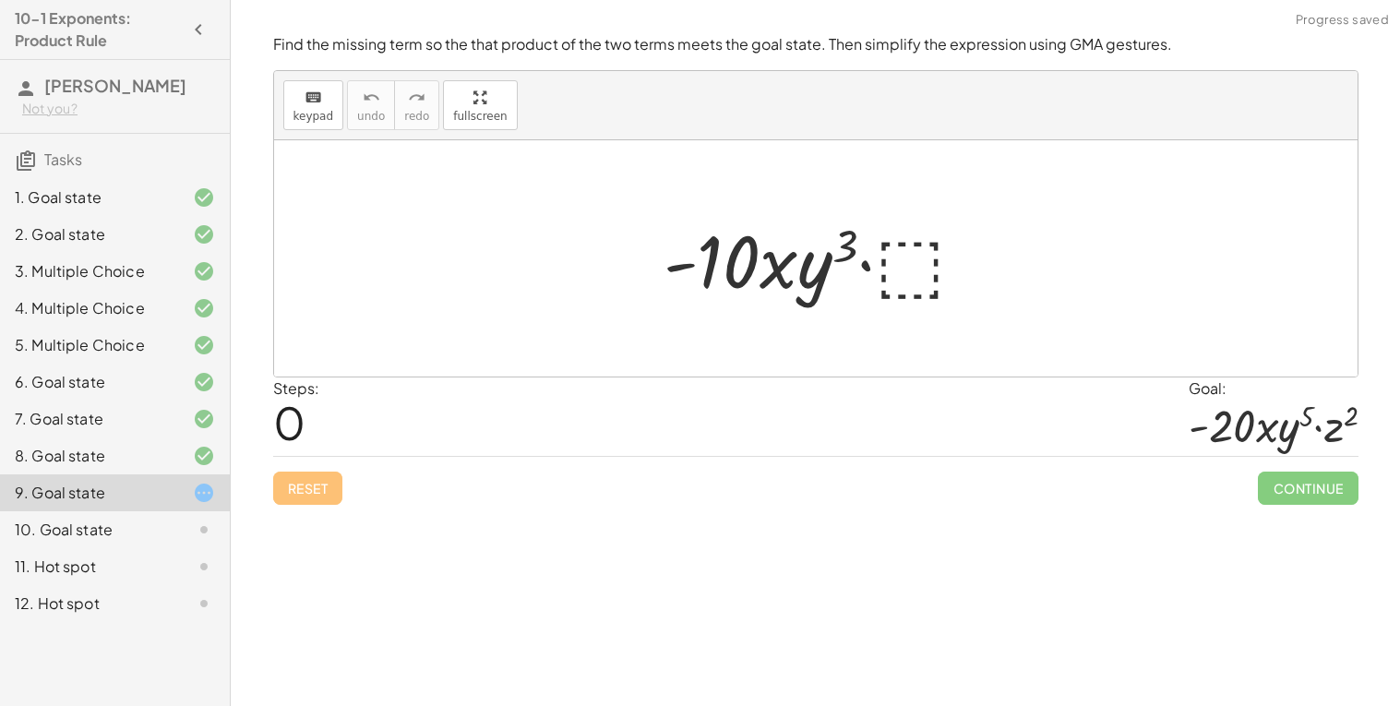
click at [955, 275] on div at bounding box center [822, 258] width 336 height 95
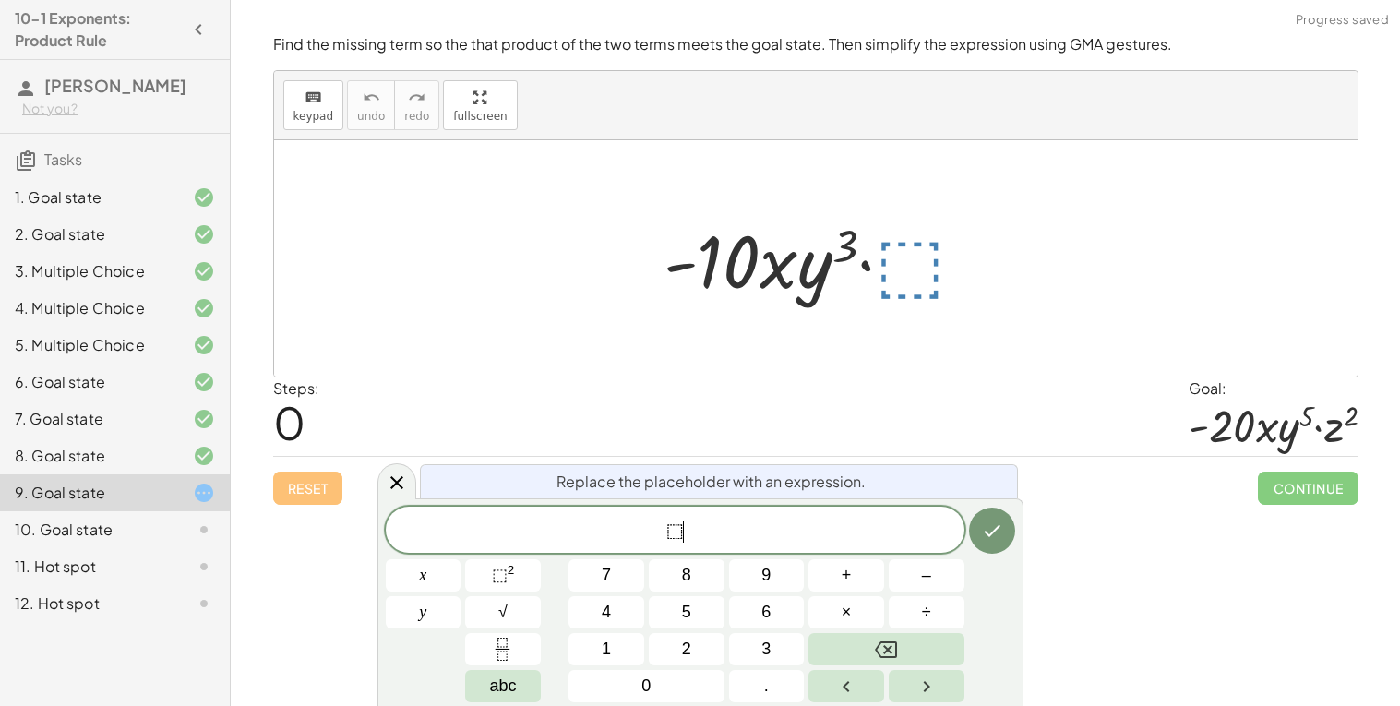
click at [729, 542] on span "⬚ ​" at bounding box center [675, 532] width 579 height 26
click at [520, 579] on button "⬚ 2" at bounding box center [503, 575] width 76 height 32
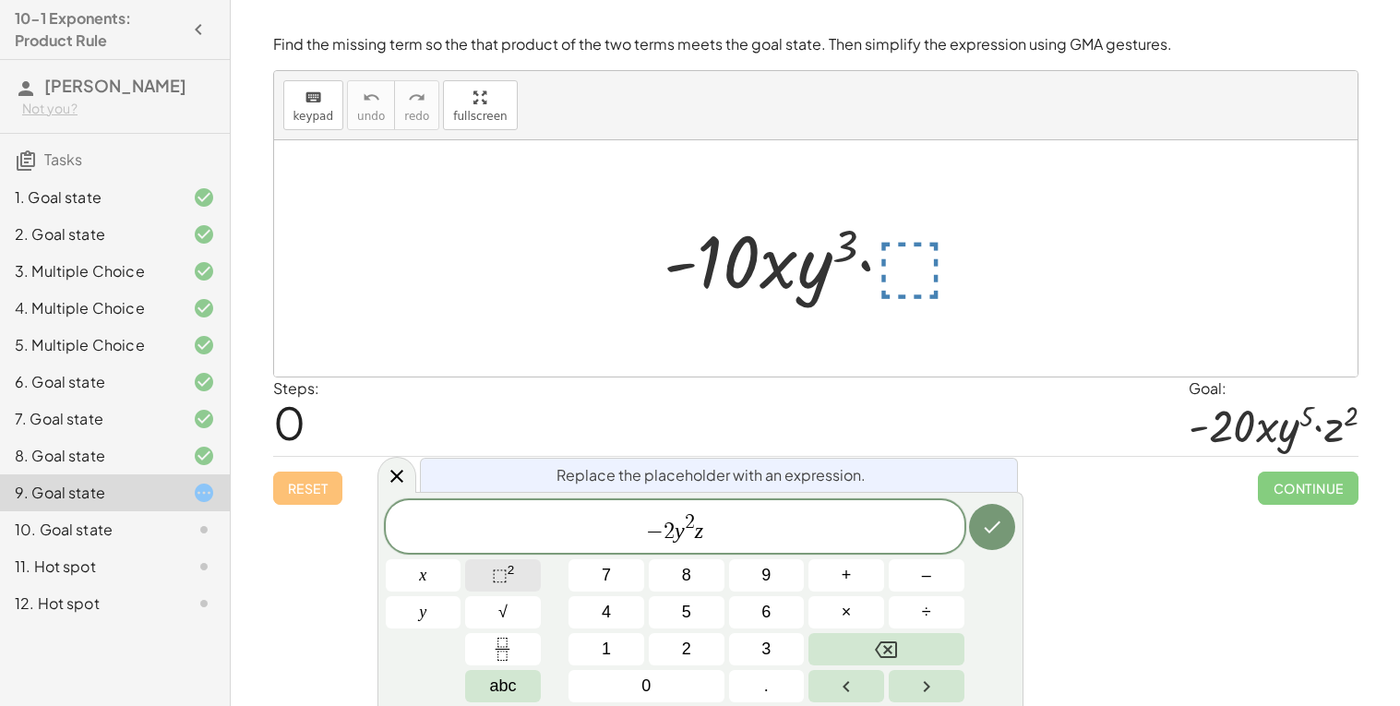
click at [526, 577] on button "⬚ 2" at bounding box center [503, 575] width 76 height 32
click at [981, 531] on icon "Done" at bounding box center [992, 527] width 22 height 22
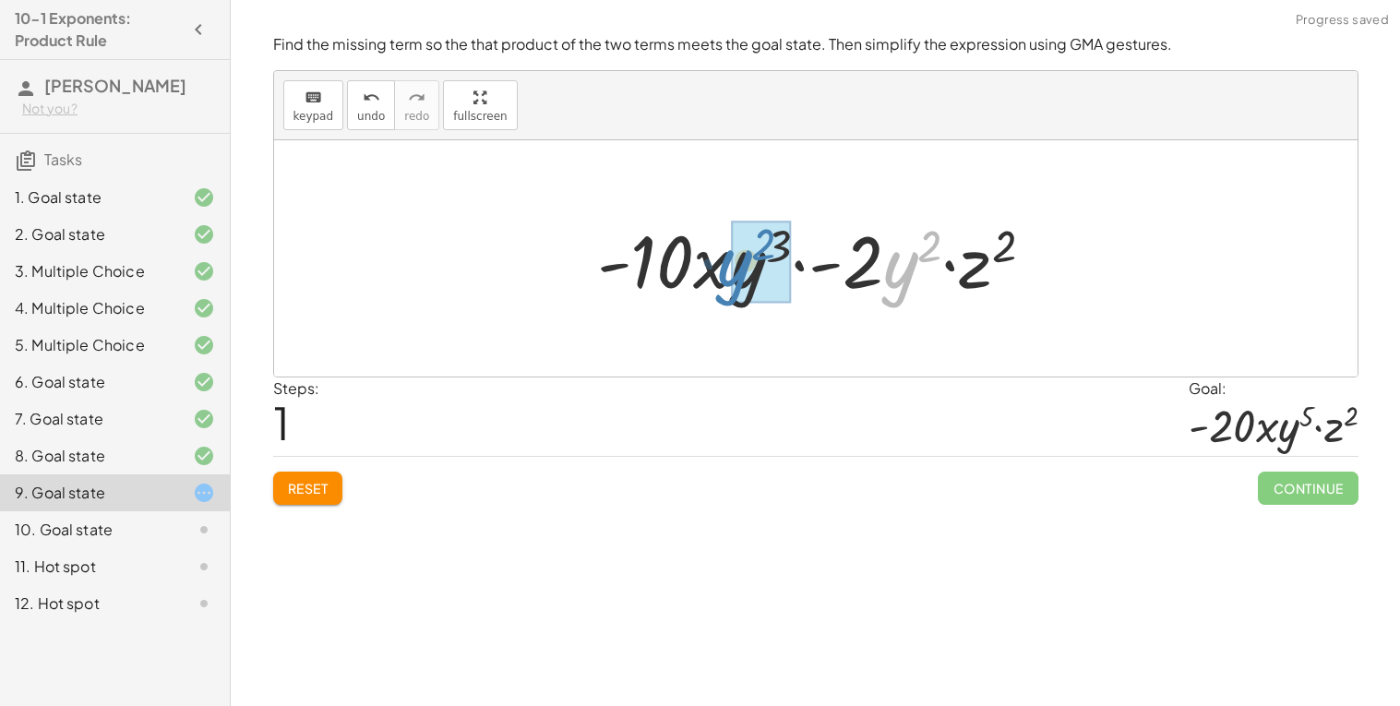
drag, startPoint x: 906, startPoint y: 279, endPoint x: 745, endPoint y: 279, distance: 161.5
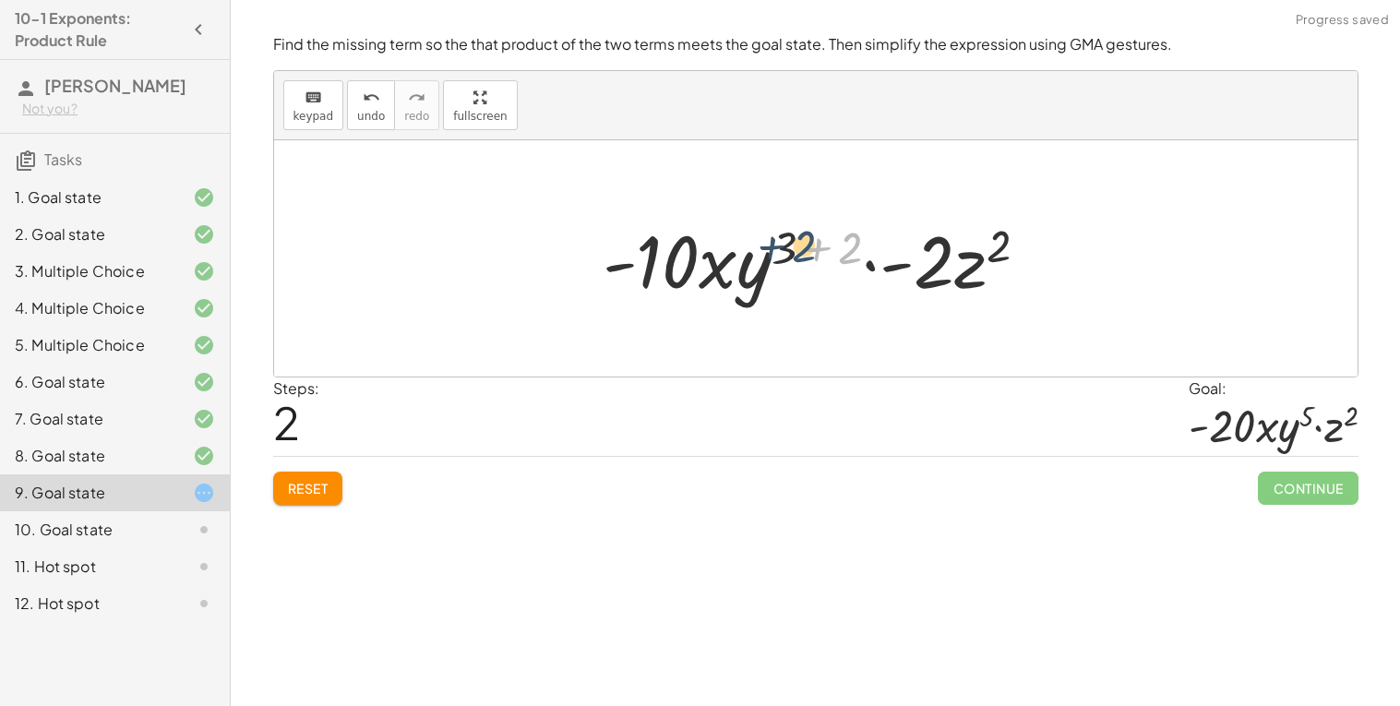
drag, startPoint x: 855, startPoint y: 251, endPoint x: 797, endPoint y: 249, distance: 58.2
click at [797, 249] on div at bounding box center [824, 258] width 460 height 95
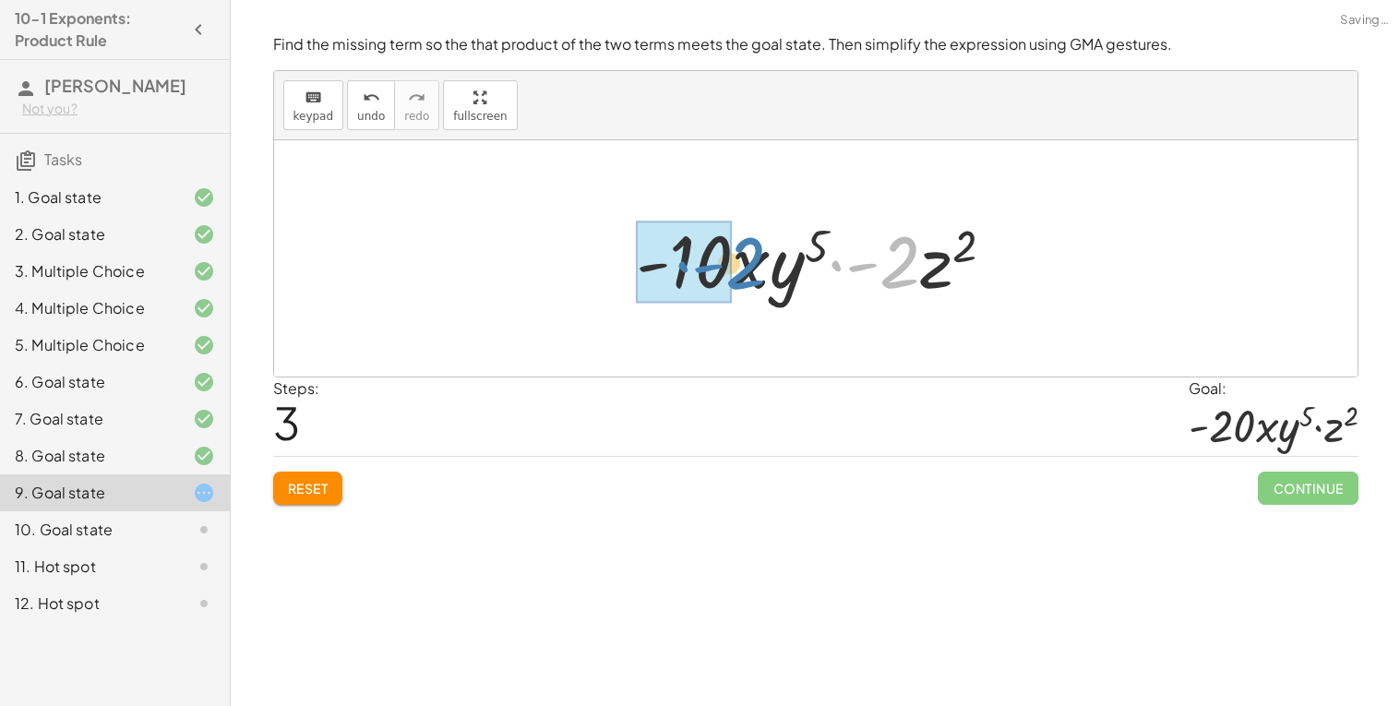
drag, startPoint x: 890, startPoint y: 276, endPoint x: 722, endPoint y: 279, distance: 168.0
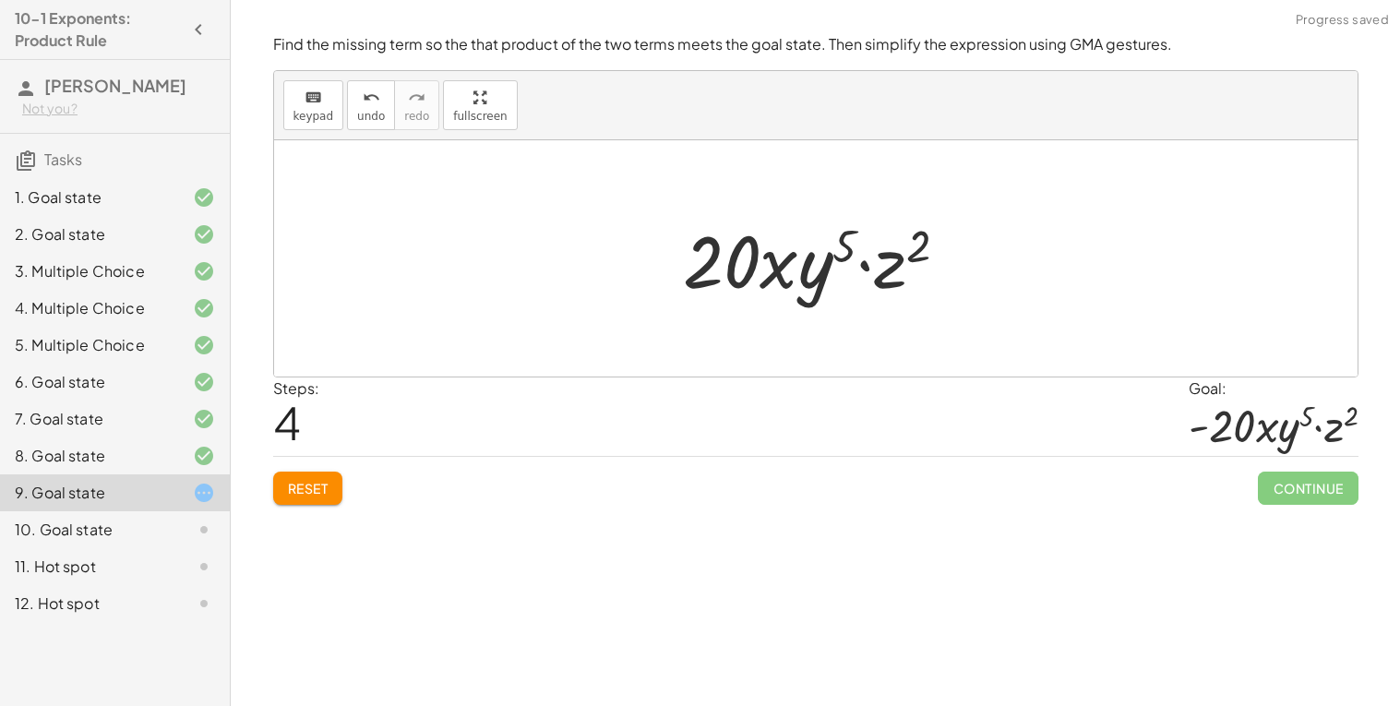
click at [0, 0] on div "Find the missing term so the that product of the two terms meets the goal state…" at bounding box center [0, 0] width 0 height 0
click at [303, 499] on button "Reset" at bounding box center [308, 488] width 70 height 33
click at [908, 276] on div at bounding box center [822, 258] width 336 height 95
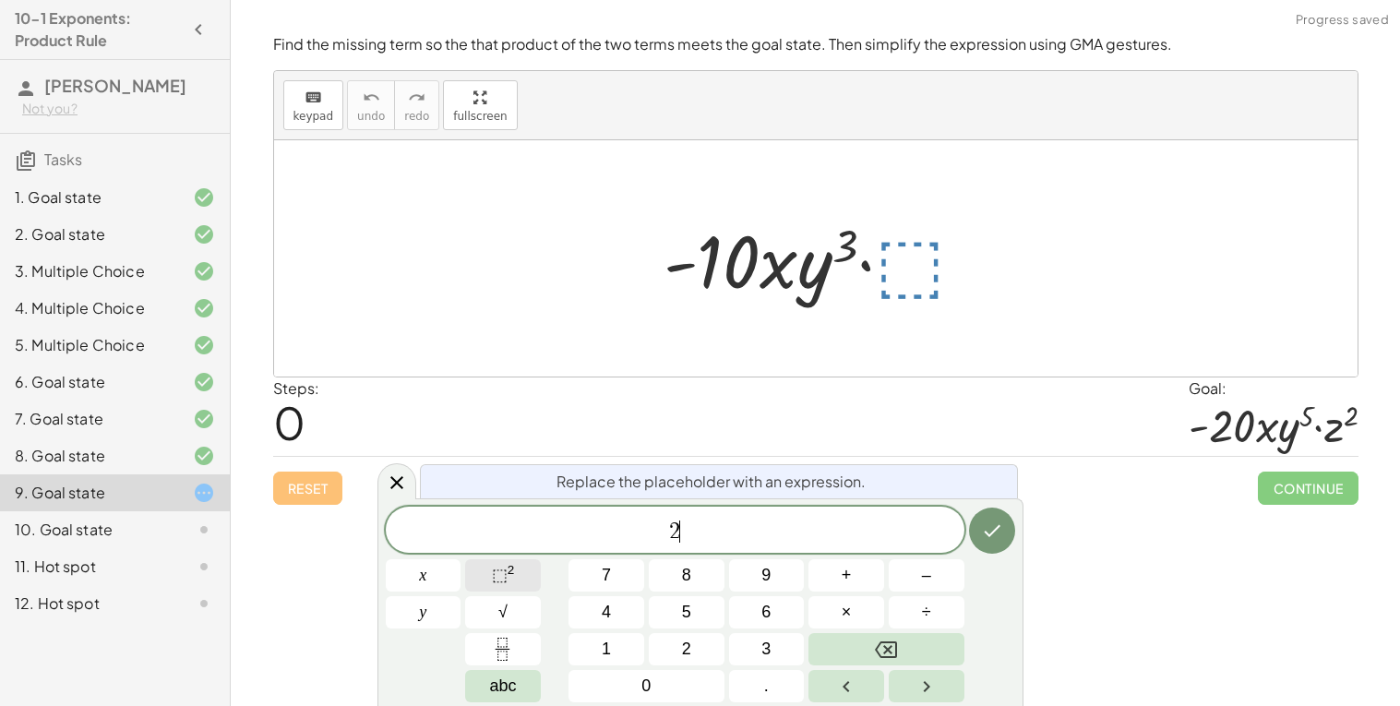
click at [488, 576] on button "⬚ 2" at bounding box center [503, 575] width 76 height 32
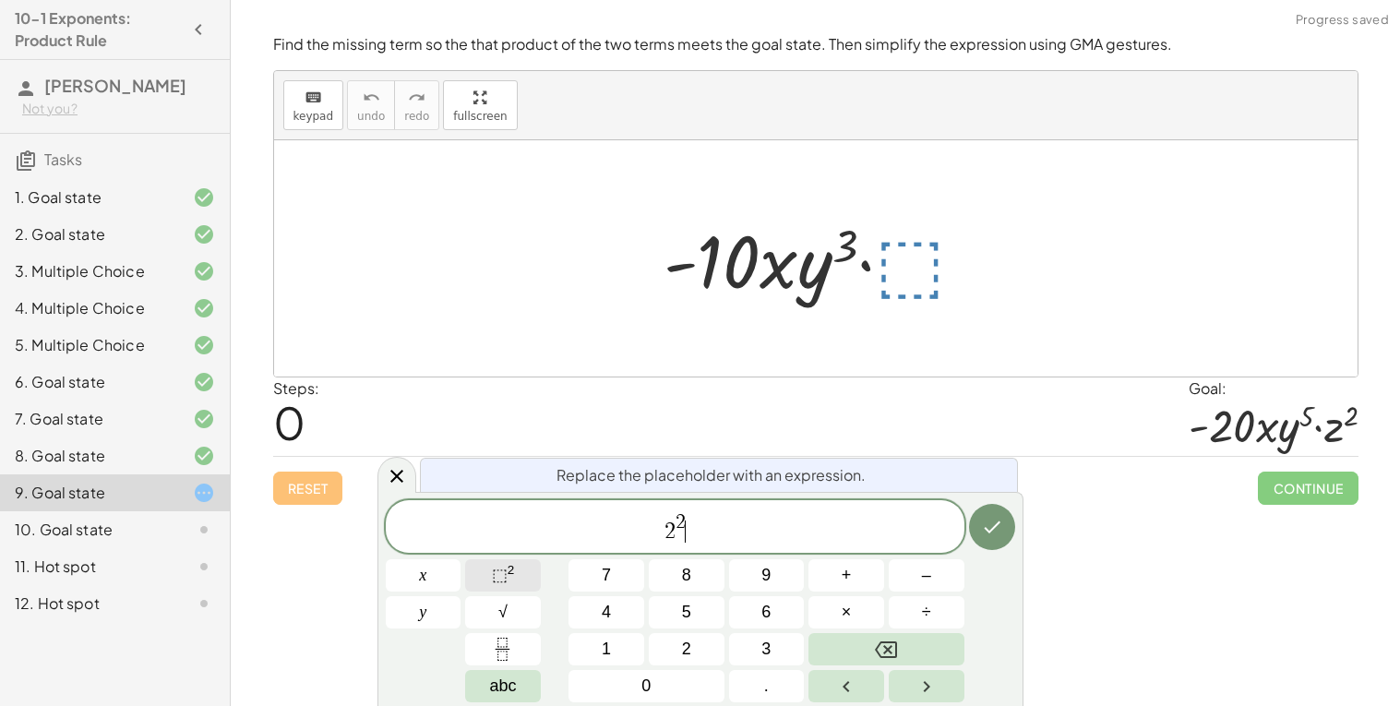
click at [488, 576] on button "⬚ 2" at bounding box center [503, 575] width 76 height 32
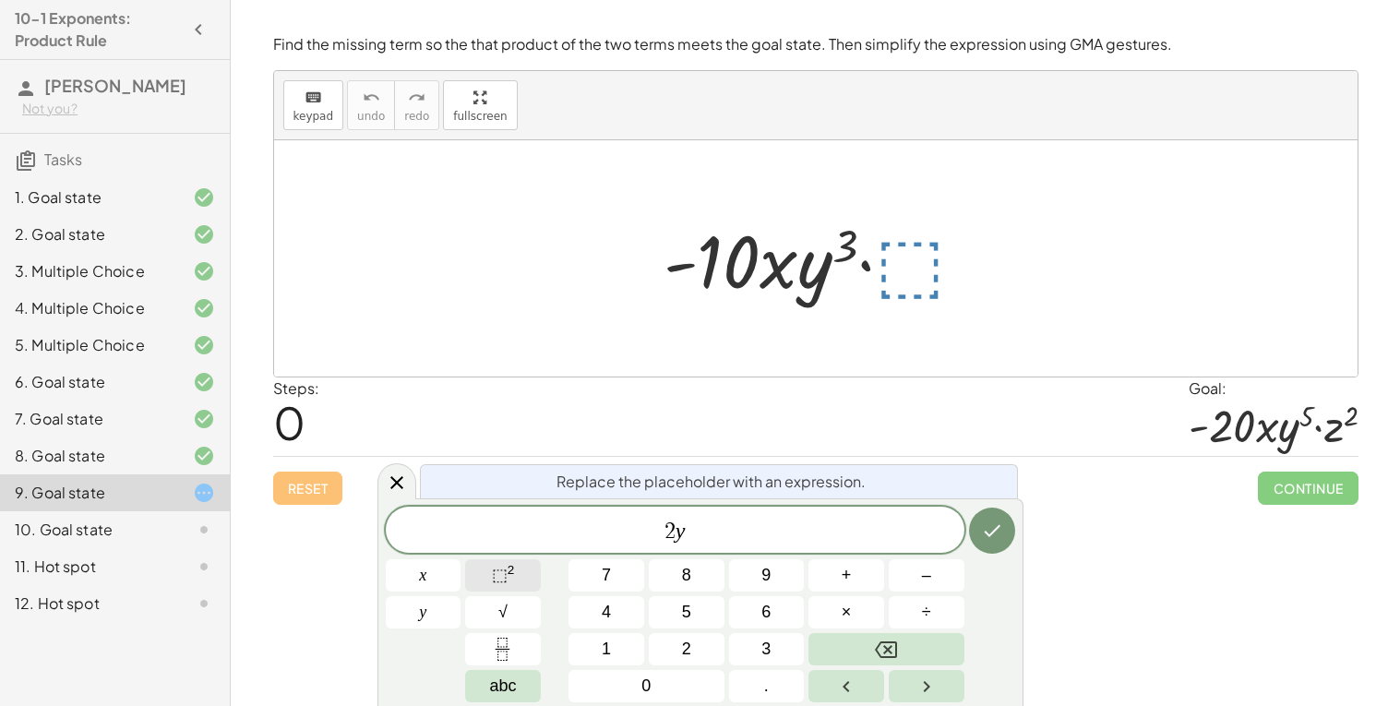
click at [492, 581] on span "⬚" at bounding box center [500, 575] width 16 height 18
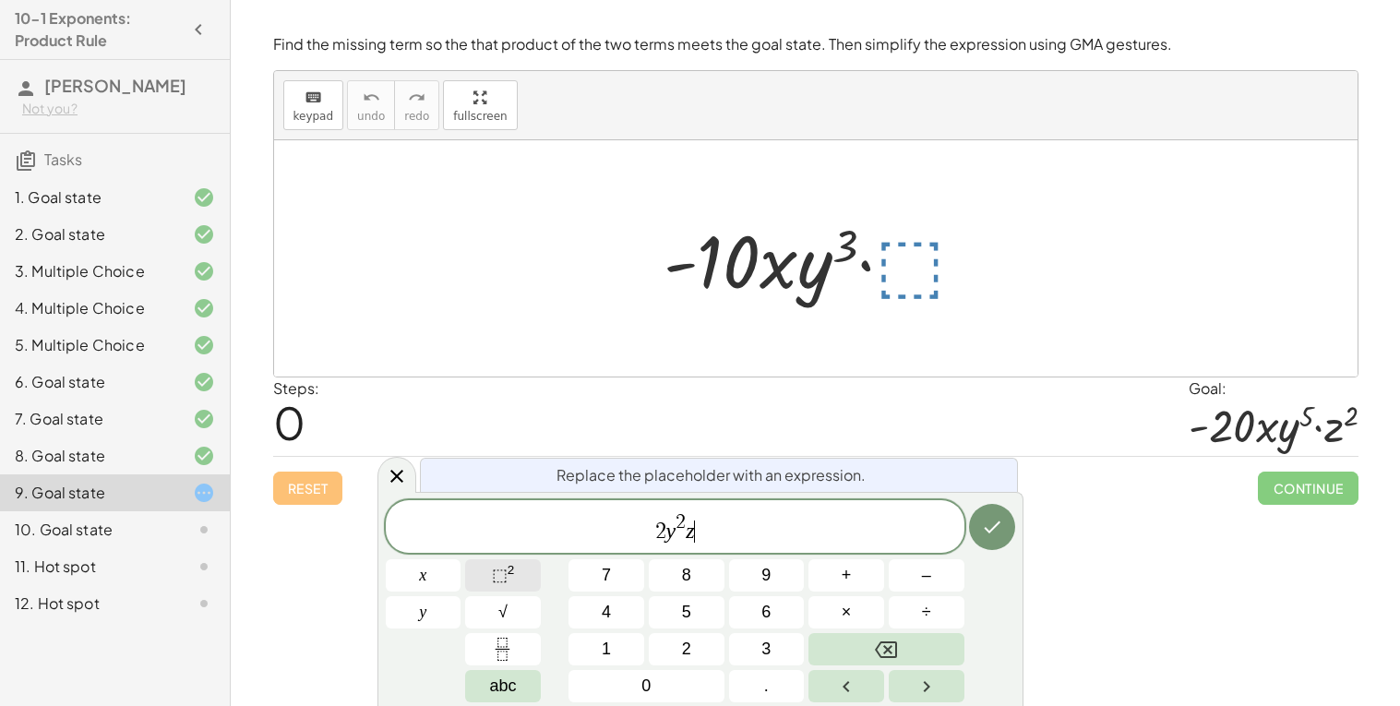
click at [523, 576] on button "⬚ 2" at bounding box center [503, 575] width 76 height 32
click at [975, 527] on button "Done" at bounding box center [992, 527] width 46 height 46
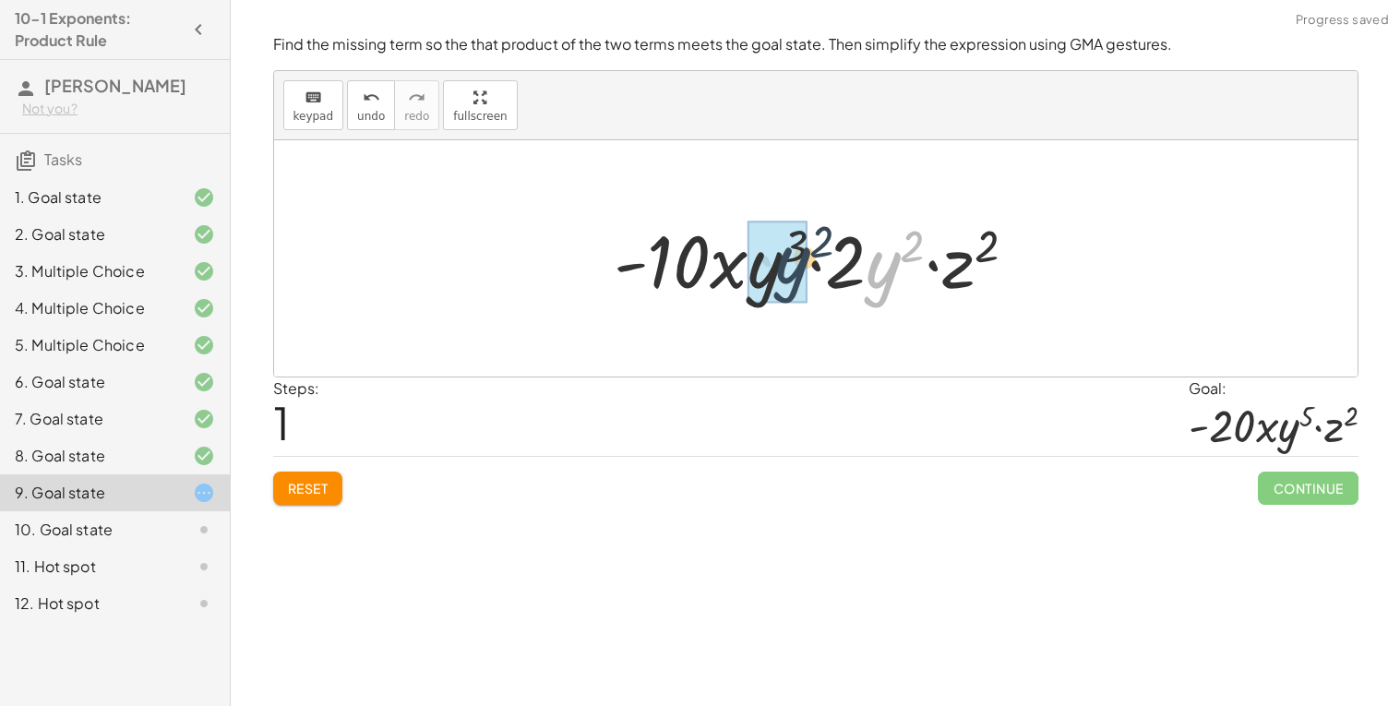
drag, startPoint x: 880, startPoint y: 283, endPoint x: 770, endPoint y: 282, distance: 109.9
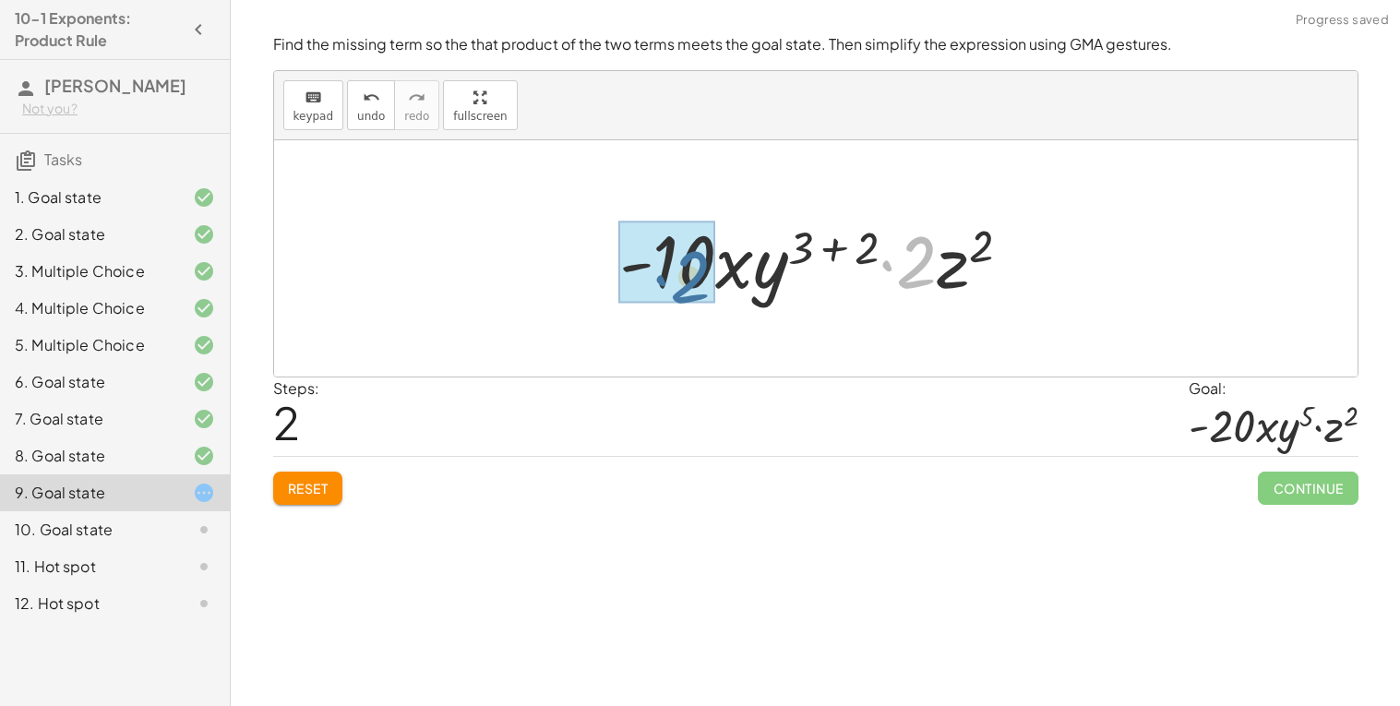
drag, startPoint x: 922, startPoint y: 266, endPoint x: 692, endPoint y: 281, distance: 230.3
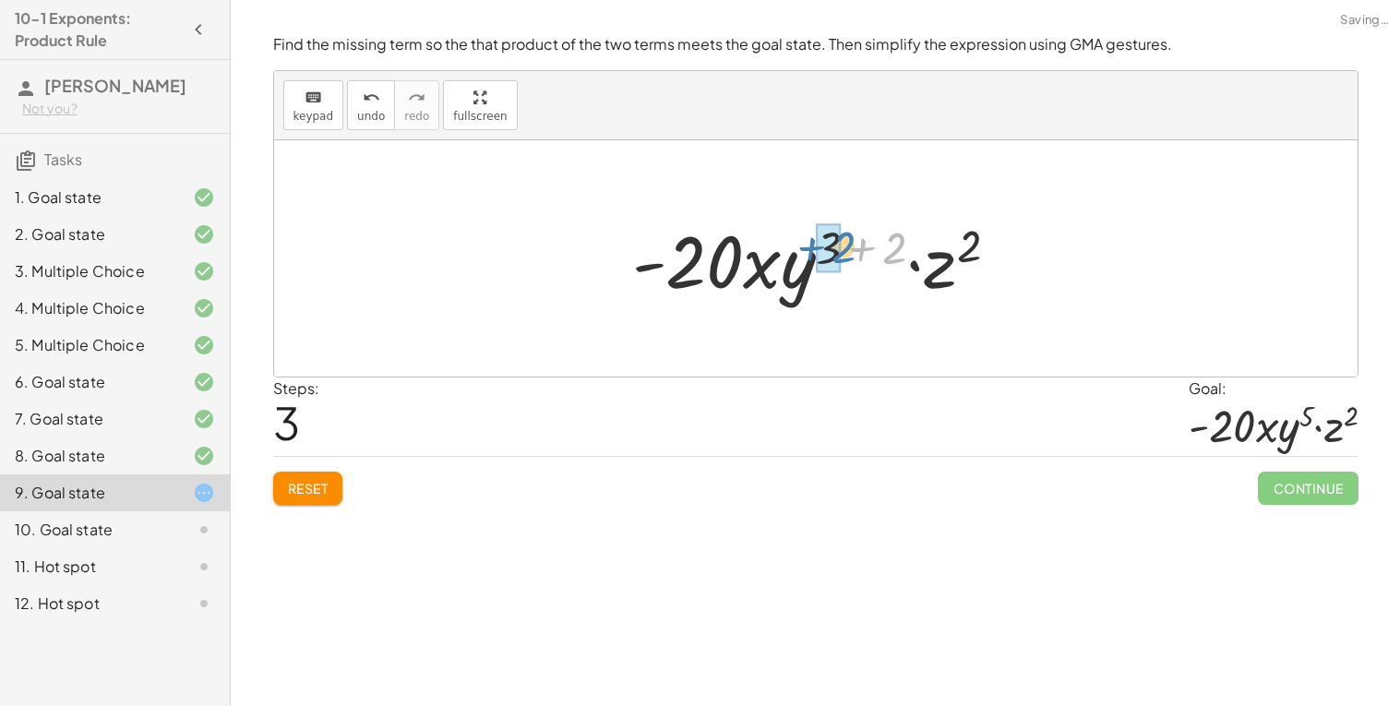
drag, startPoint x: 882, startPoint y: 252, endPoint x: 829, endPoint y: 251, distance: 53.5
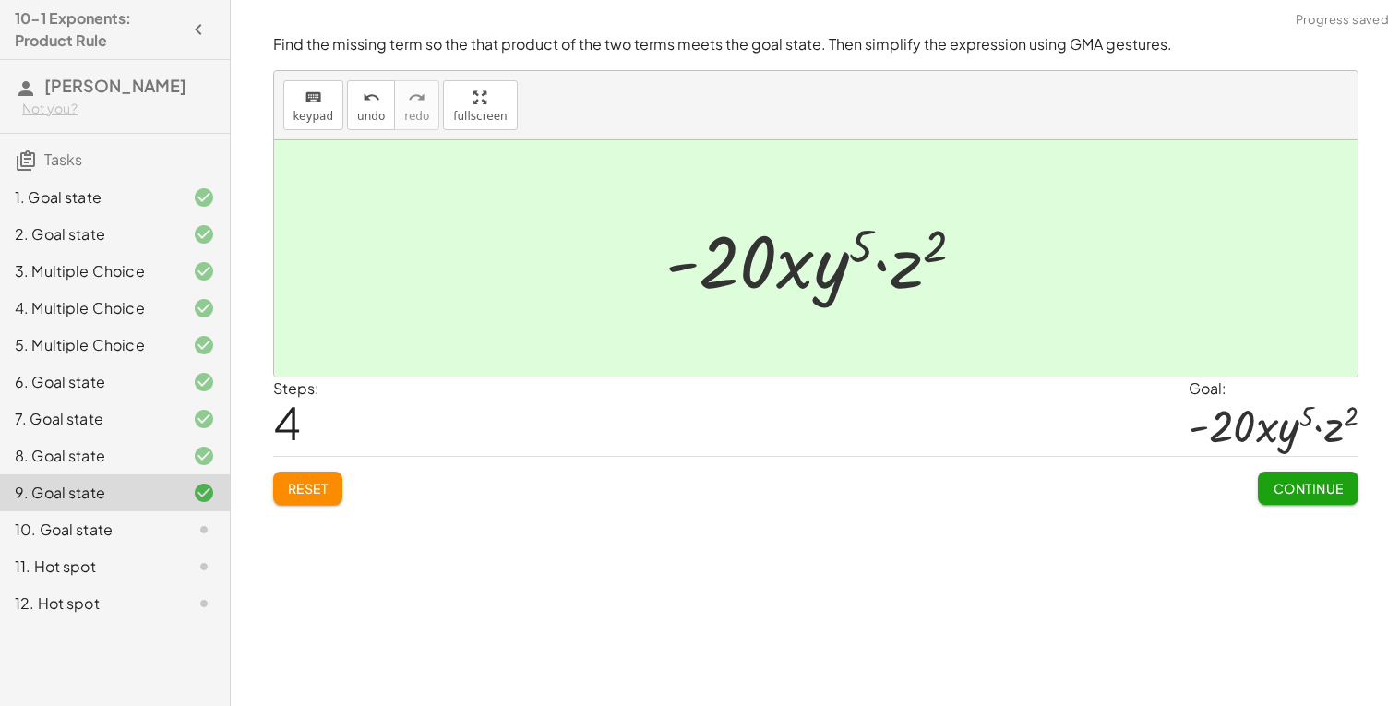
click at [1293, 480] on span "Continue" at bounding box center [1308, 488] width 70 height 17
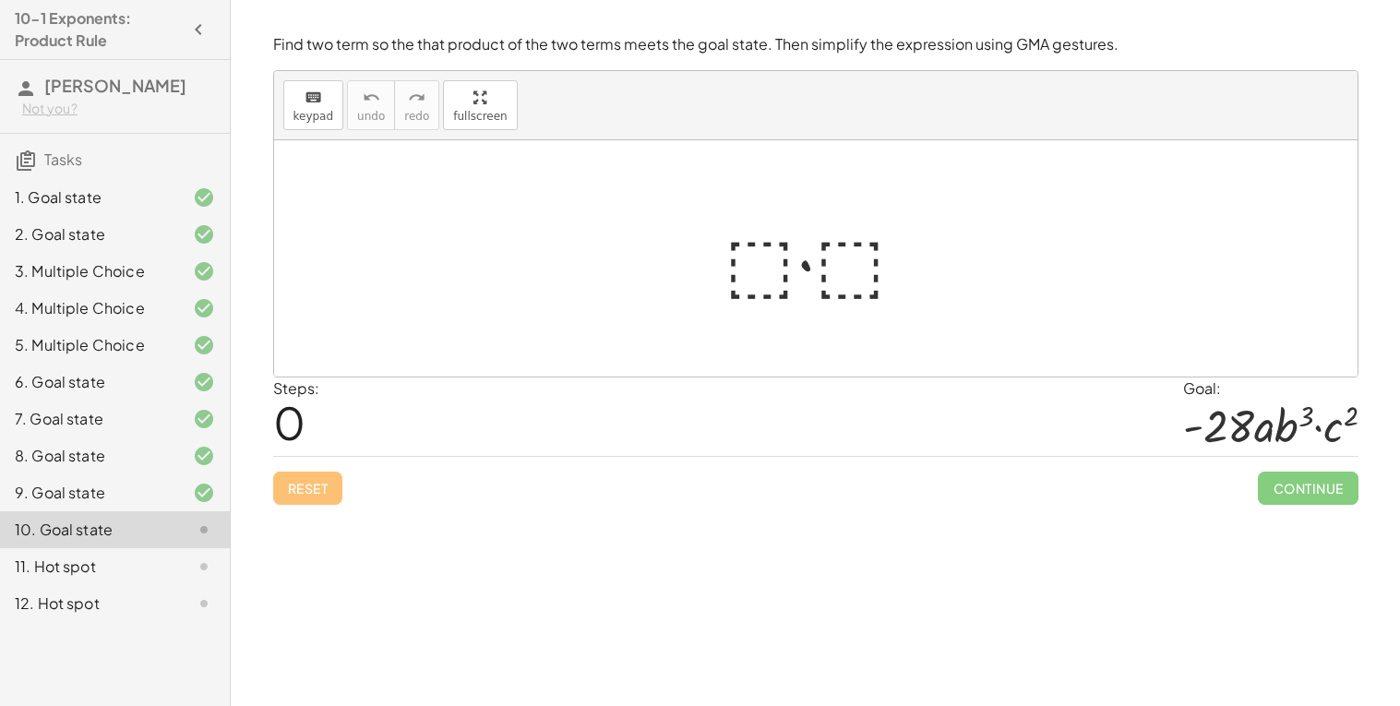
click at [750, 283] on div at bounding box center [823, 258] width 216 height 95
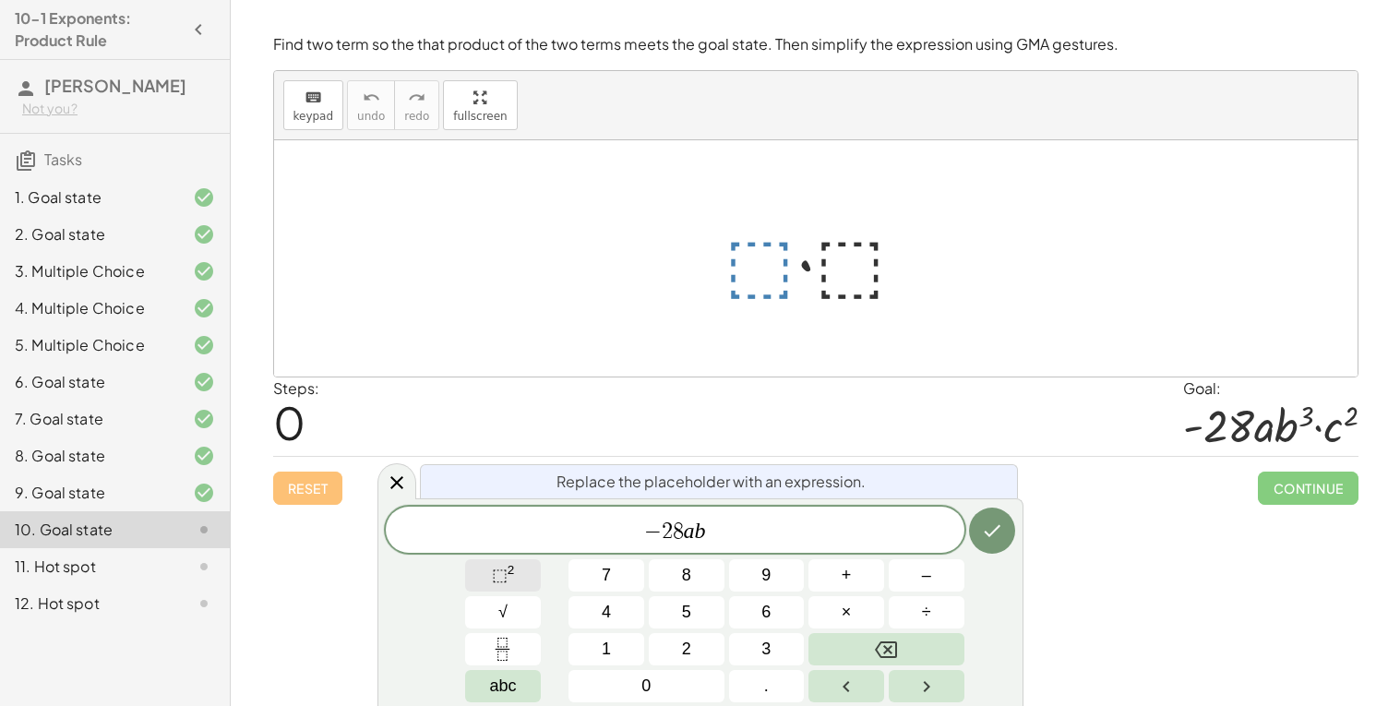
click at [521, 577] on button "⬚ 2" at bounding box center [503, 575] width 76 height 32
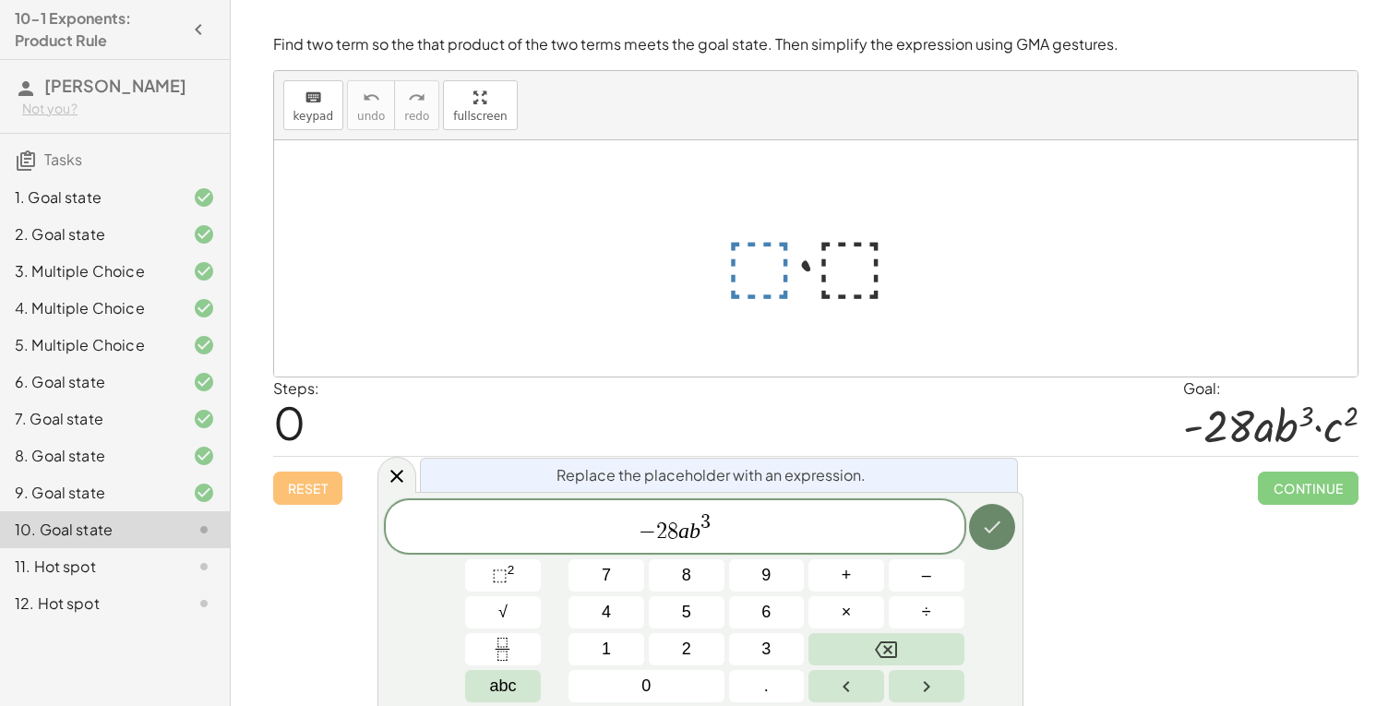
click at [995, 524] on icon "Done" at bounding box center [992, 528] width 17 height 12
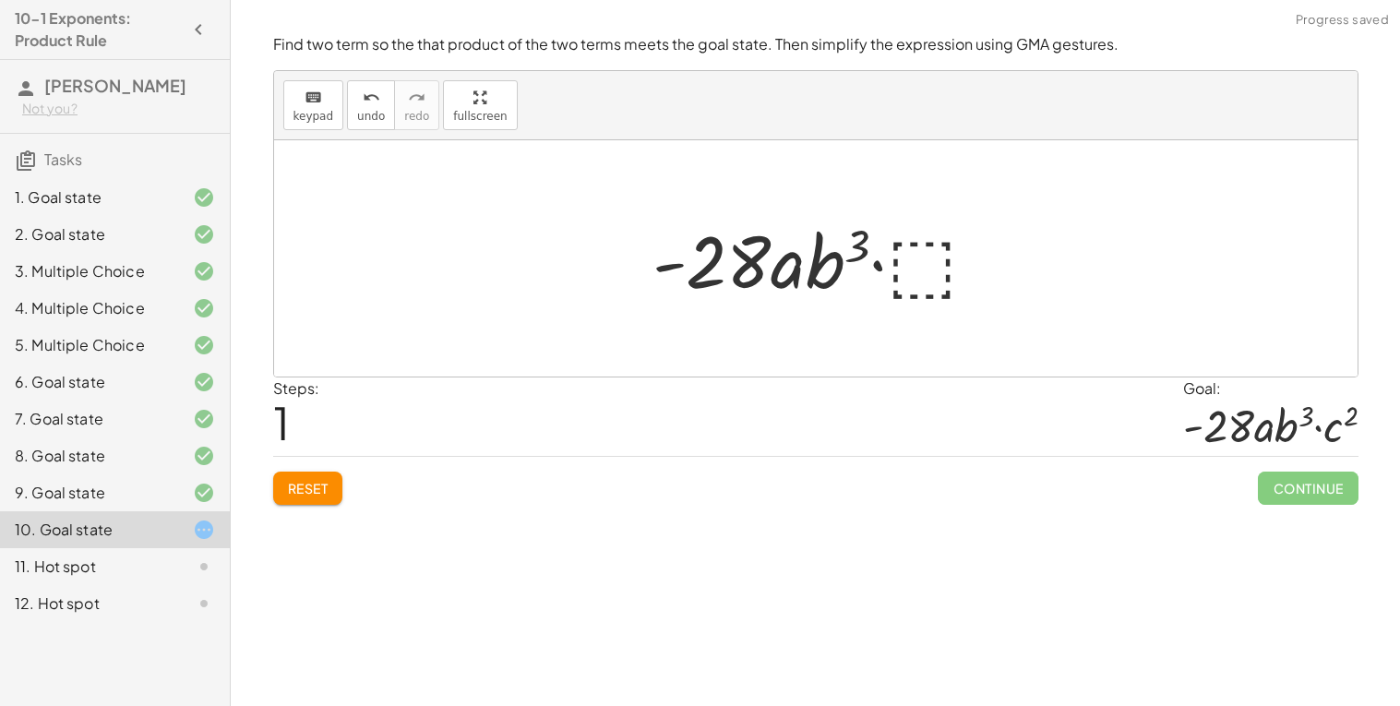
click at [930, 267] on div at bounding box center [823, 258] width 360 height 95
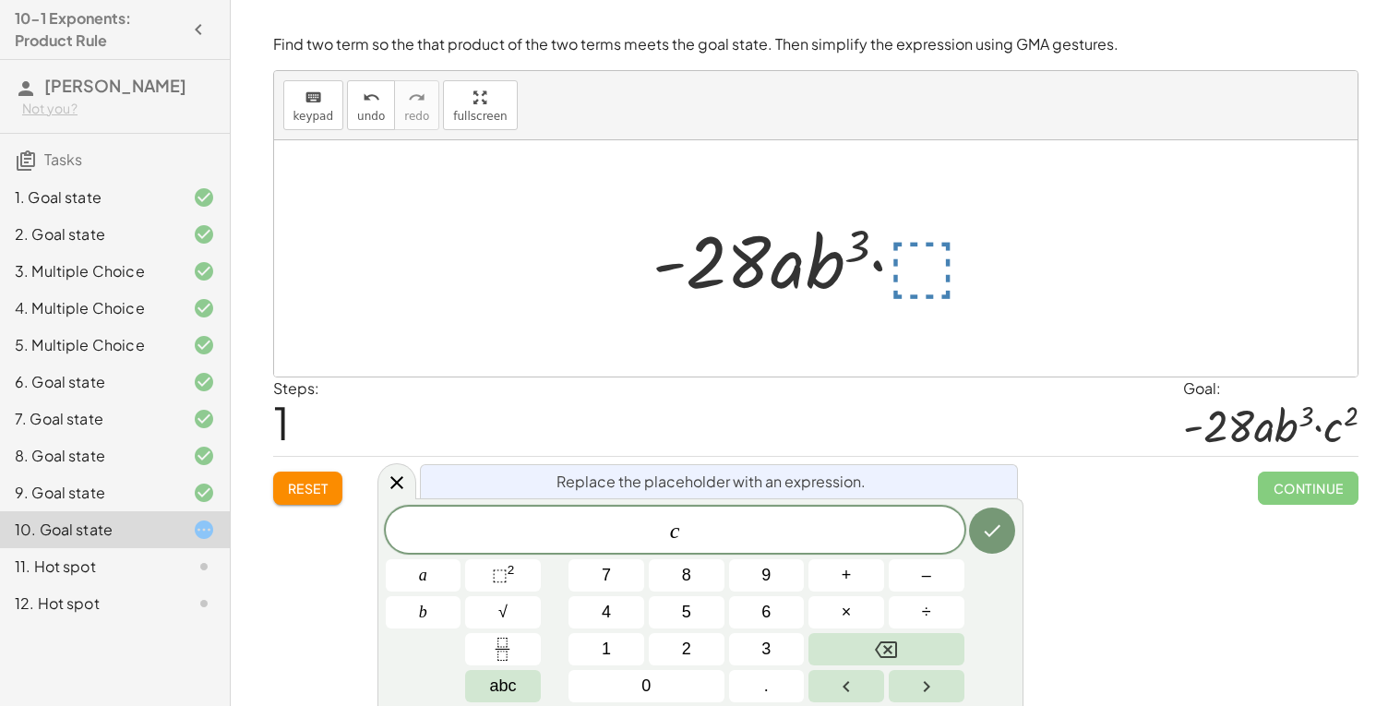
click at [546, 564] on div "c a b 7 8 9 + – 4 5 6 × ÷ ⬚ 2 √ abc 1 2 3 0 ." at bounding box center [701, 605] width 630 height 196
click at [512, 569] on sup "2" at bounding box center [511, 570] width 7 height 14
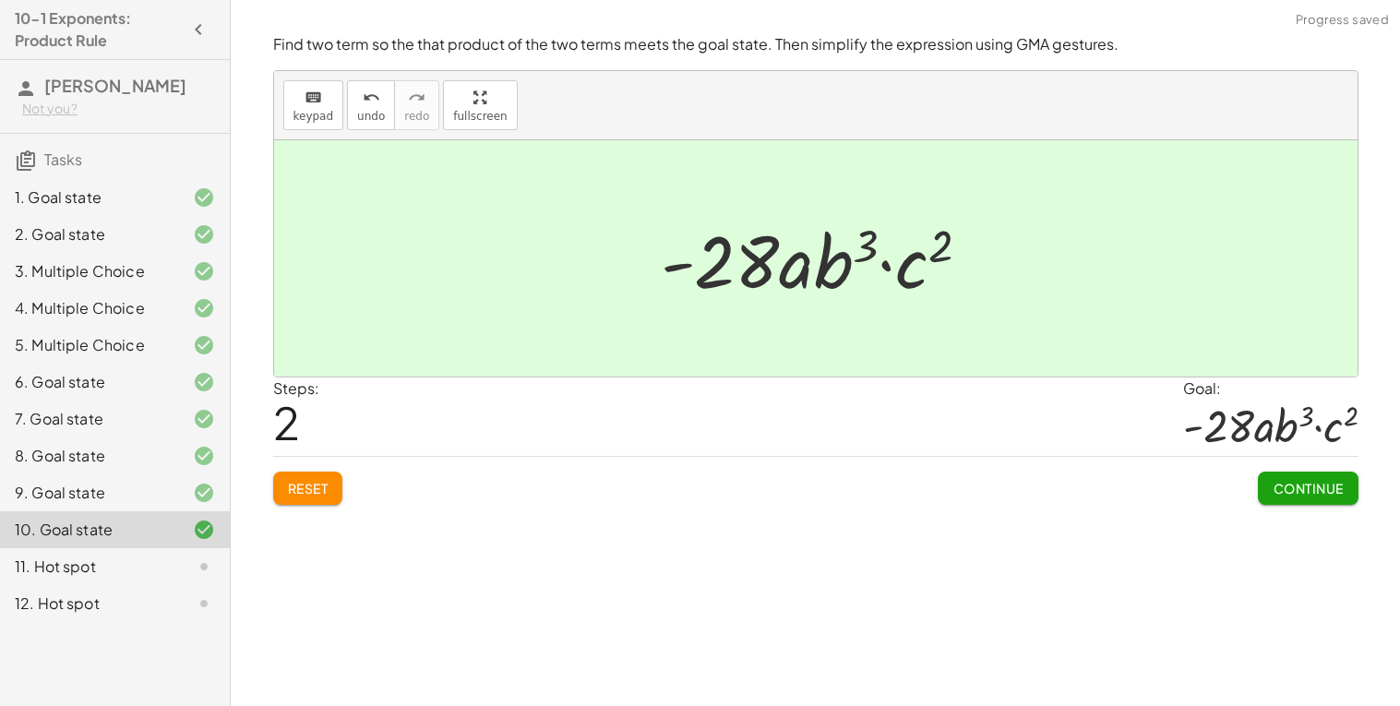
click at [1307, 488] on span "Continue" at bounding box center [1308, 488] width 70 height 17
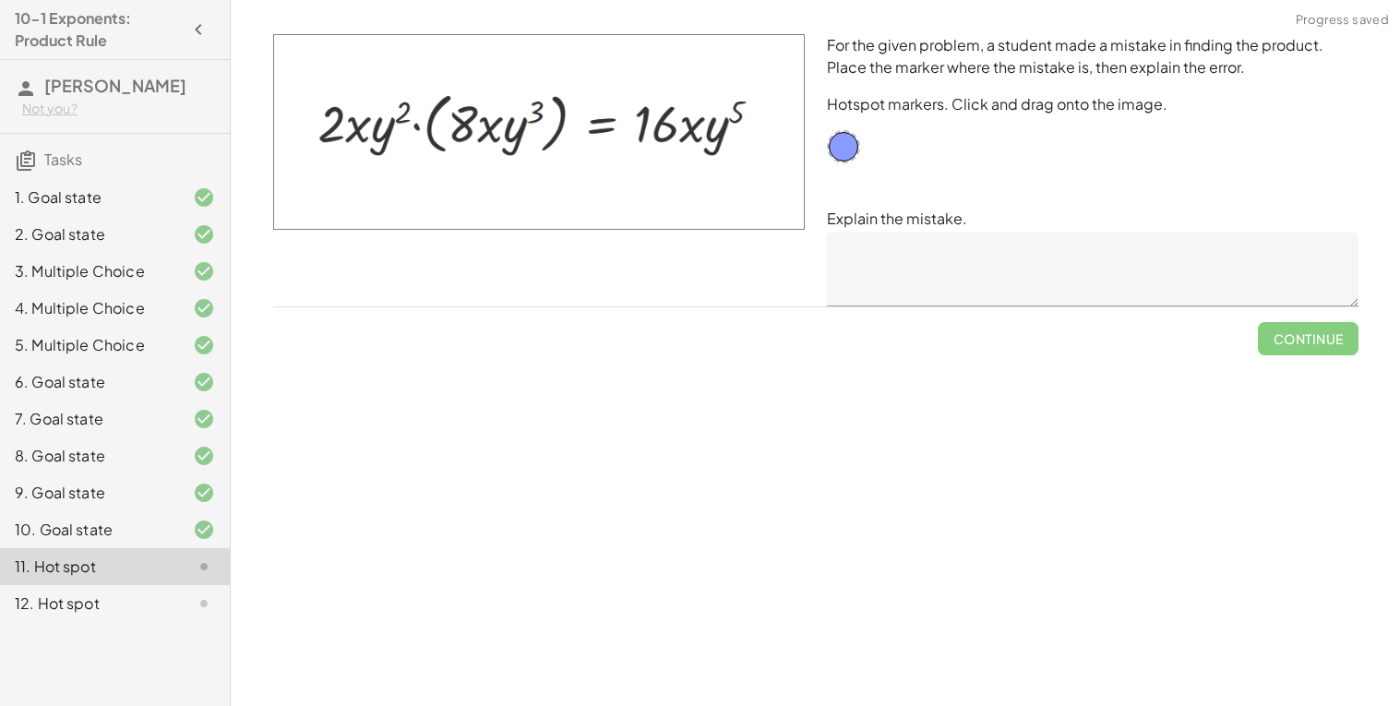
drag, startPoint x: 677, startPoint y: 133, endPoint x: 630, endPoint y: 135, distance: 47.1
click at [630, 135] on img at bounding box center [539, 132] width 532 height 196
click at [678, 127] on img at bounding box center [539, 132] width 532 height 196
click at [843, 140] on div at bounding box center [843, 146] width 33 height 33
drag, startPoint x: 843, startPoint y: 140, endPoint x: 695, endPoint y: 122, distance: 148.8
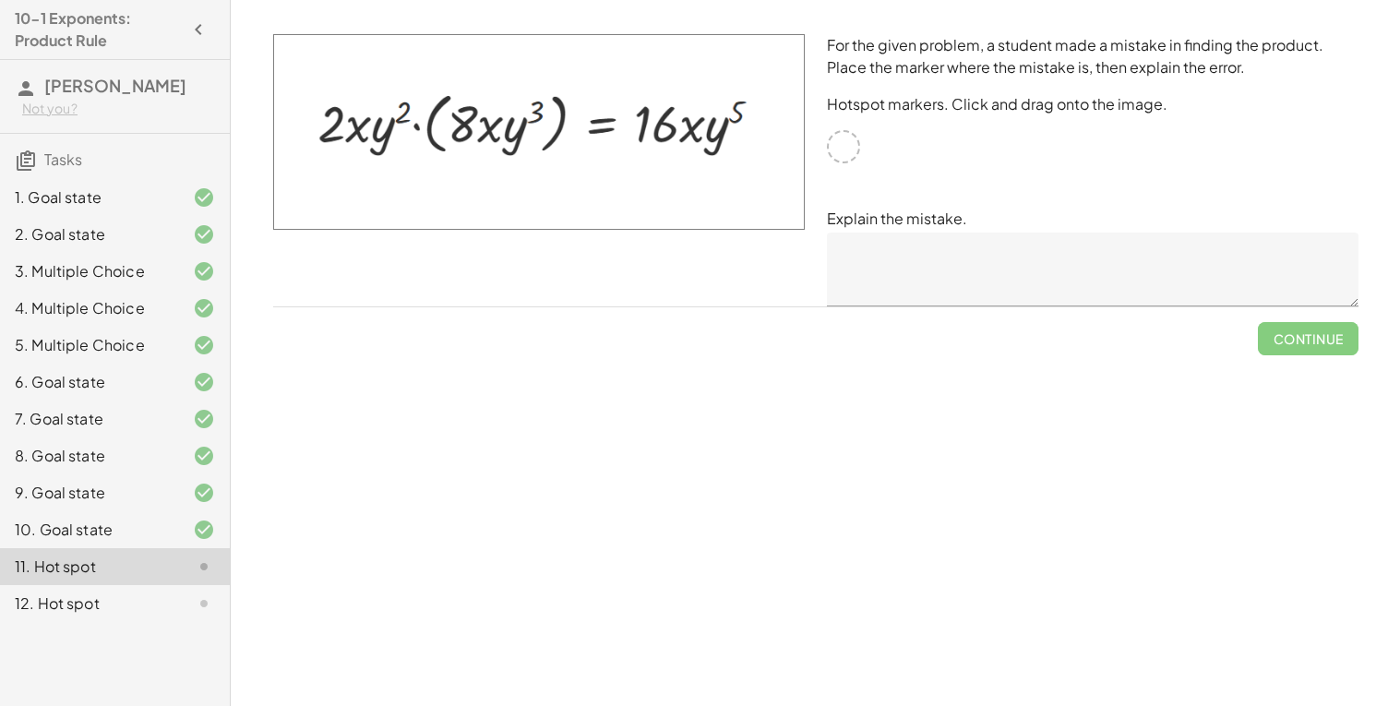
click at [695, 122] on div "For the given problem, a student made a mistake in finding the product. Place t…" at bounding box center [816, 170] width 1108 height 294
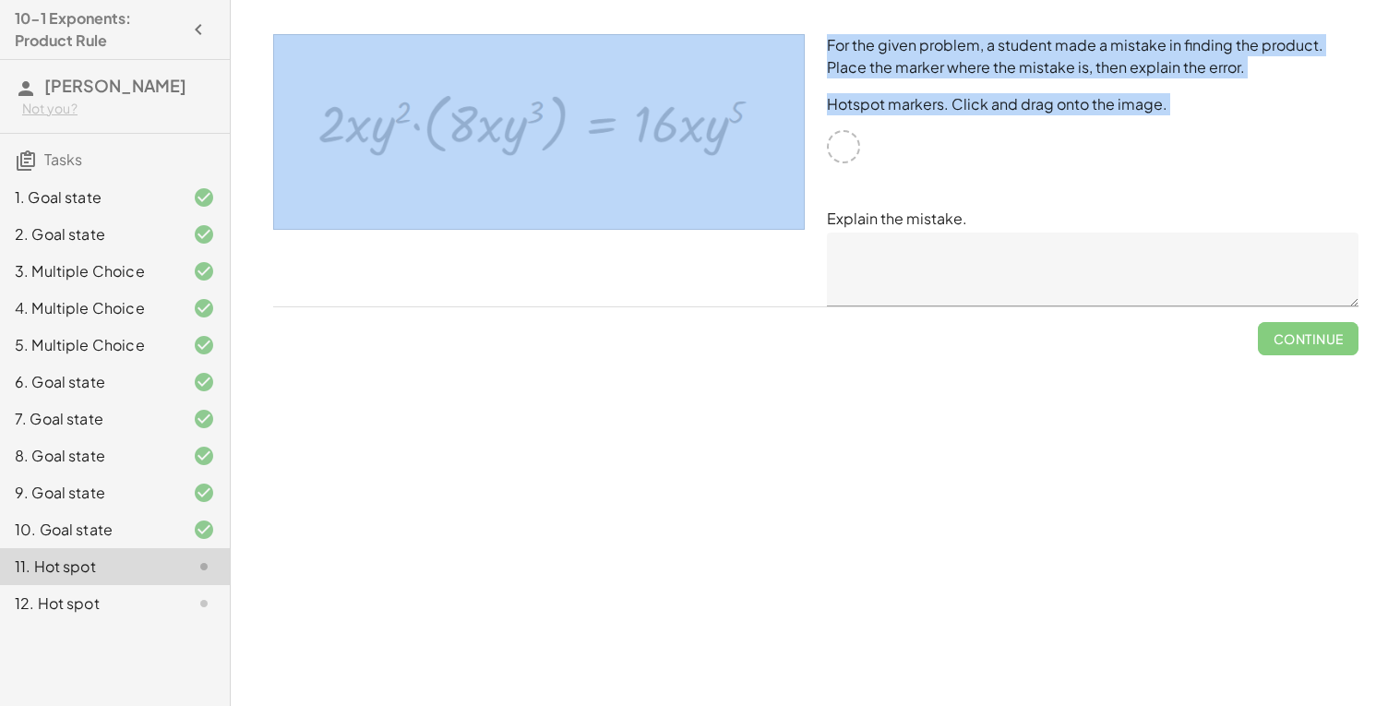
drag, startPoint x: 695, startPoint y: 122, endPoint x: 653, endPoint y: 130, distance: 43.3
click at [653, 130] on img at bounding box center [539, 132] width 532 height 196
click at [902, 141] on div "For the given problem, a student made a mistake in finding the product. Place t…" at bounding box center [1093, 170] width 554 height 294
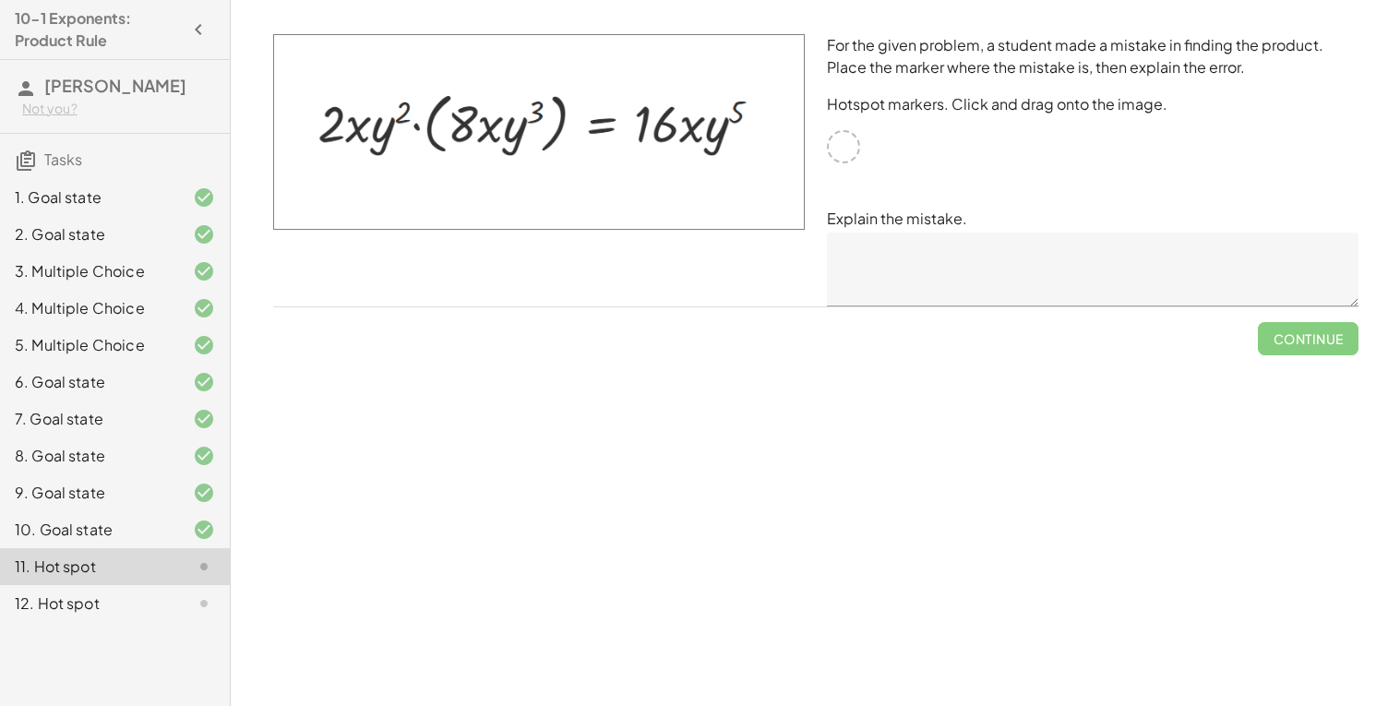
click at [858, 245] on textarea at bounding box center [1093, 270] width 532 height 74
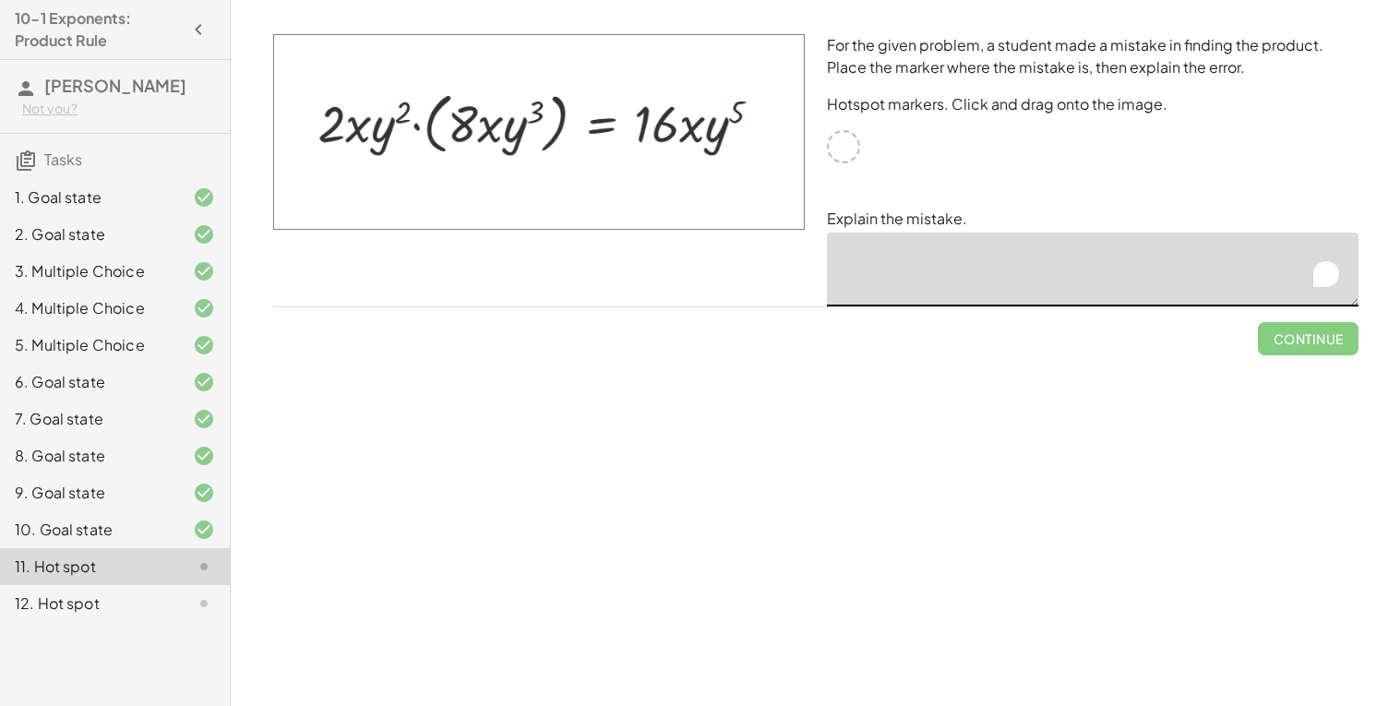
click at [936, 193] on div "For the given problem, a student made a mistake in finding the product. Place t…" at bounding box center [1093, 170] width 554 height 294
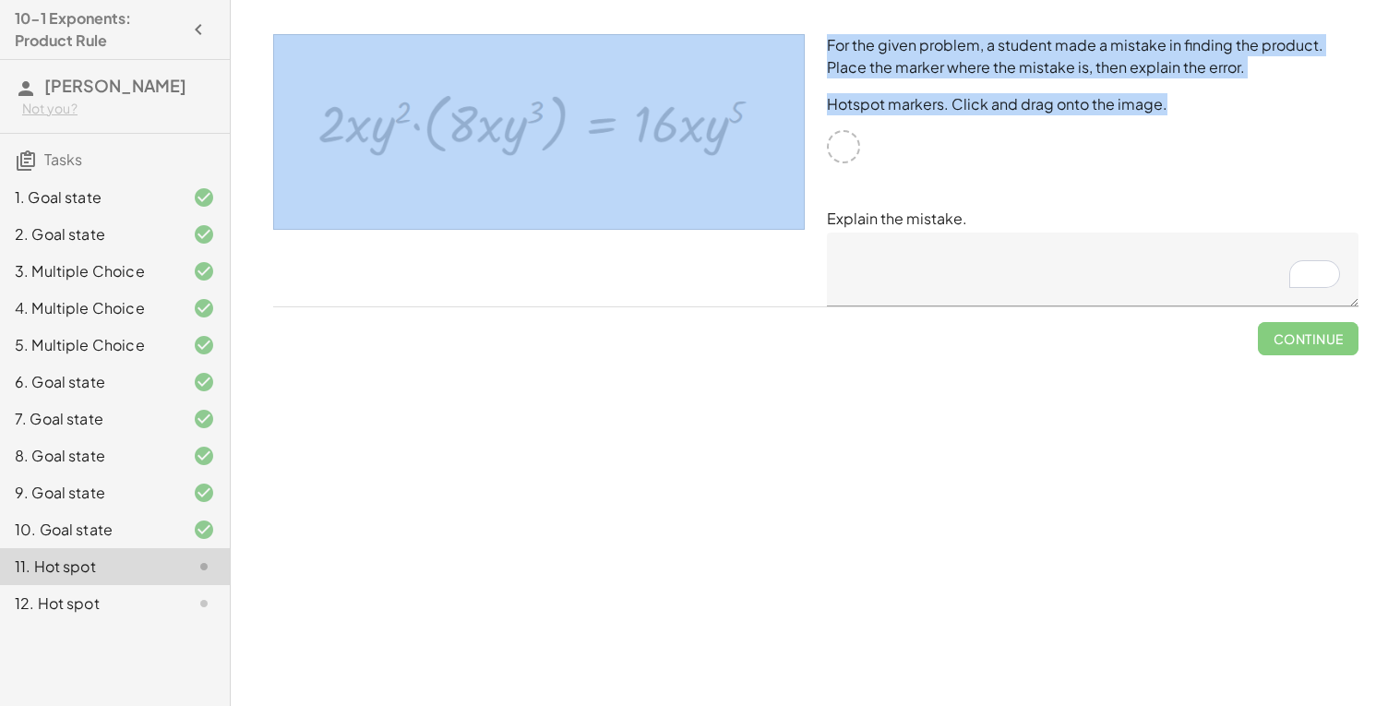
drag, startPoint x: 848, startPoint y: 139, endPoint x: 698, endPoint y: 127, distance: 150.9
click at [698, 127] on div "For the given problem, a student made a mistake in finding the product. Place t…" at bounding box center [816, 170] width 1108 height 294
click at [698, 127] on img at bounding box center [539, 132] width 532 height 196
click at [704, 123] on img at bounding box center [539, 132] width 532 height 196
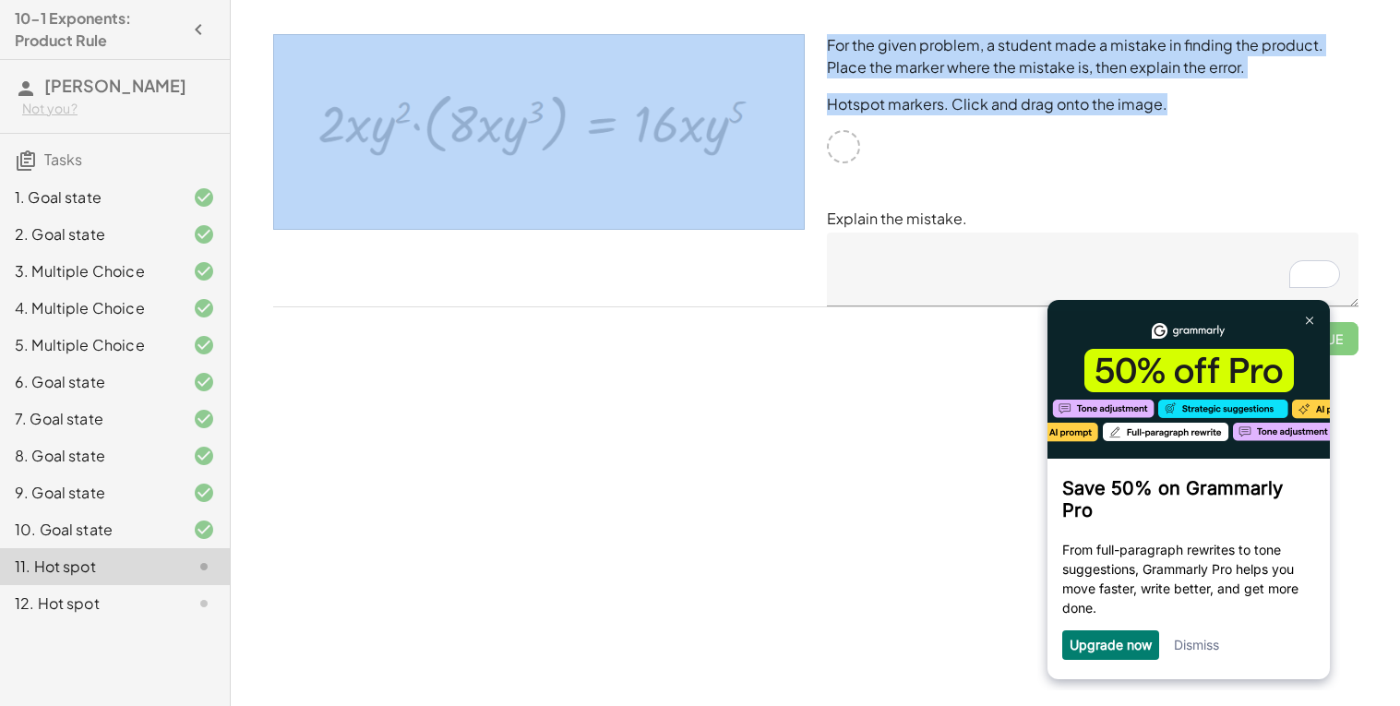
click at [961, 113] on p "Hotspot markers. Click and drag onto the image." at bounding box center [1093, 104] width 532 height 22
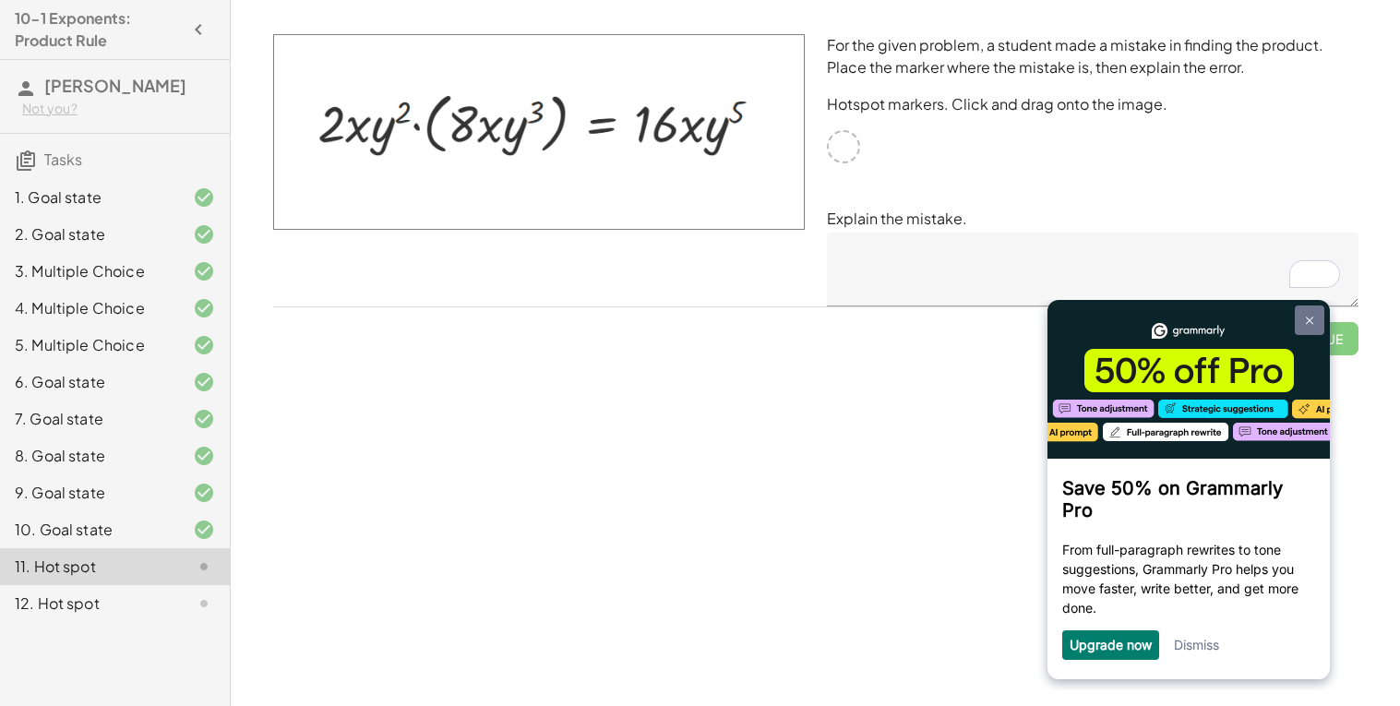
click at [1310, 321] on img at bounding box center [1308, 321] width 7 height 8
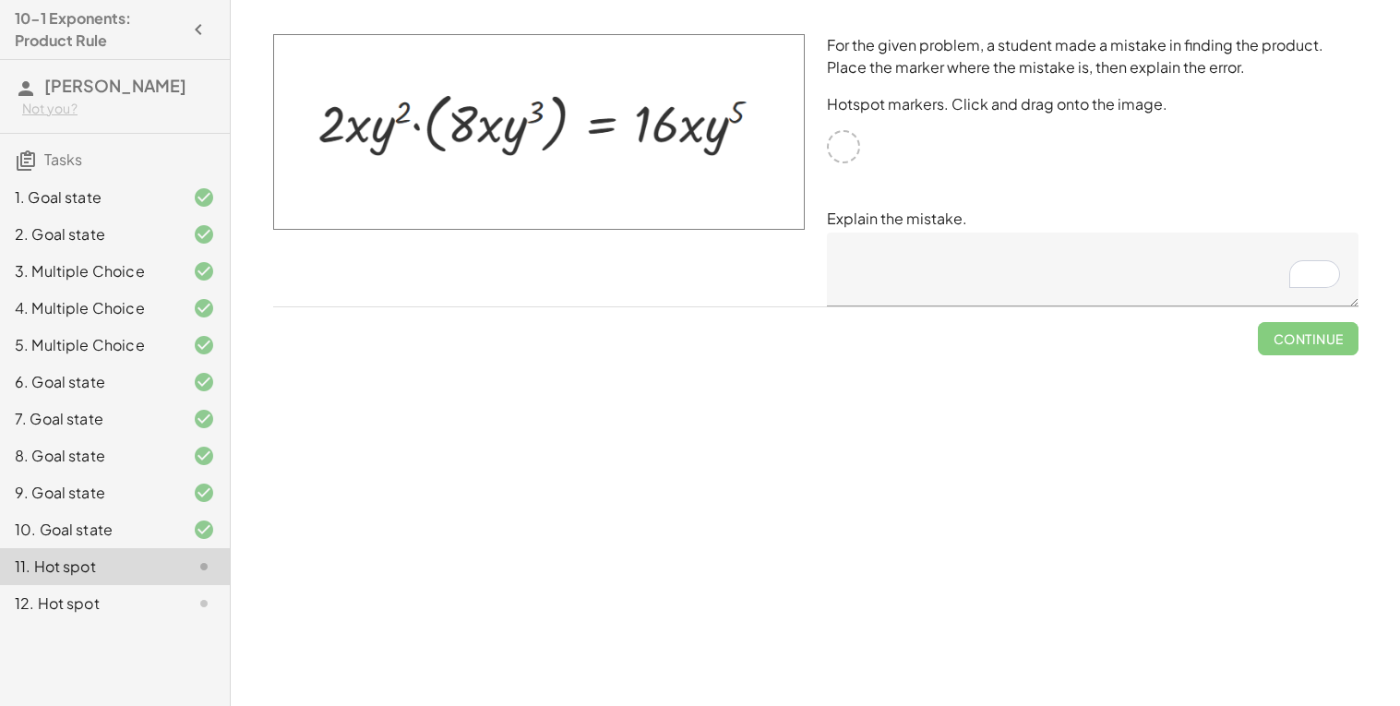
click at [1164, 168] on div "For the given problem, a student made a mistake in finding the product. Place t…" at bounding box center [1093, 170] width 554 height 294
click at [693, 118] on img at bounding box center [539, 132] width 532 height 196
click at [515, 114] on img at bounding box center [539, 132] width 532 height 196
click at [509, 126] on img at bounding box center [539, 132] width 532 height 196
click at [59, 523] on div "10. Goal state" at bounding box center [89, 530] width 149 height 22
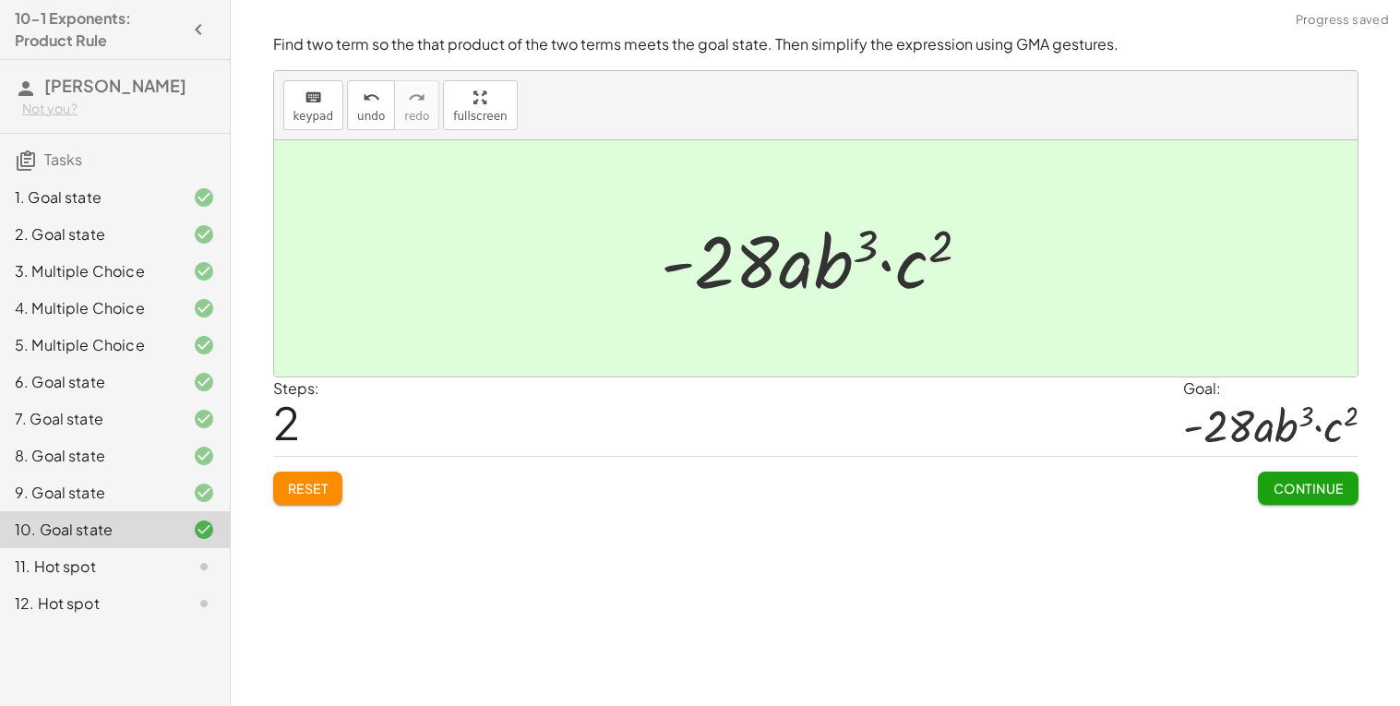
click at [81, 553] on div "11. Hot spot" at bounding box center [115, 566] width 230 height 37
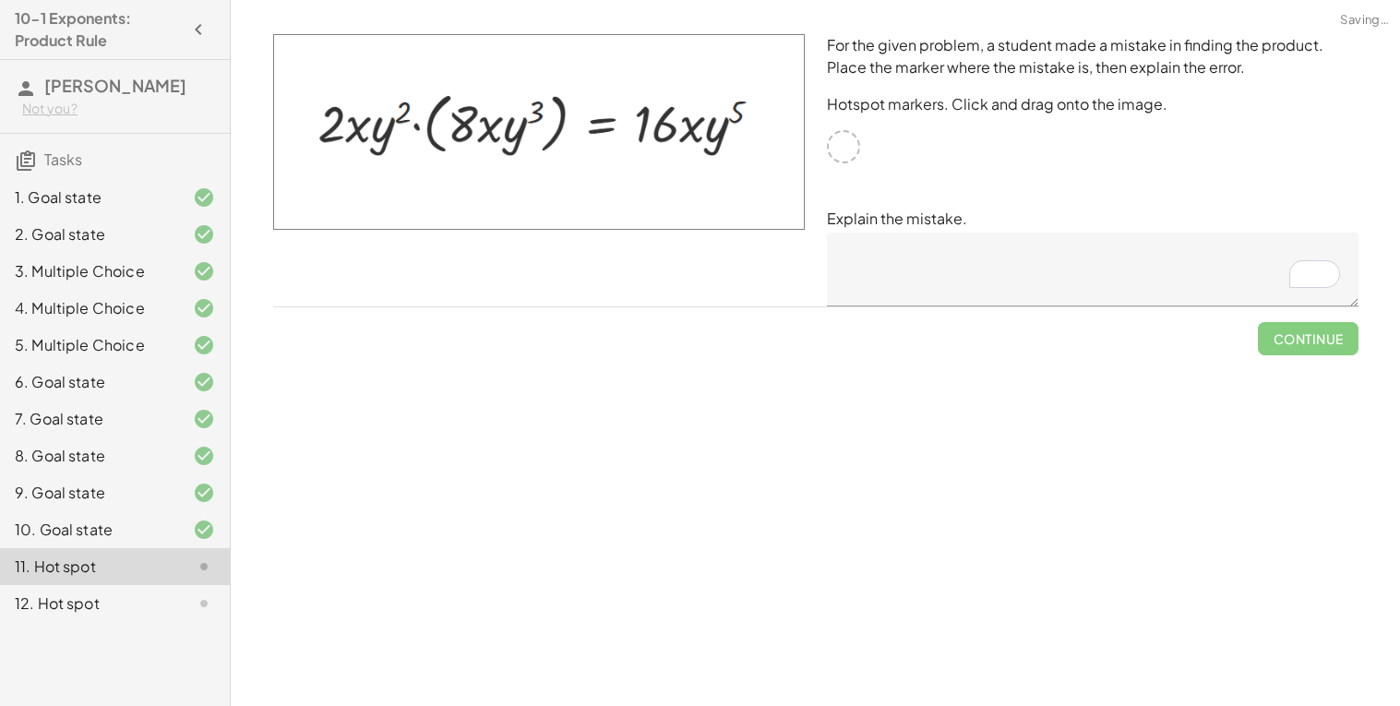
click at [843, 144] on div at bounding box center [843, 146] width 33 height 33
drag, startPoint x: 521, startPoint y: 222, endPoint x: 468, endPoint y: 202, distance: 56.1
click at [468, 202] on img at bounding box center [539, 132] width 532 height 196
click at [469, 202] on img at bounding box center [539, 132] width 532 height 196
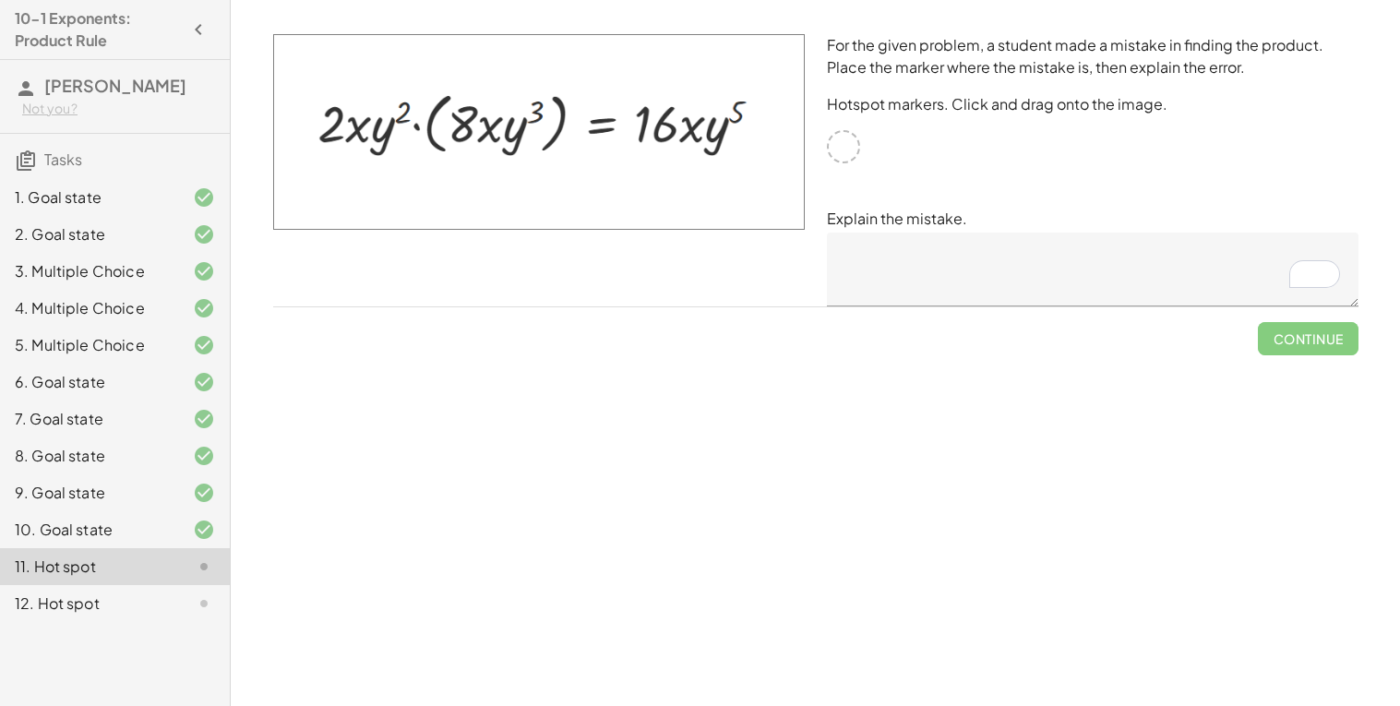
click at [469, 202] on img at bounding box center [539, 132] width 532 height 196
click at [468, 202] on img at bounding box center [539, 132] width 532 height 196
click at [470, 187] on img at bounding box center [539, 132] width 532 height 196
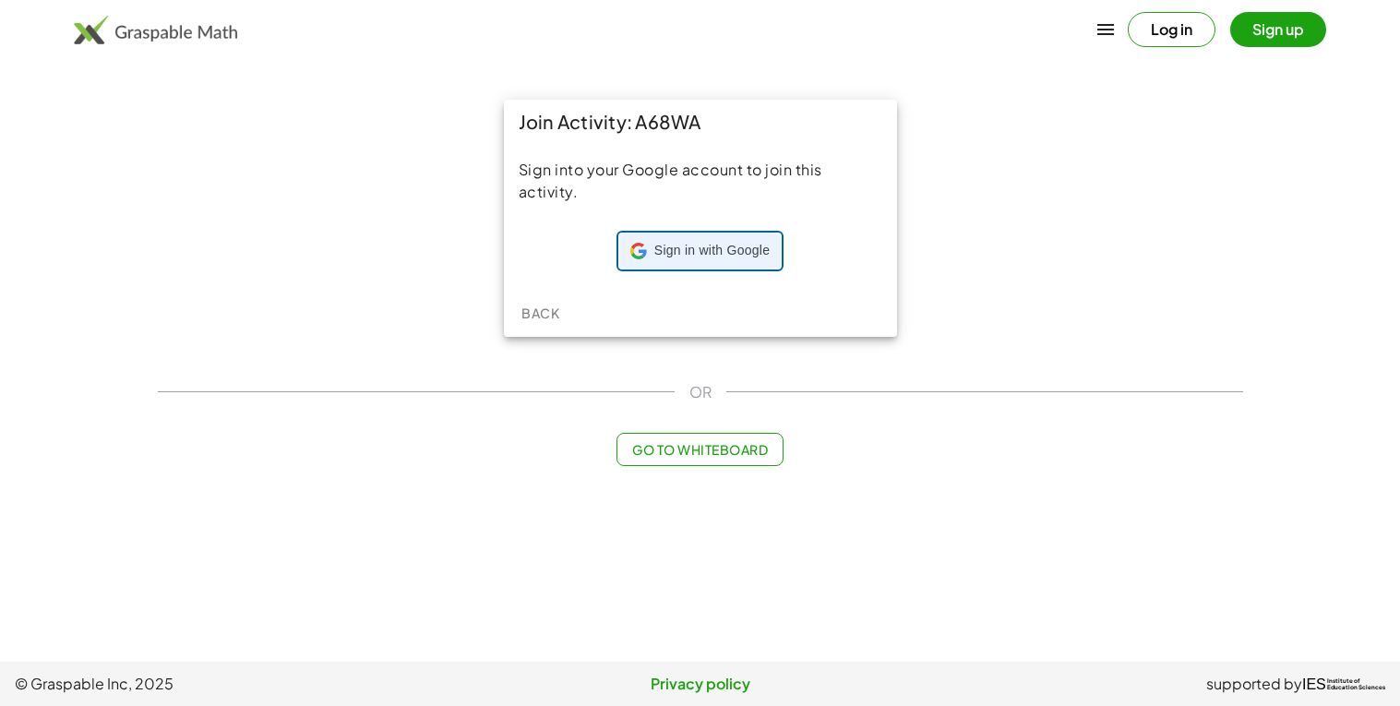
click at [687, 249] on span "Sign in with Google" at bounding box center [711, 251] width 115 height 18
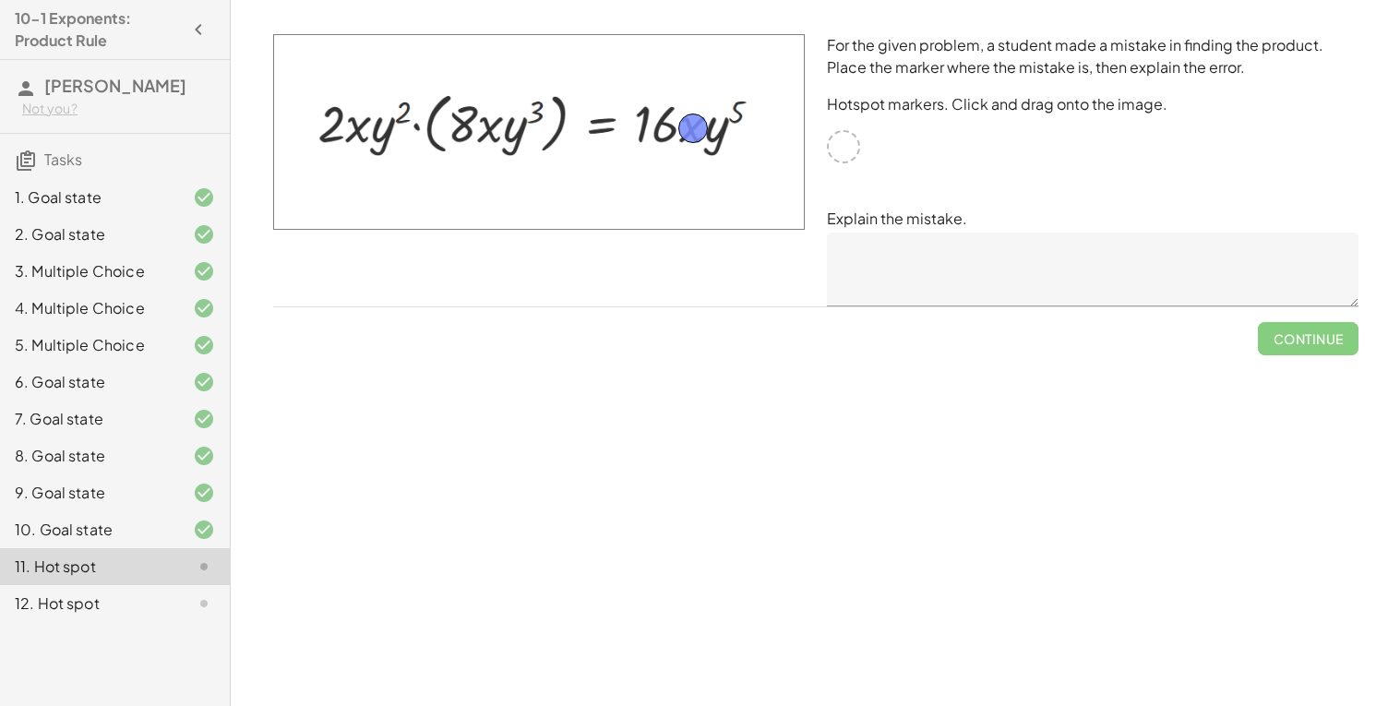
drag, startPoint x: 840, startPoint y: 153, endPoint x: 690, endPoint y: 136, distance: 151.5
click at [981, 278] on textarea at bounding box center [1093, 270] width 532 height 74
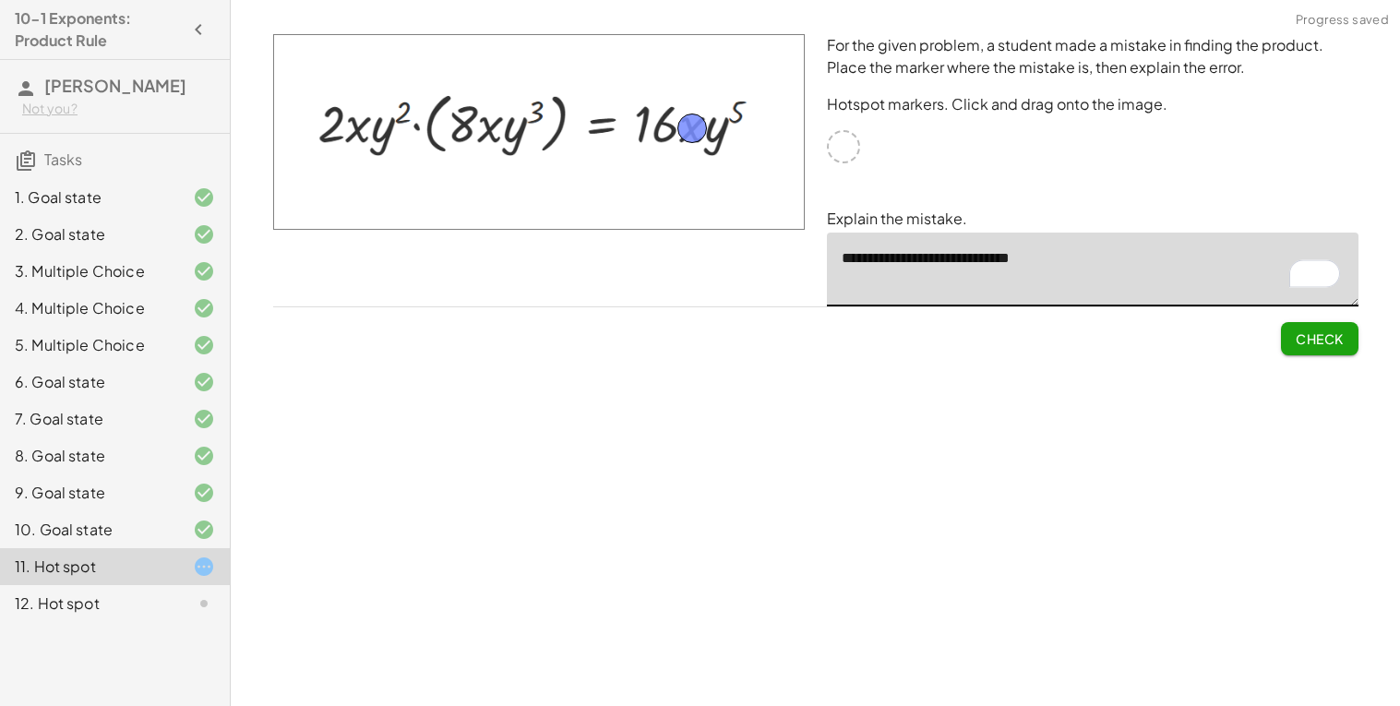
type textarea "**********"
click at [1306, 338] on span "Check" at bounding box center [1320, 338] width 48 height 17
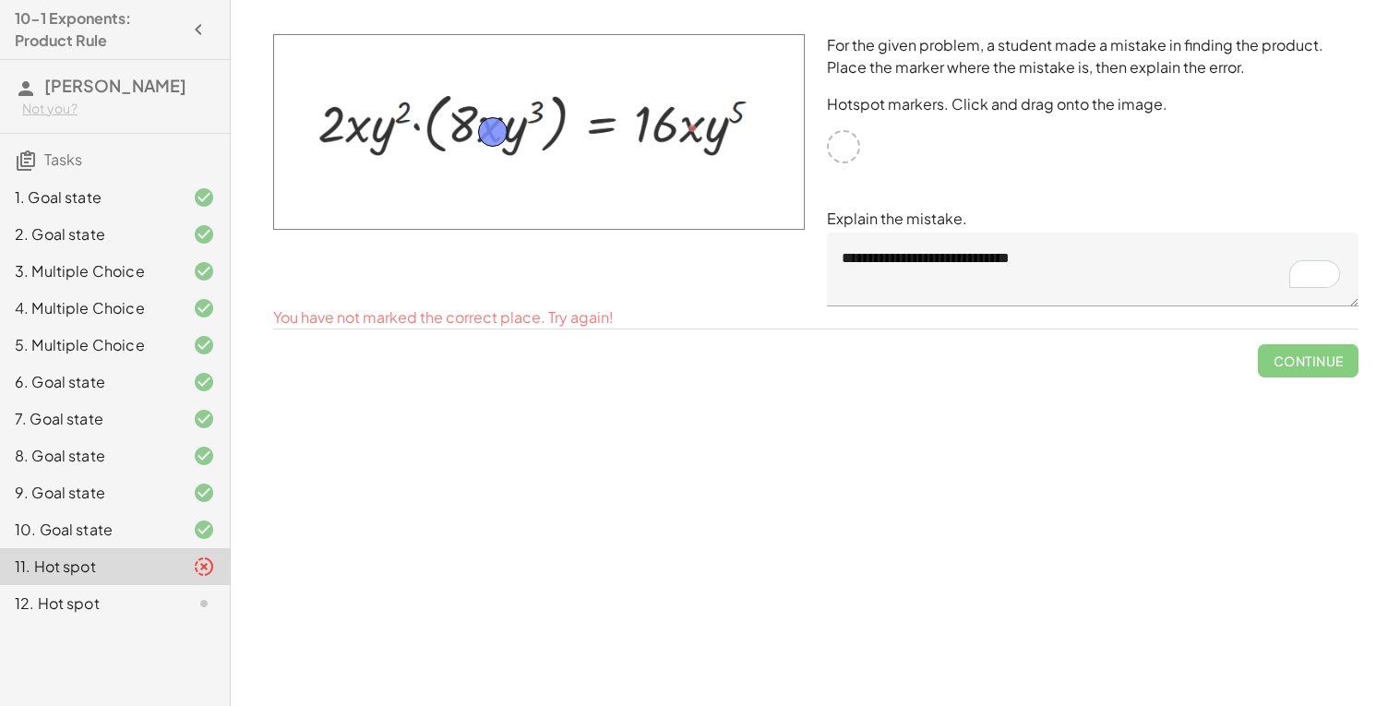
drag, startPoint x: 692, startPoint y: 133, endPoint x: 491, endPoint y: 137, distance: 201.3
click at [1339, 340] on span "Check" at bounding box center [1320, 338] width 48 height 17
drag, startPoint x: 497, startPoint y: 133, endPoint x: 361, endPoint y: 124, distance: 136.0
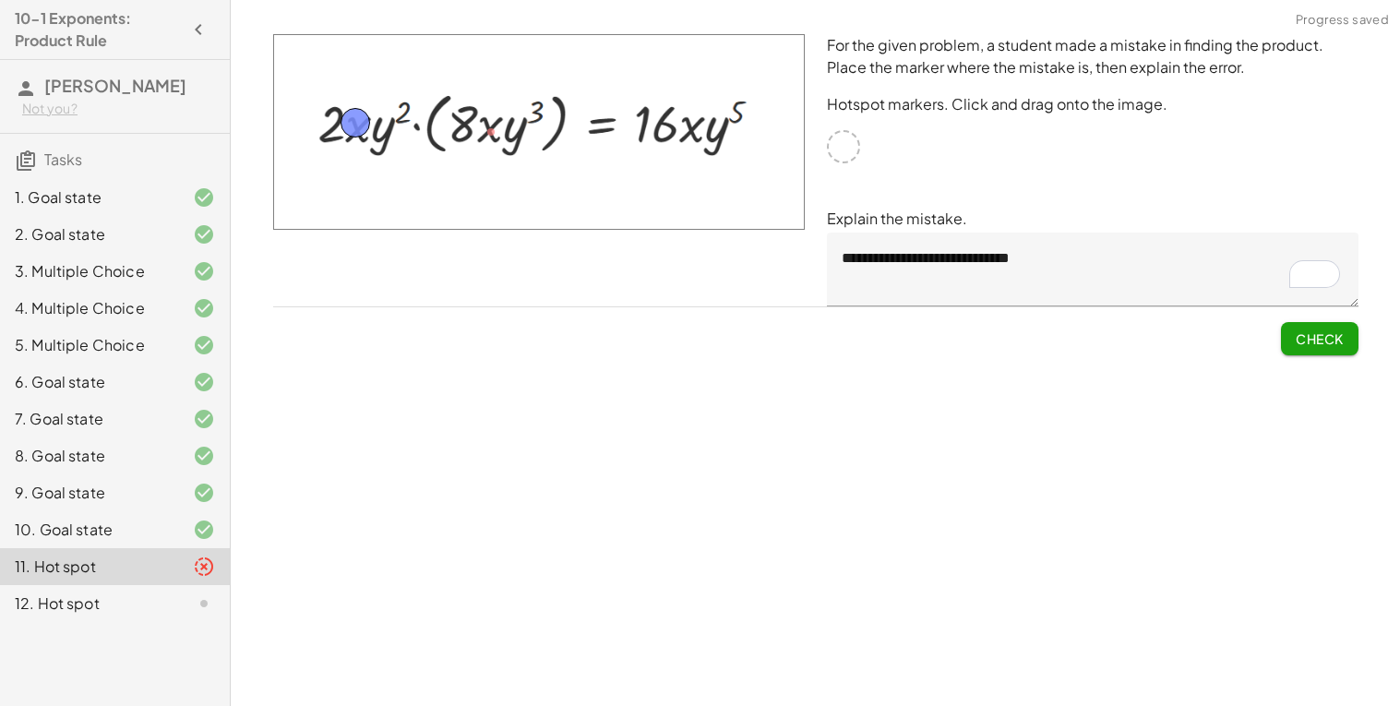
click at [1296, 343] on span "Check" at bounding box center [1320, 338] width 48 height 17
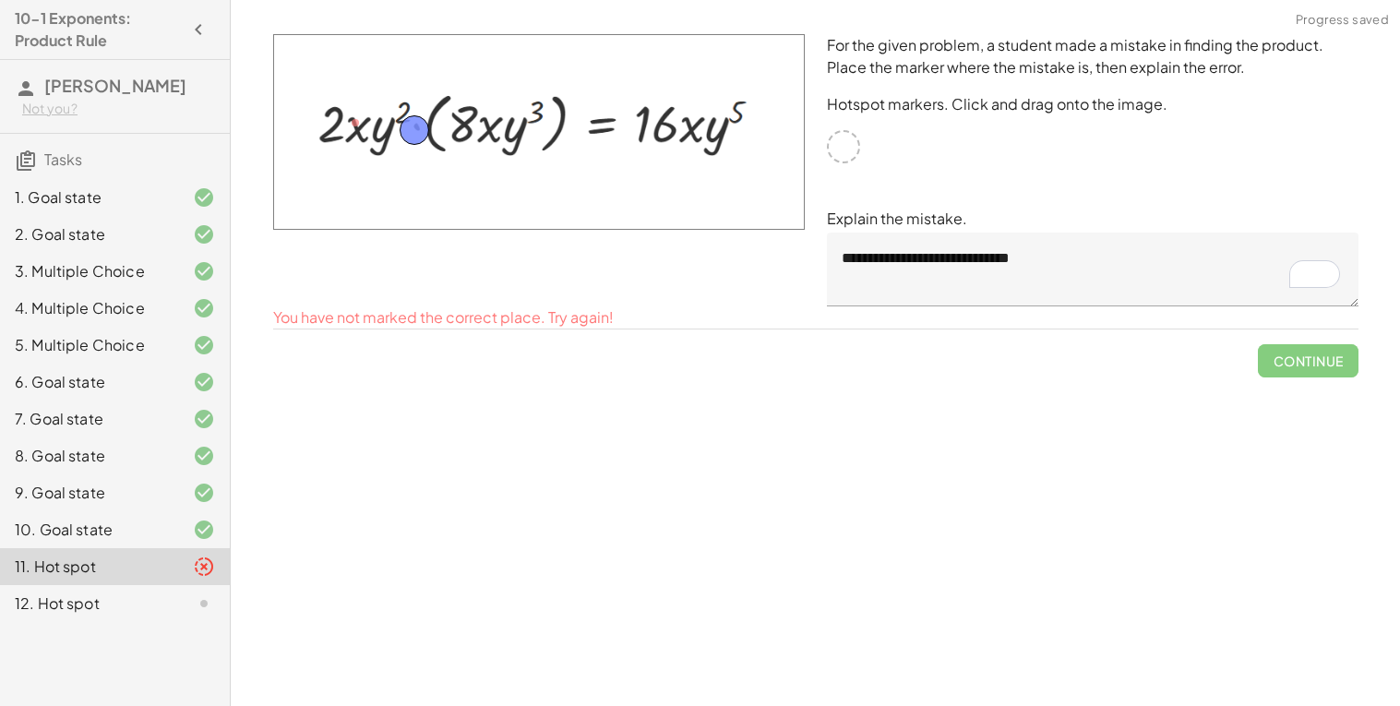
drag, startPoint x: 352, startPoint y: 130, endPoint x: 410, endPoint y: 138, distance: 58.6
click at [1311, 333] on span "Check" at bounding box center [1320, 338] width 48 height 17
drag, startPoint x: 415, startPoint y: 123, endPoint x: 544, endPoint y: 102, distance: 129.9
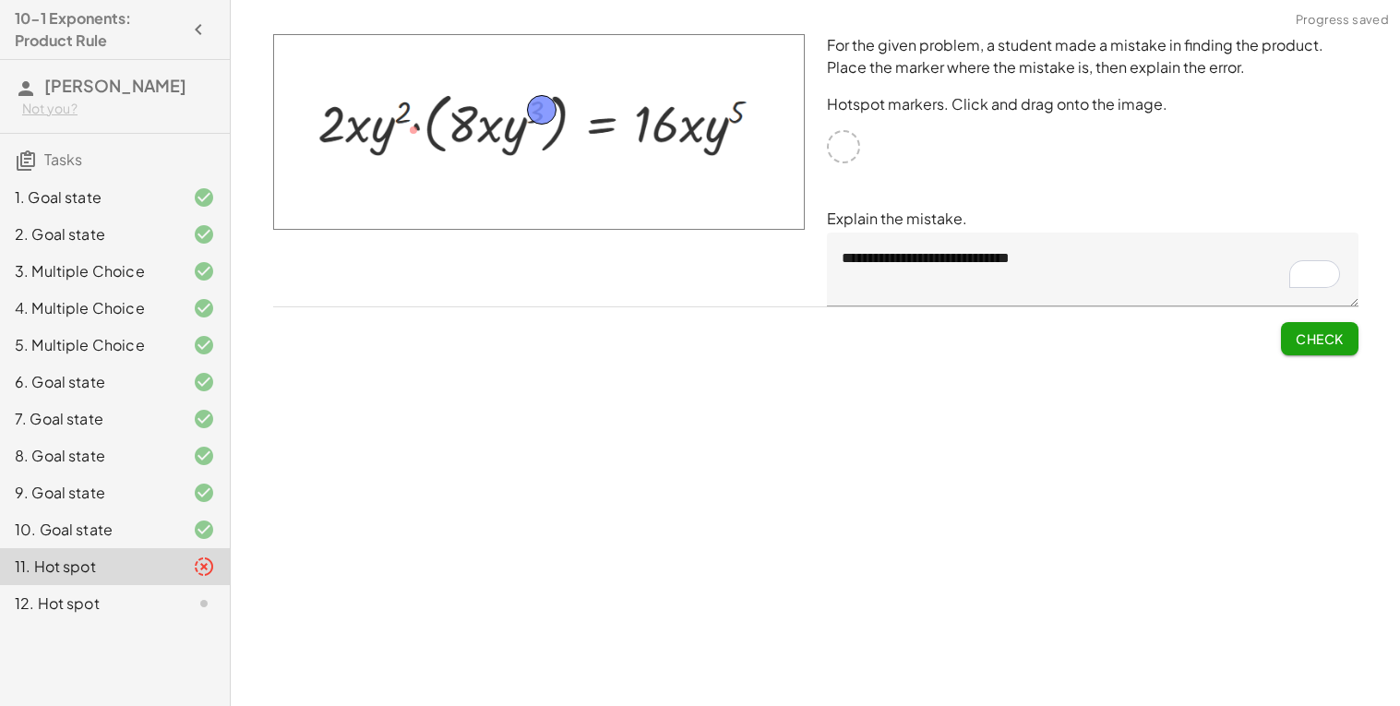
click at [1314, 366] on div "Simplify. keyboard keypad undo undo redo redo fullscreen × Steps: 0 Reset Conti…" at bounding box center [816, 353] width 1170 height 706
click at [1312, 328] on button "Check" at bounding box center [1320, 338] width 78 height 33
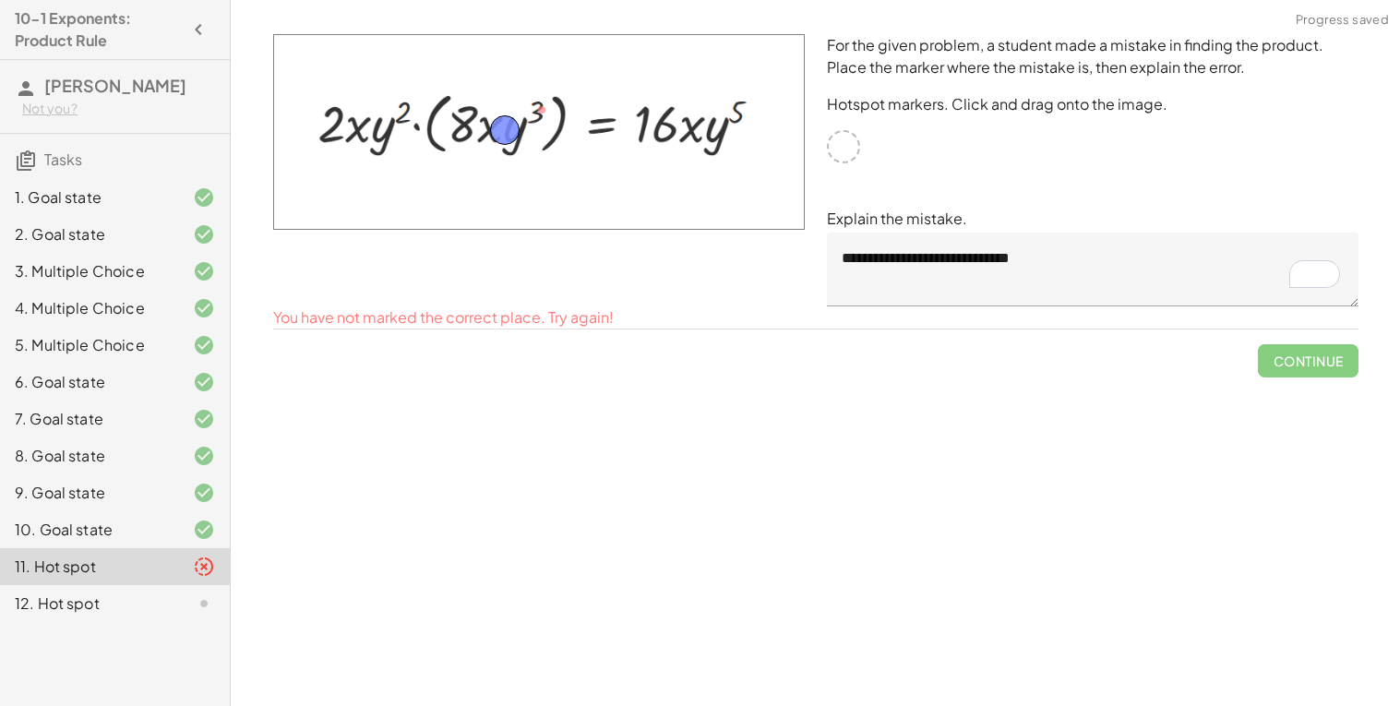
drag, startPoint x: 550, startPoint y: 111, endPoint x: 507, endPoint y: 129, distance: 47.1
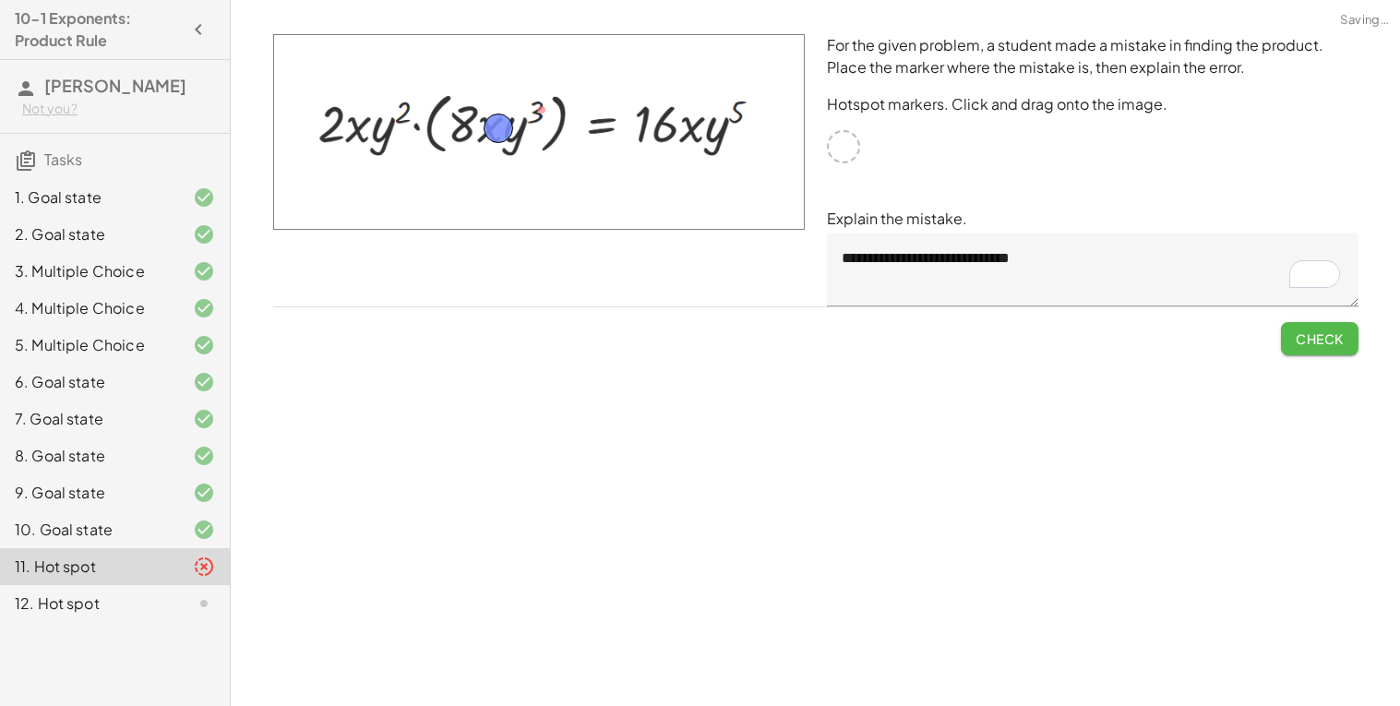
click at [1295, 322] on button "Check" at bounding box center [1320, 338] width 78 height 33
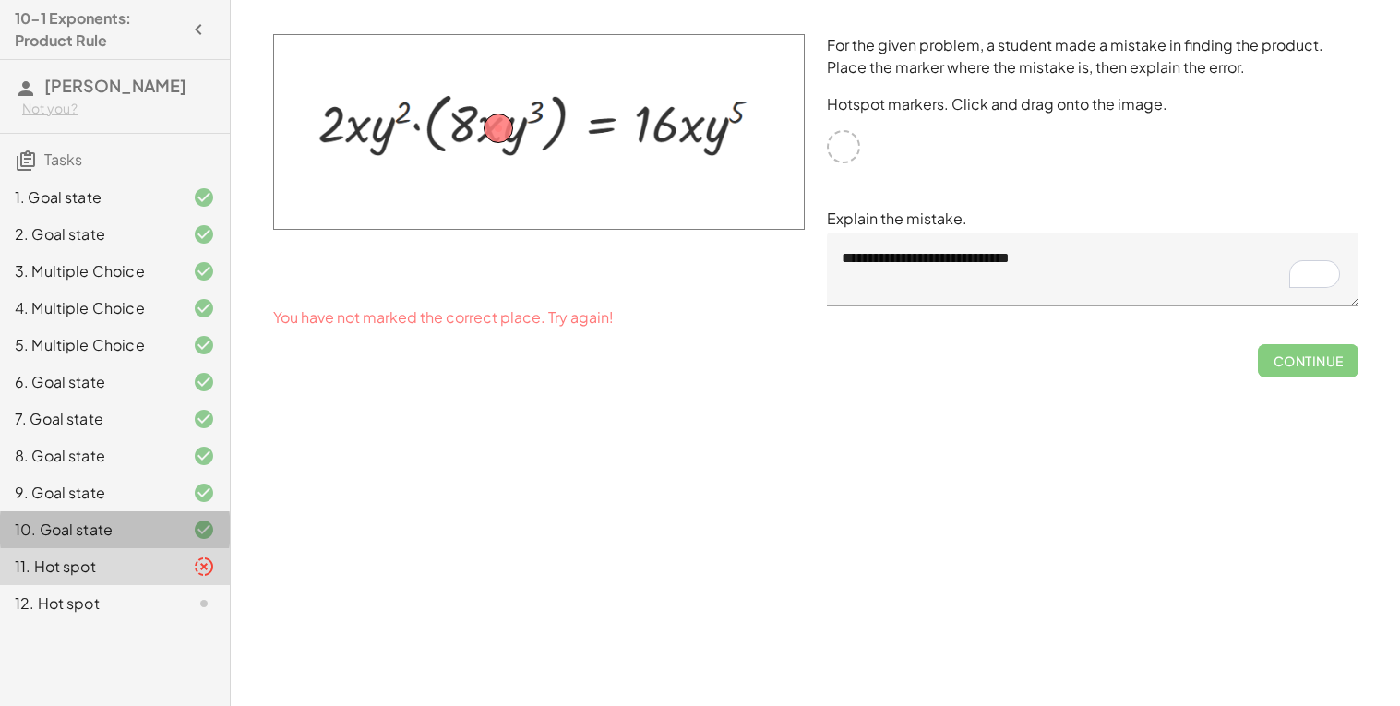
click at [78, 519] on div "10. Goal state" at bounding box center [89, 530] width 149 height 22
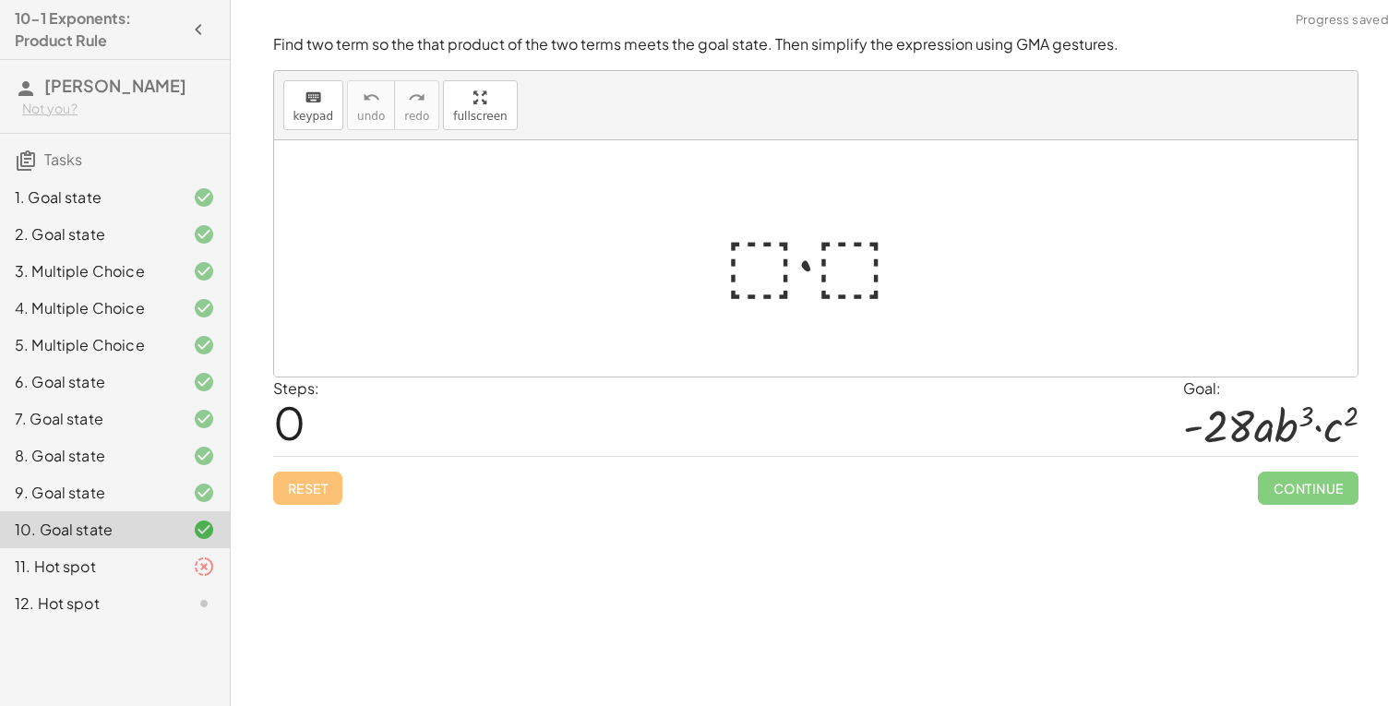
click at [85, 553] on div "11. Hot spot" at bounding box center [115, 566] width 230 height 37
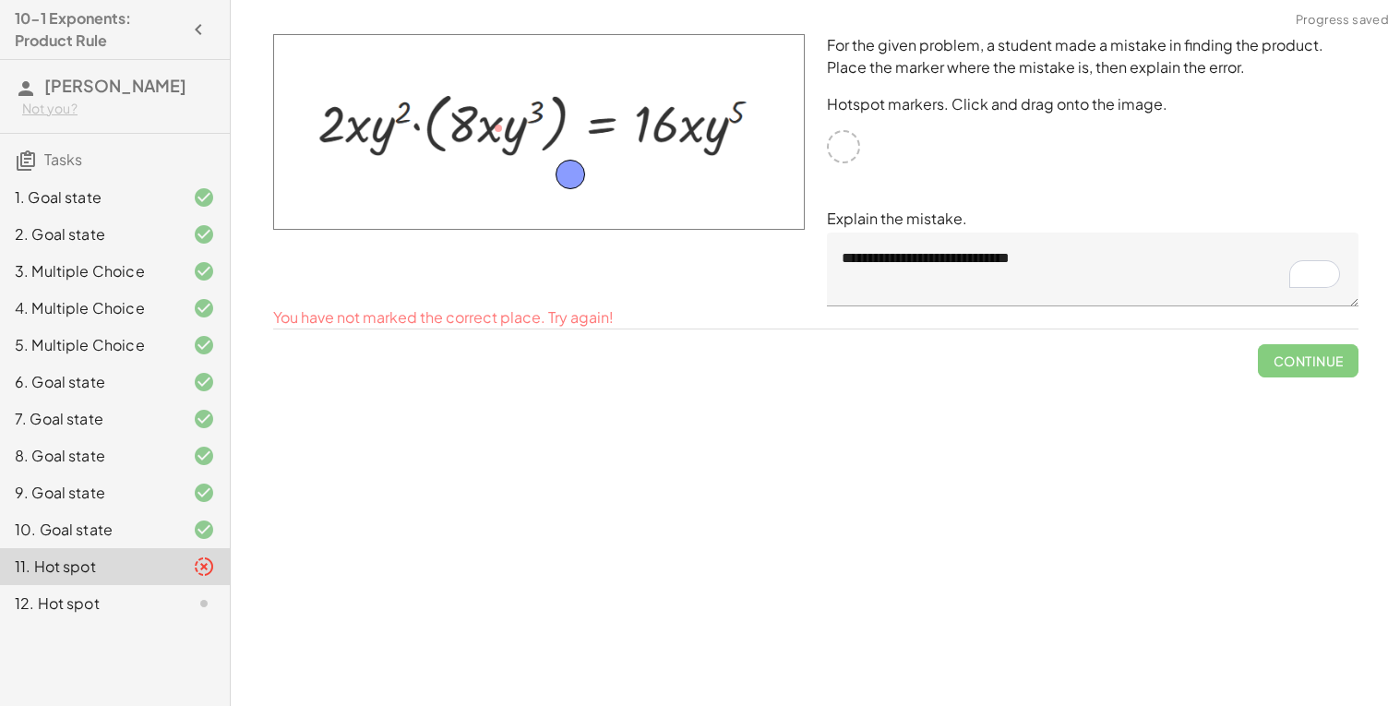
drag, startPoint x: 492, startPoint y: 142, endPoint x: 642, endPoint y: 198, distance: 160.3
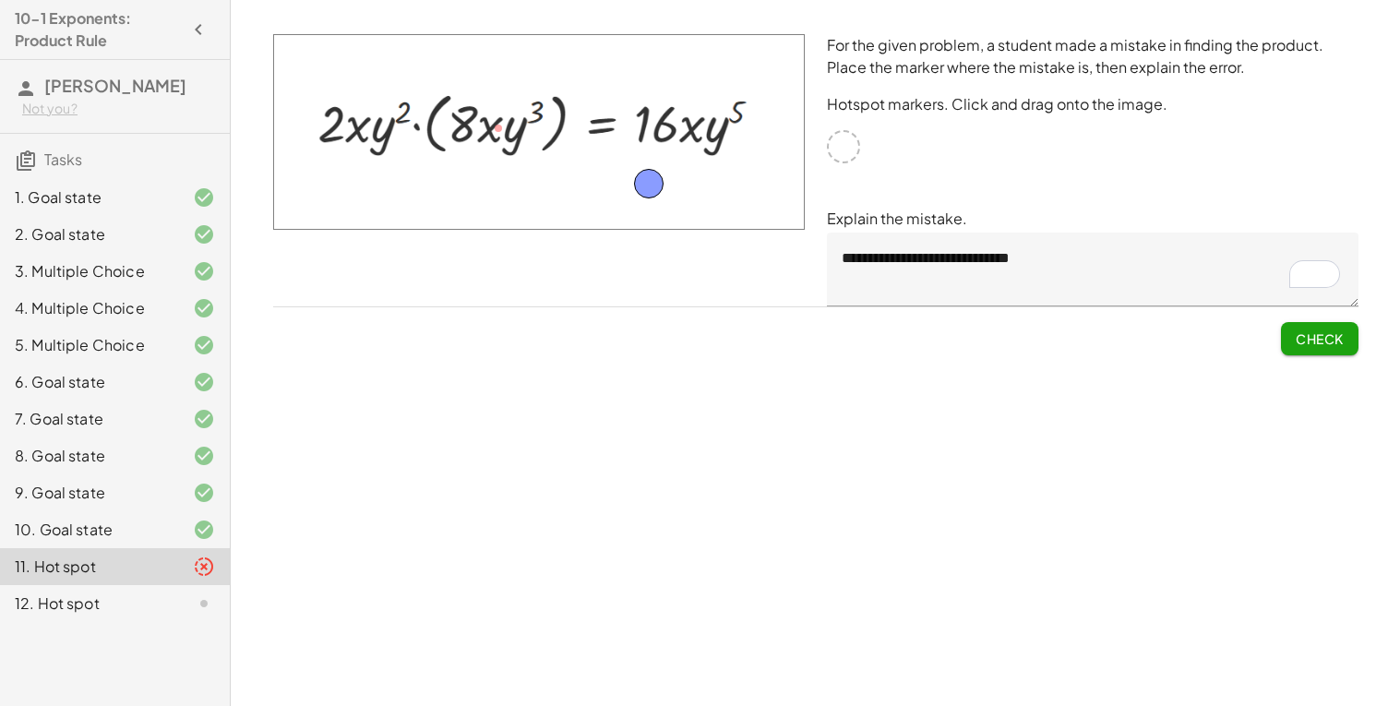
click at [85, 586] on div "12. Hot spot" at bounding box center [115, 603] width 230 height 37
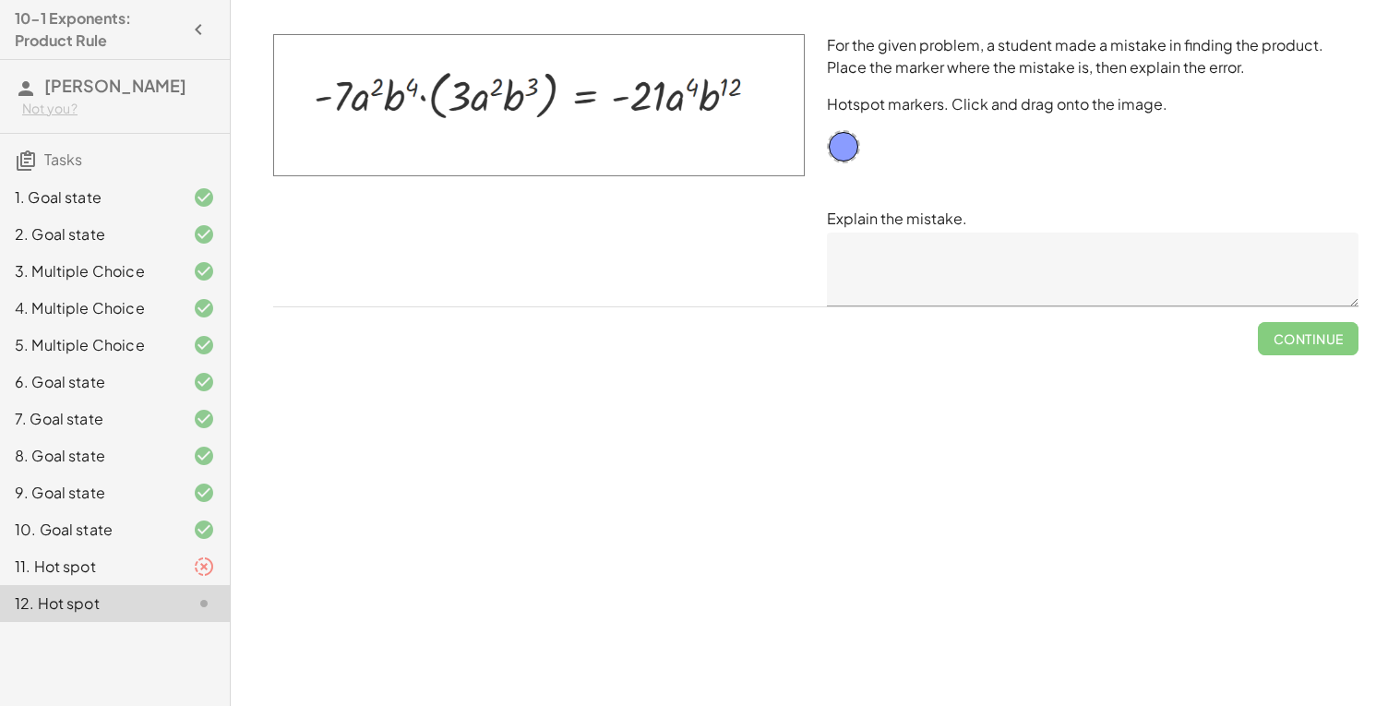
click at [949, 262] on textarea at bounding box center [1093, 270] width 532 height 74
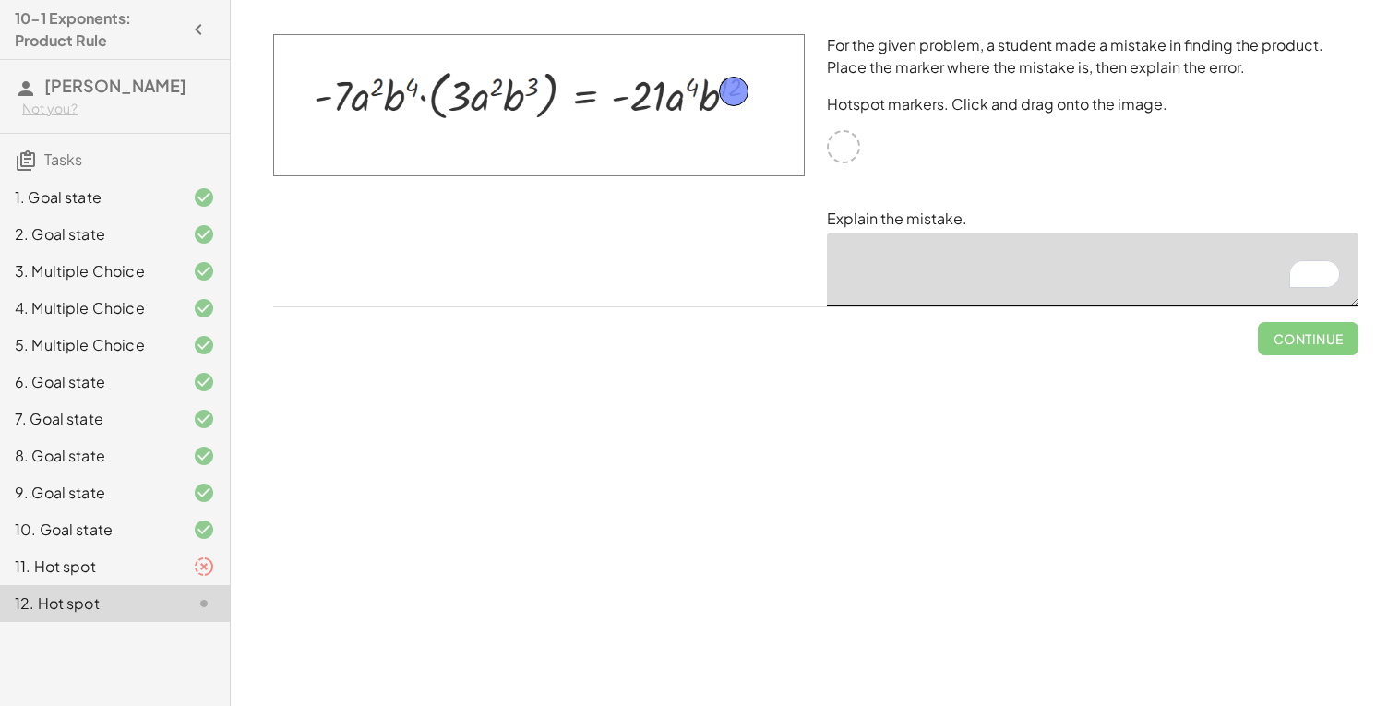
drag, startPoint x: 847, startPoint y: 143, endPoint x: 738, endPoint y: 86, distance: 123.0
click at [976, 261] on textarea "**********" at bounding box center [1093, 270] width 532 height 74
type textarea "*"
click at [126, 561] on div "11. Hot spot" at bounding box center [89, 567] width 149 height 22
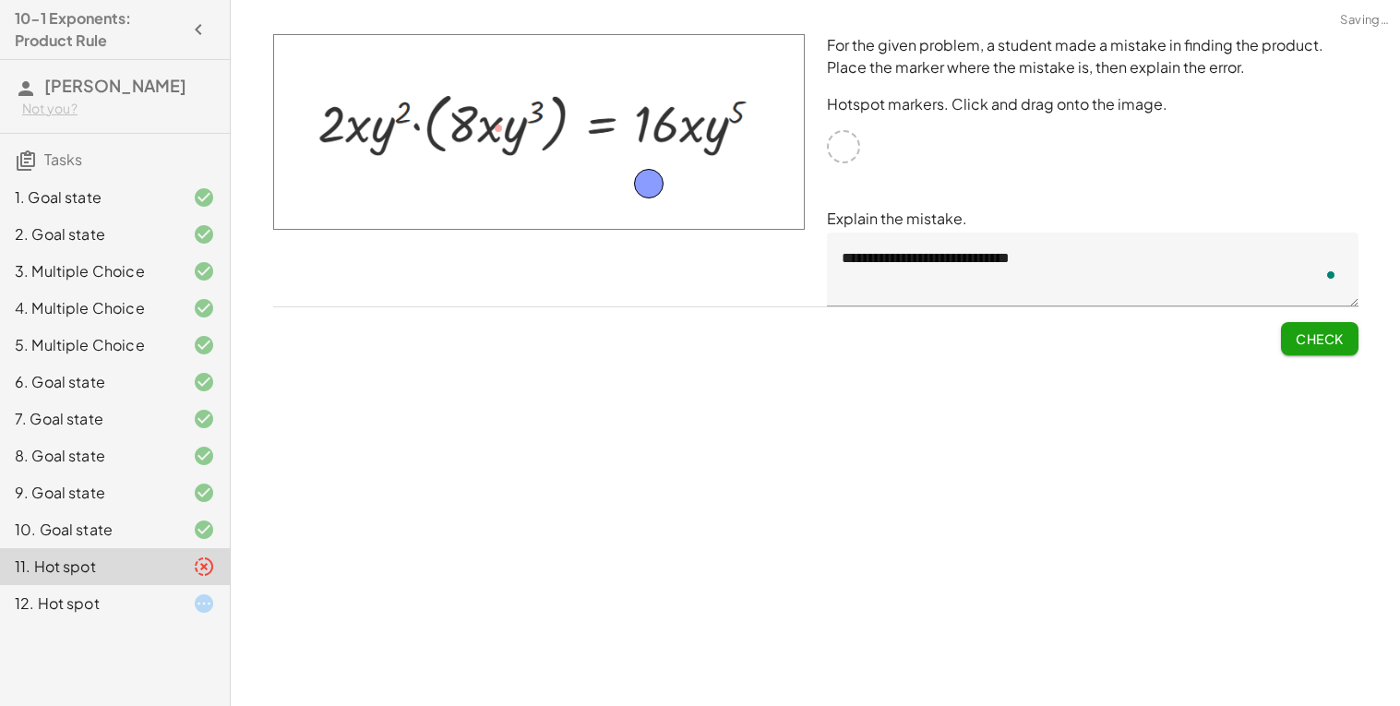
click at [139, 575] on div "11. Hot spot" at bounding box center [89, 567] width 149 height 22
click at [138, 574] on div "11. Hot spot" at bounding box center [89, 567] width 149 height 22
click at [1075, 249] on textarea "**********" at bounding box center [1093, 270] width 532 height 74
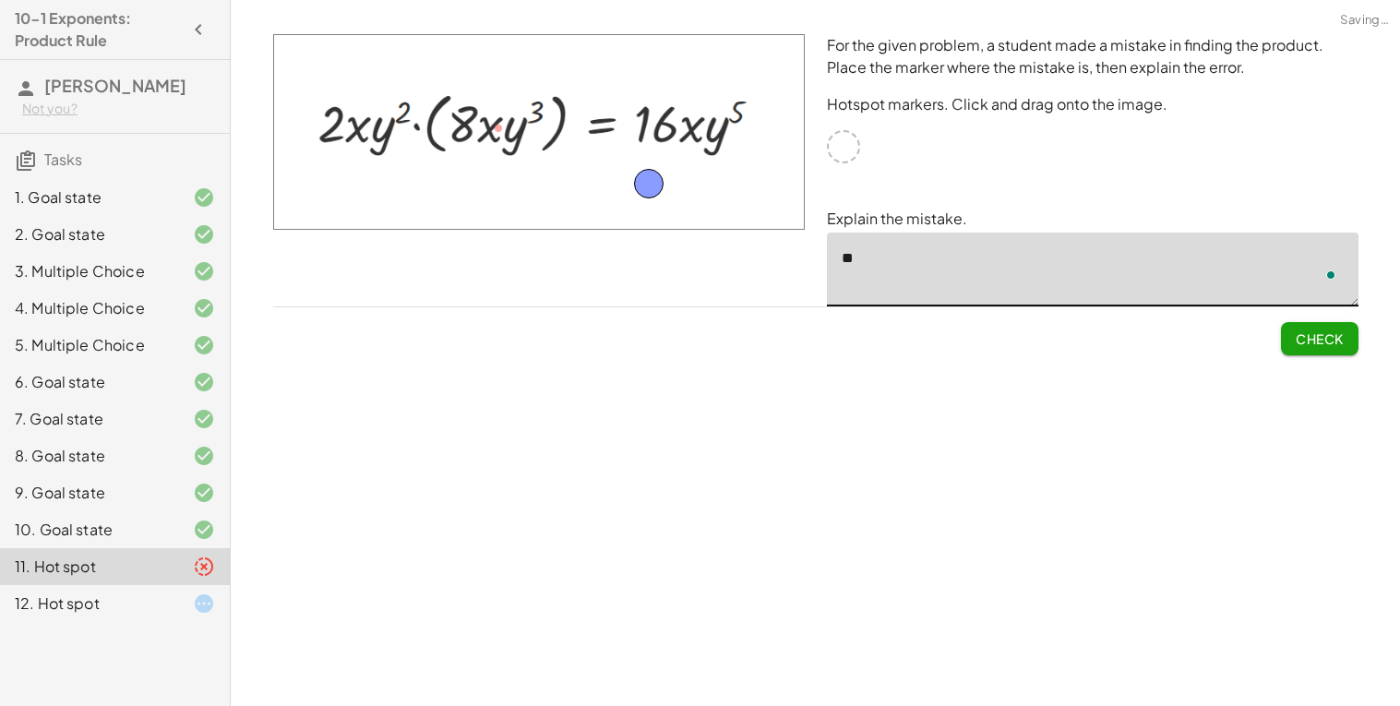
type textarea "*"
drag, startPoint x: 648, startPoint y: 189, endPoint x: 708, endPoint y: 112, distance: 98.0
type textarea "*"
type textarea "**********"
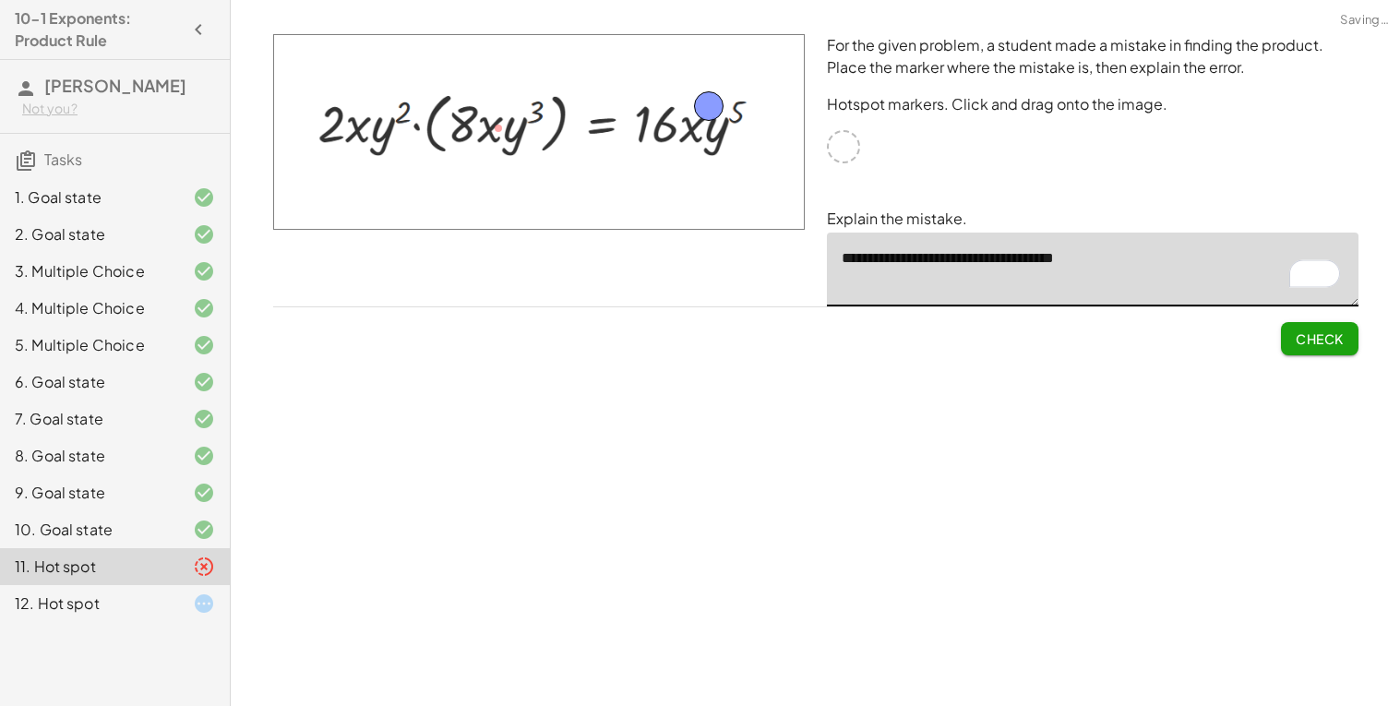
click at [1349, 330] on button "Check" at bounding box center [1320, 338] width 78 height 33
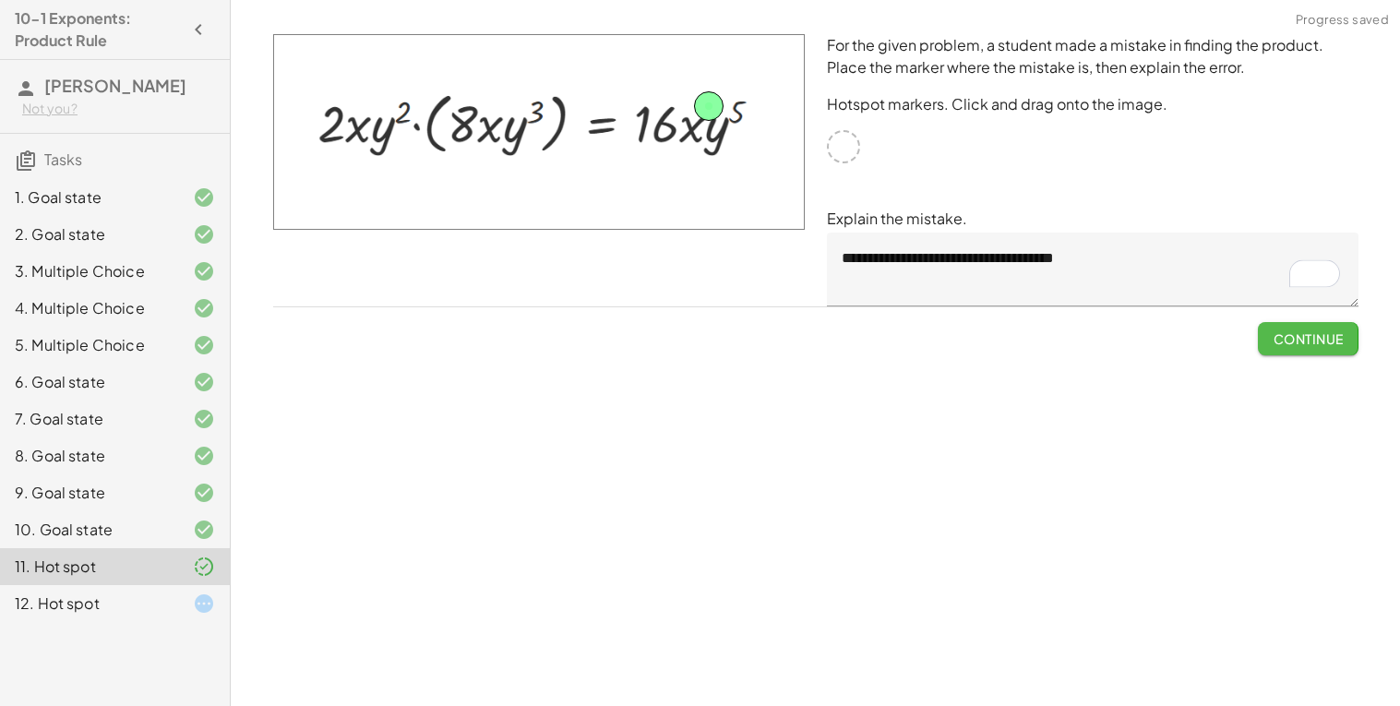
click at [1328, 342] on span "Continue" at bounding box center [1308, 338] width 70 height 17
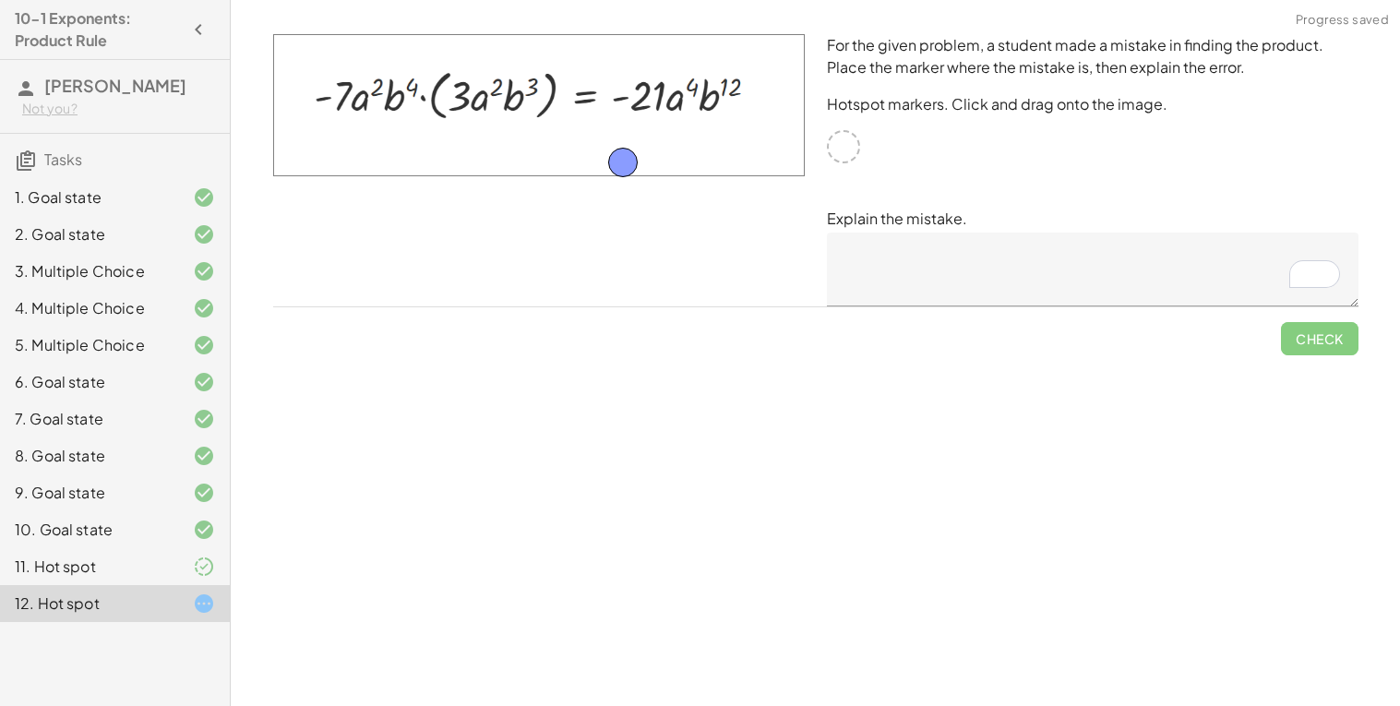
drag, startPoint x: 736, startPoint y: 88, endPoint x: 625, endPoint y: 162, distance: 133.1
drag, startPoint x: 620, startPoint y: 159, endPoint x: 728, endPoint y: 83, distance: 131.9
click at [889, 261] on textarea "To enrich screen reader interactions, please activate Accessibility in Grammarl…" at bounding box center [1093, 270] width 532 height 74
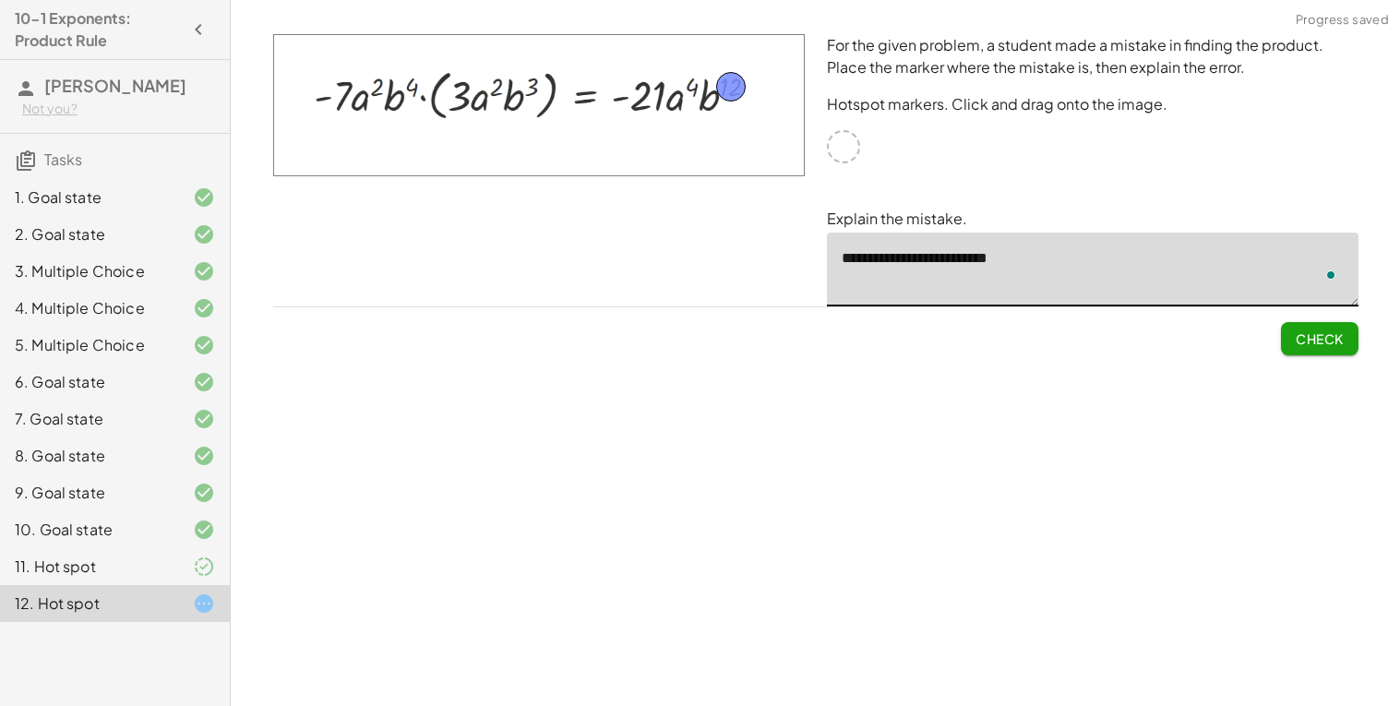
type textarea "**********"
click at [1323, 348] on button "Check" at bounding box center [1320, 338] width 78 height 33
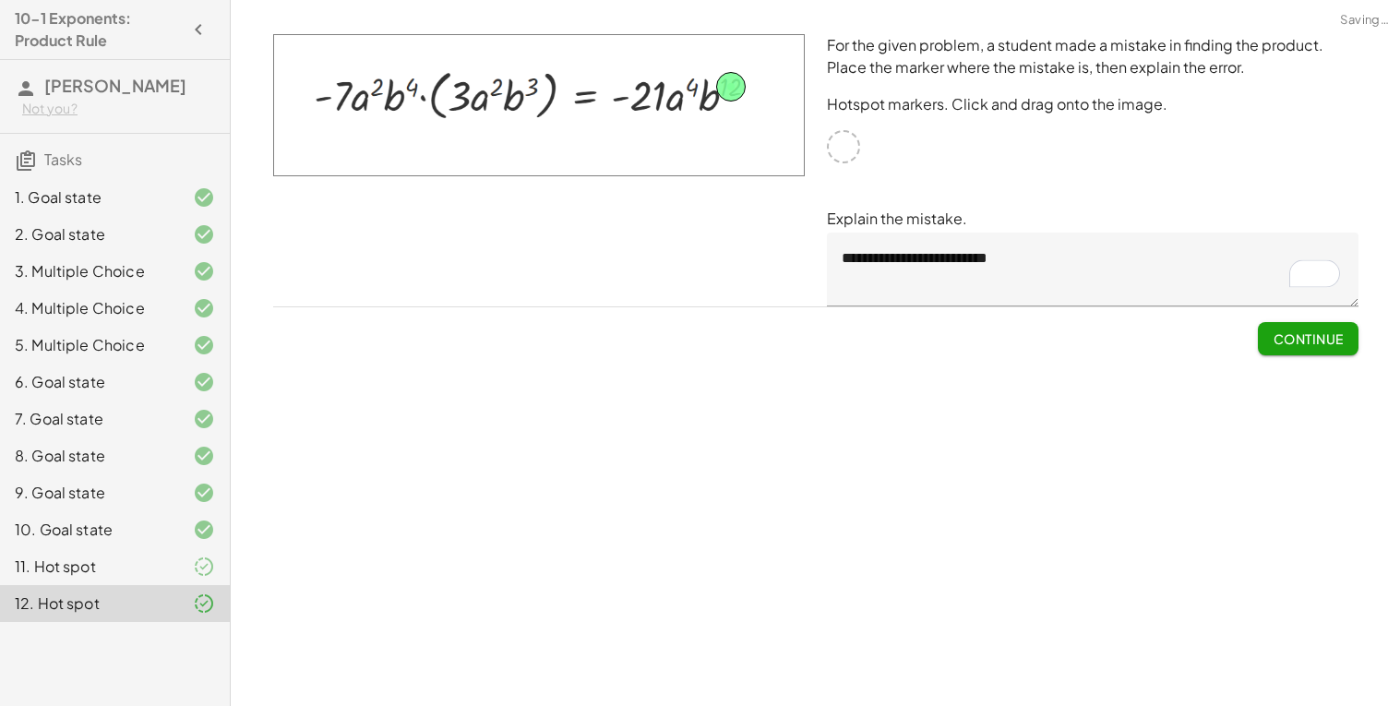
click at [1310, 344] on span "Continue" at bounding box center [1308, 338] width 70 height 17
